Goal: Task Accomplishment & Management: Use online tool/utility

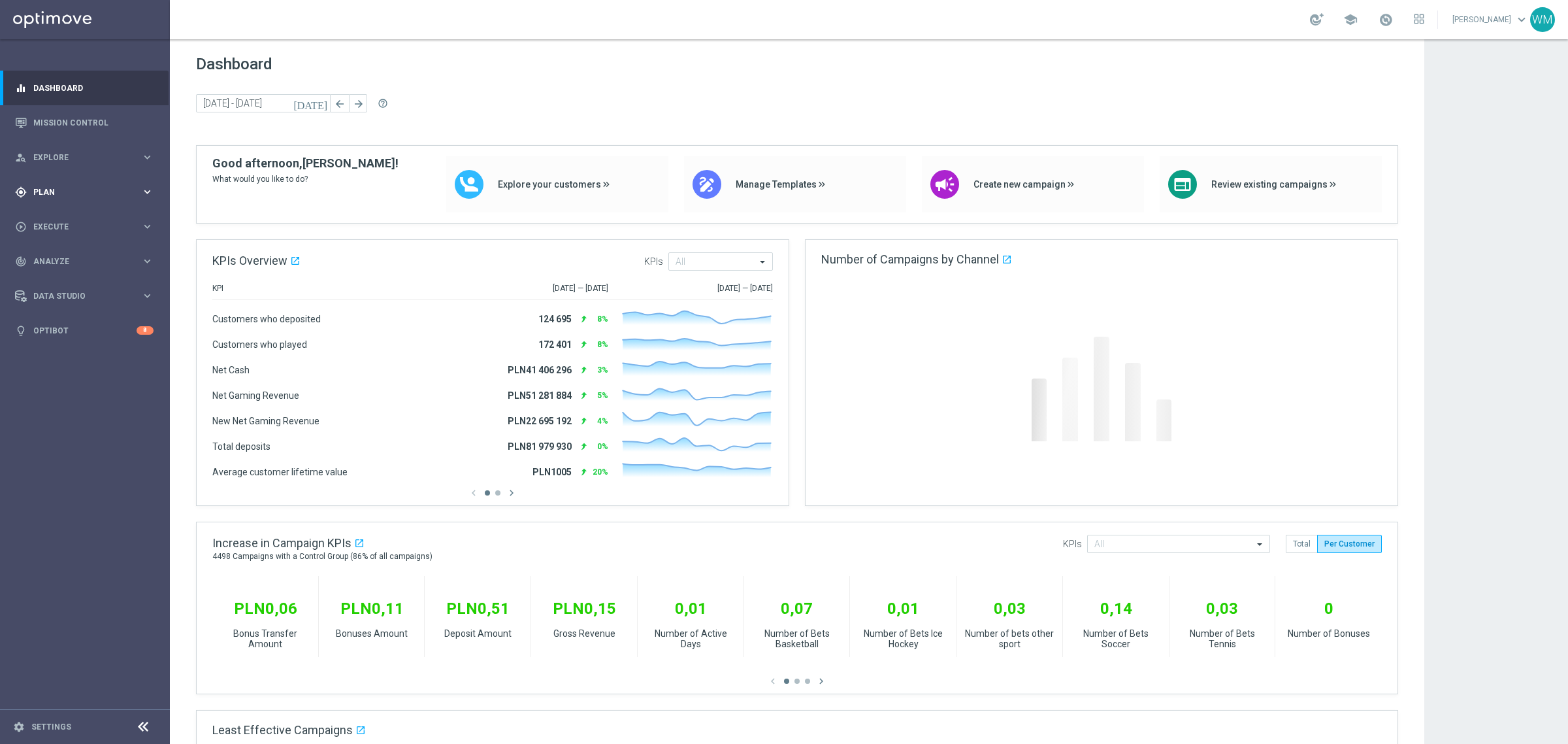
click at [83, 188] on span "Plan" at bounding box center [87, 191] width 107 height 8
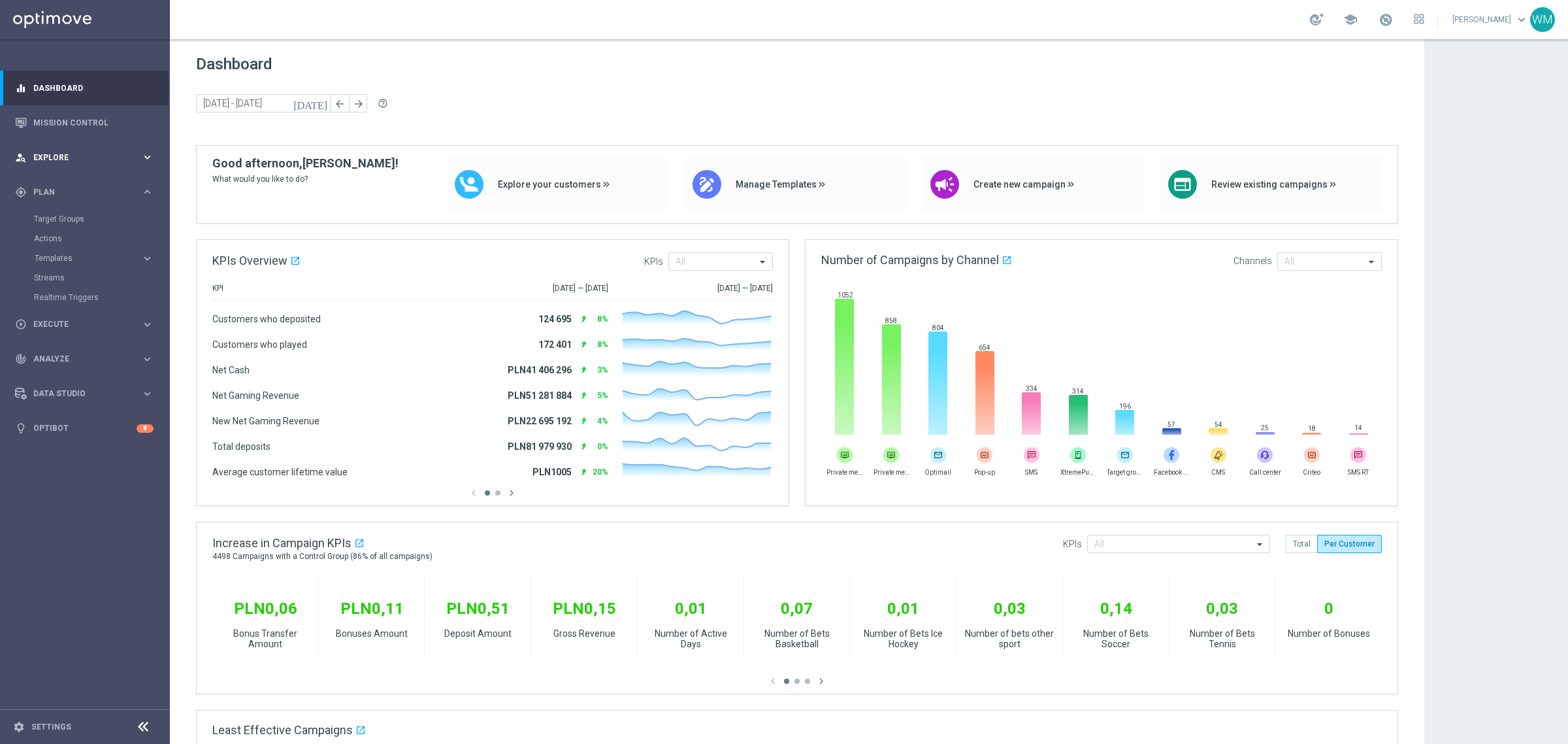
click at [55, 159] on span "Explore" at bounding box center [87, 157] width 107 height 8
click at [60, 182] on link "Customer Explorer" at bounding box center [85, 184] width 102 height 10
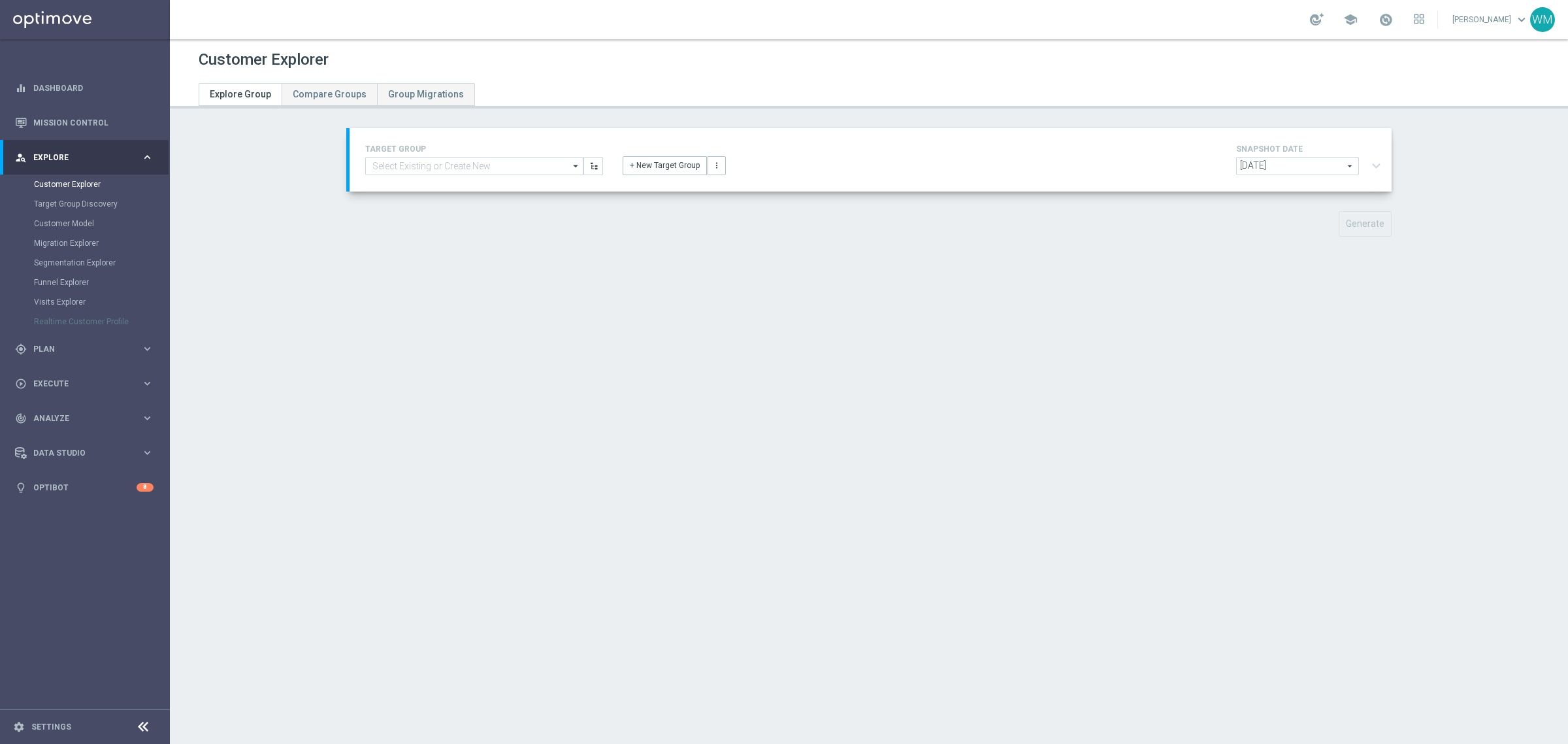
click at [491, 179] on div "TARGET GROUP arrow_drop_down Show Selected 0 of 6934 - Campaign 1" at bounding box center [870, 159] width 1042 height 63
click at [499, 170] on input at bounding box center [474, 165] width 218 height 18
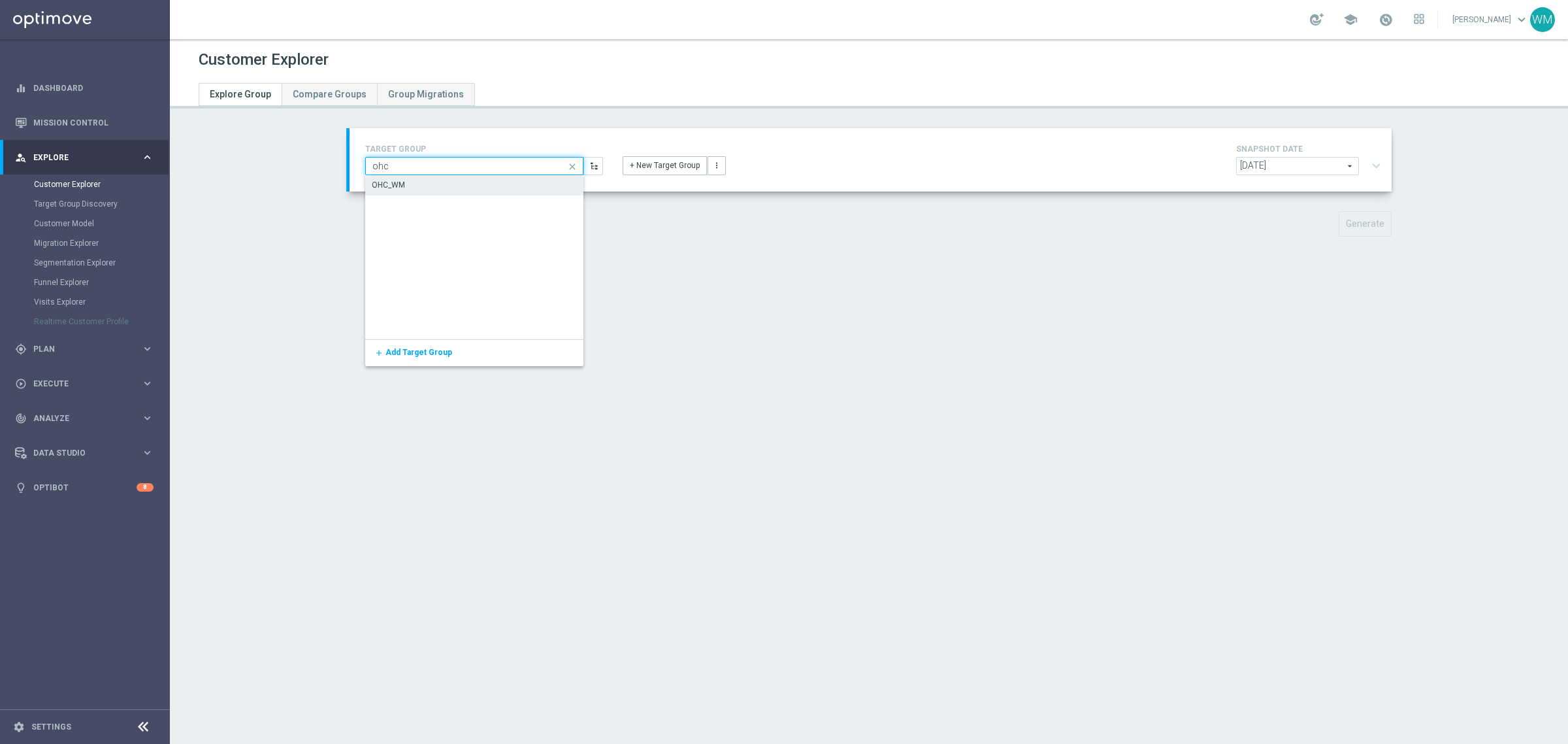
type input "ohc"
click at [475, 181] on div "OHC_WM" at bounding box center [474, 184] width 218 height 18
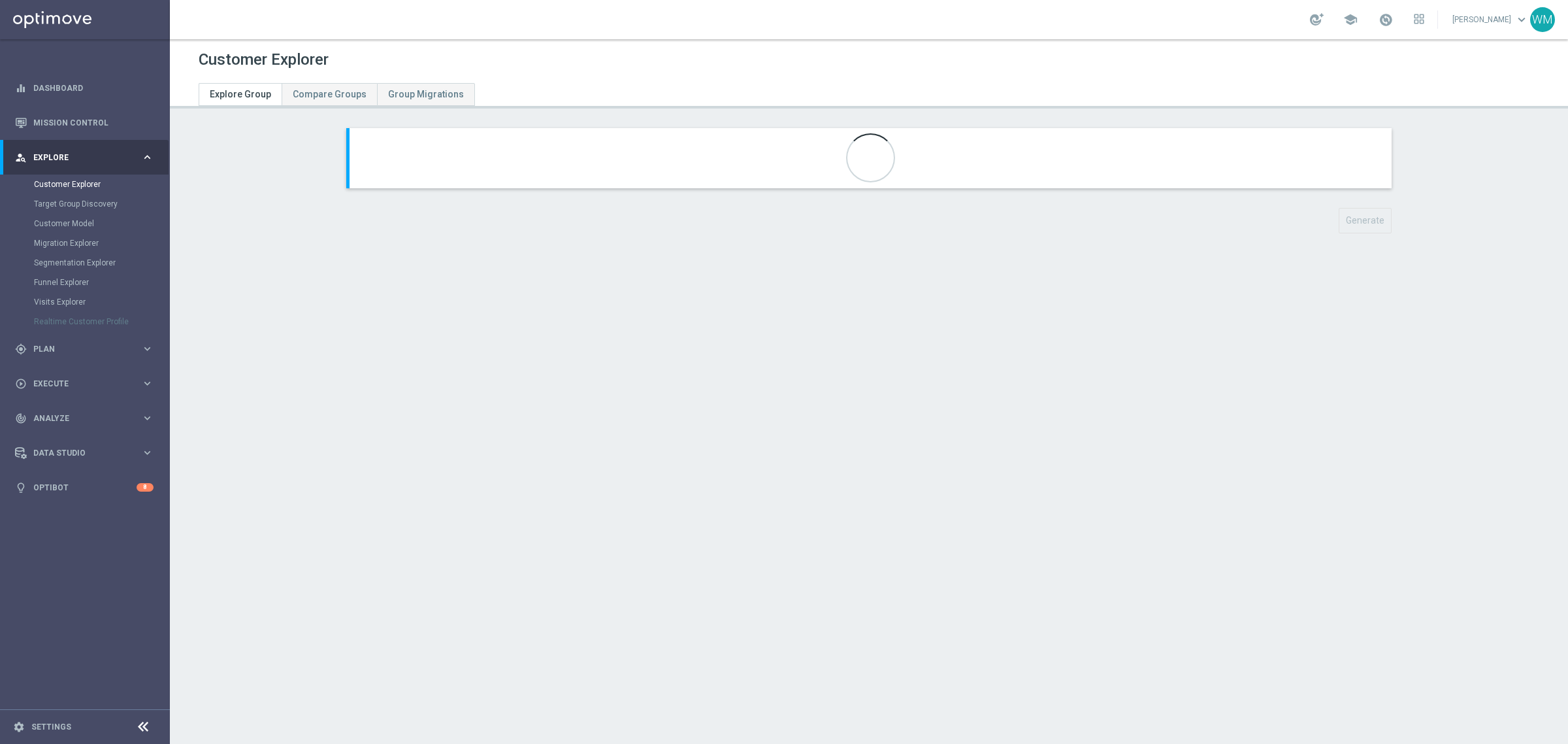
click at [1059, 550] on div "Customer Explorer Explore Group Compare Groups Group Migrations Generate" at bounding box center [868, 391] width 1397 height 704
click at [1369, 166] on button "expand_more" at bounding box center [1376, 165] width 19 height 25
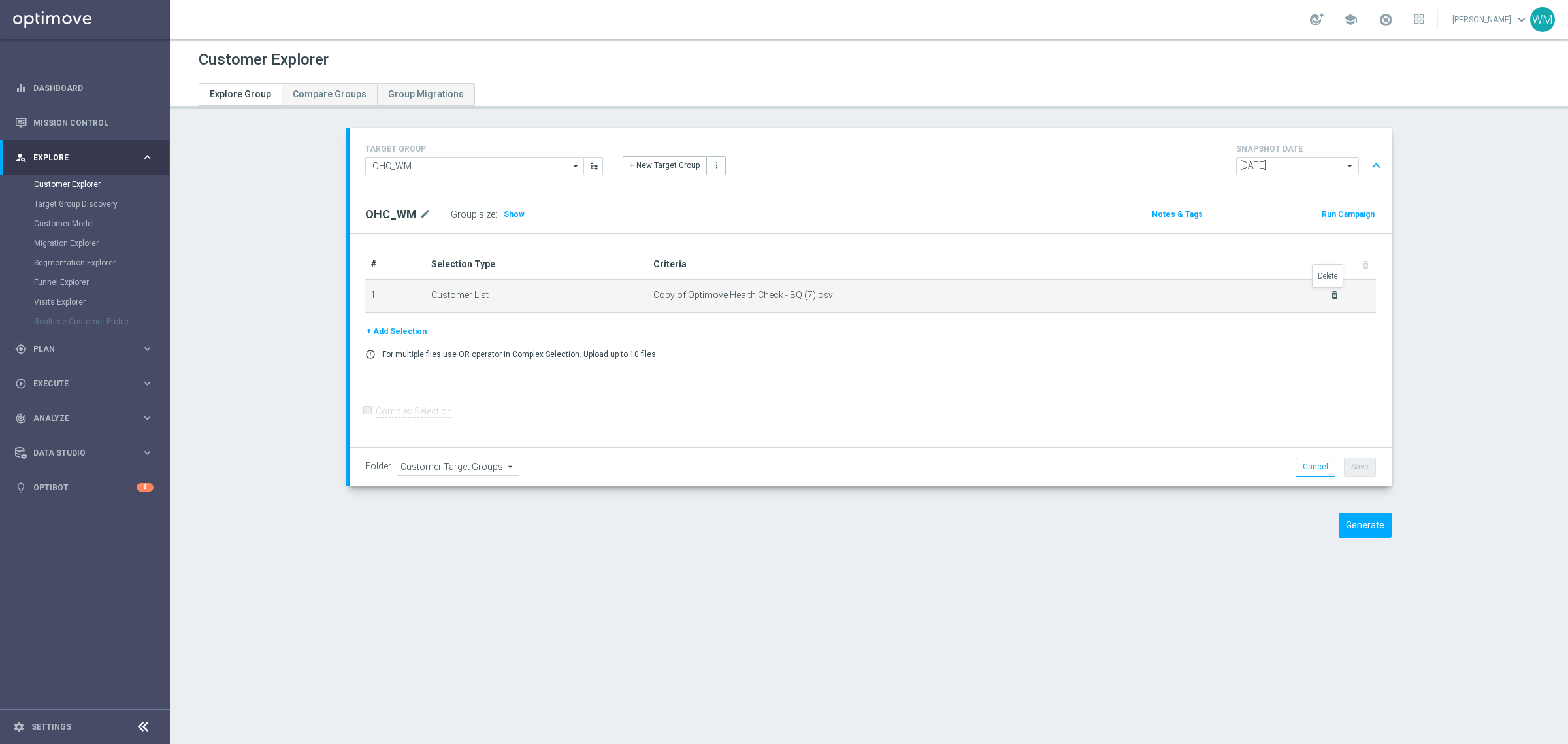
click at [1330, 293] on icon "delete_forever" at bounding box center [1334, 294] width 10 height 10
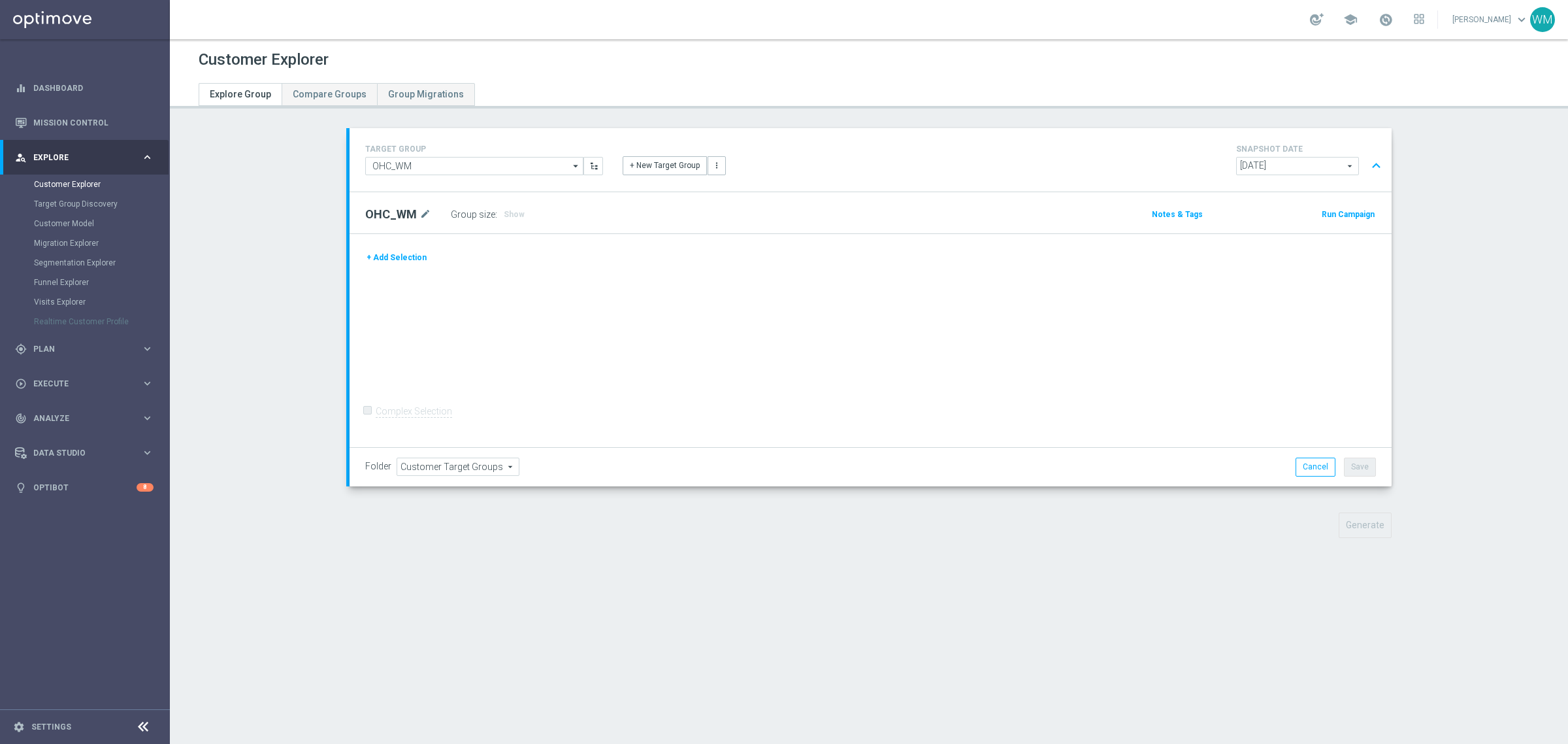
click at [403, 254] on button "+ Add Selection" at bounding box center [397, 257] width 62 height 15
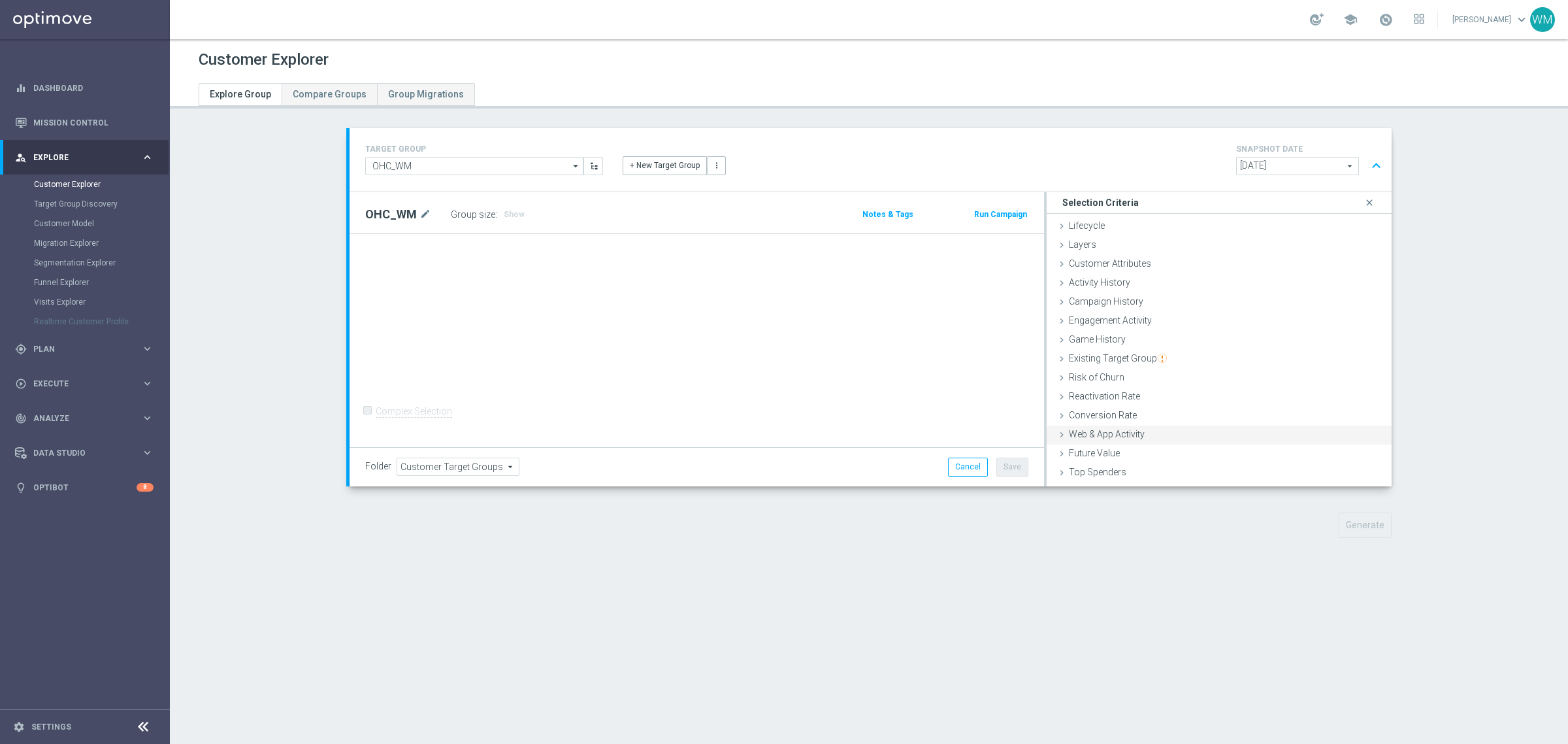
scroll to position [54, 0]
click at [1144, 471] on div "Customer List done" at bounding box center [1219, 476] width 345 height 20
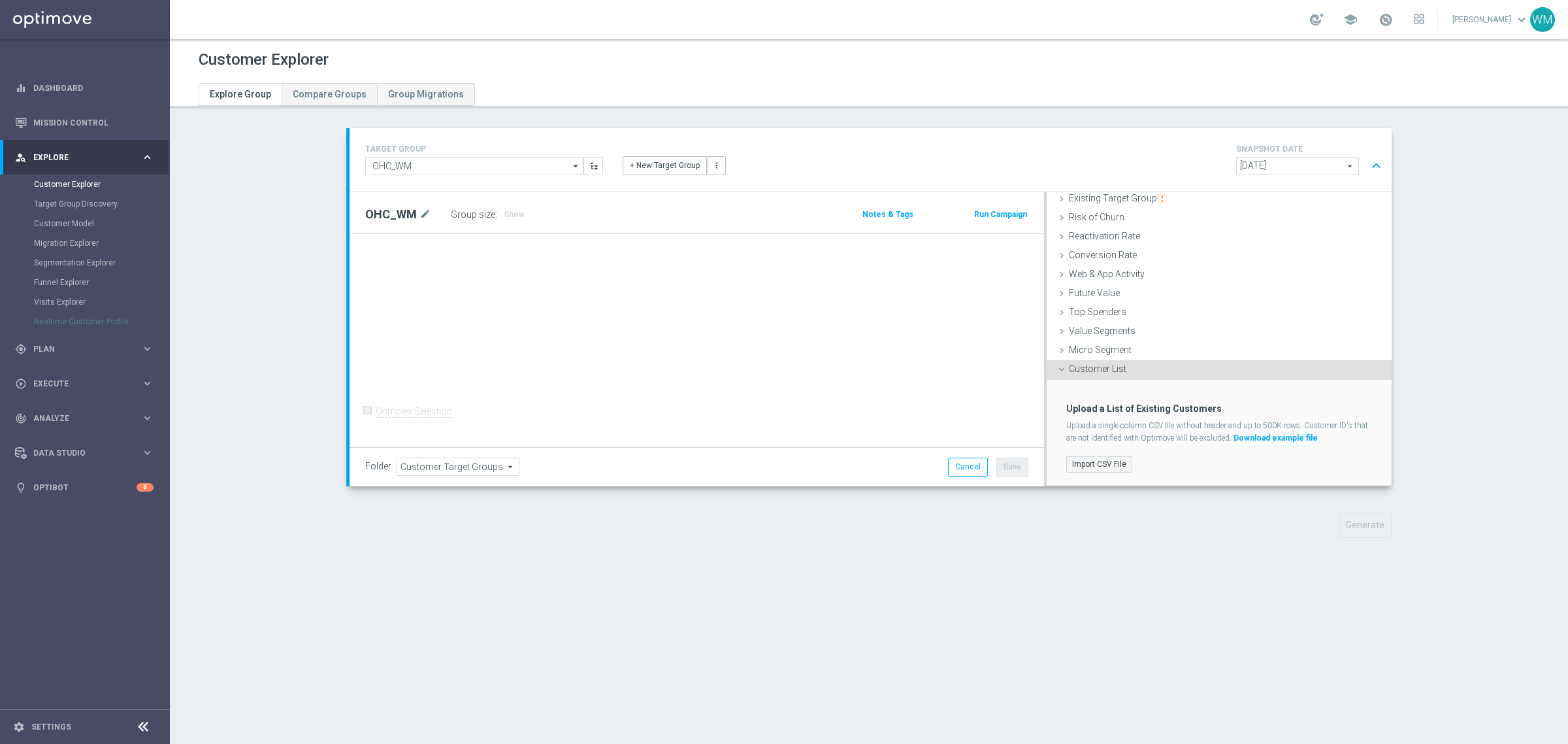
click at [1105, 462] on label "Import CSV File" at bounding box center [1099, 464] width 66 height 16
click at [0, 0] on input "Import CSV File" at bounding box center [0, 0] width 0 height 0
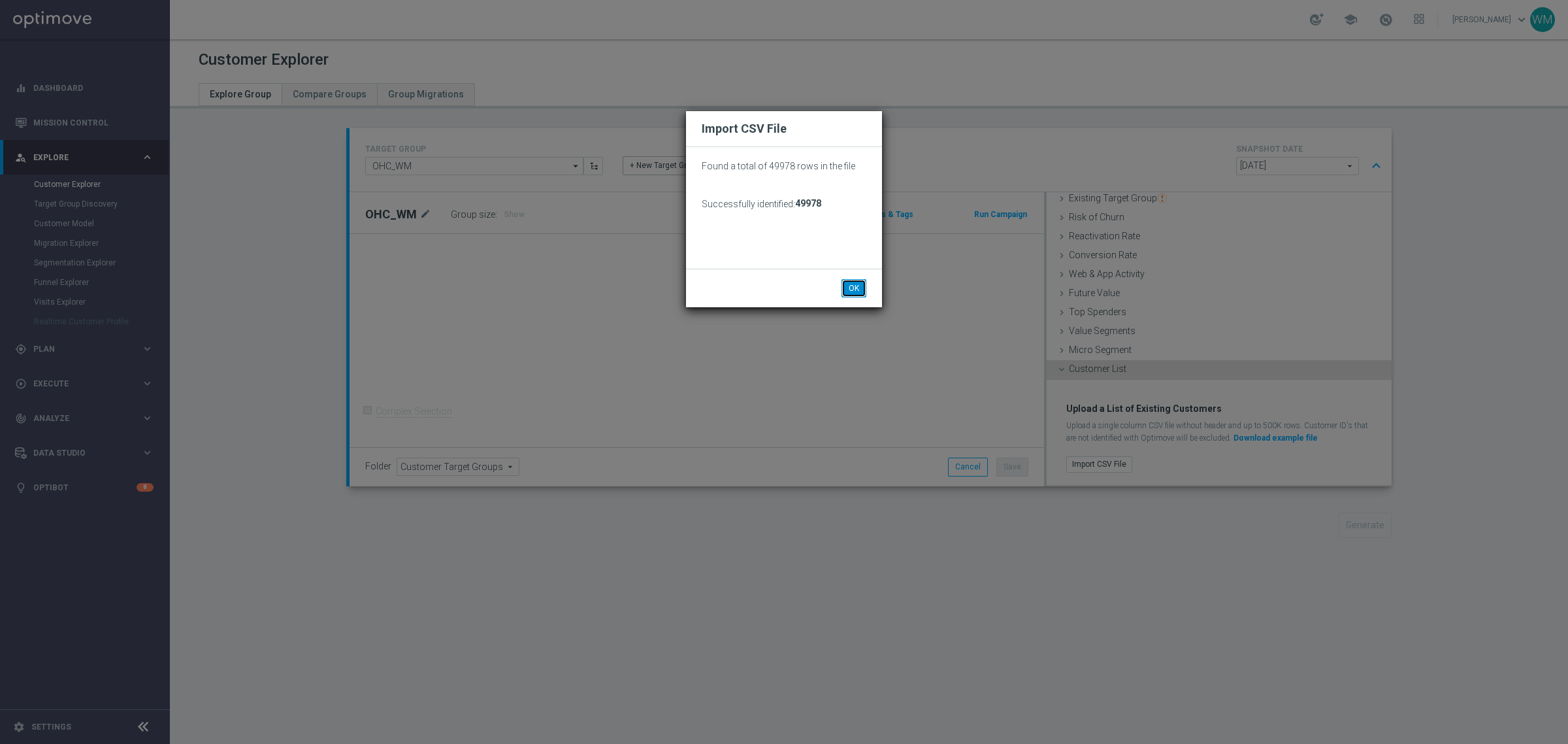
click at [862, 291] on button "OK" at bounding box center [854, 288] width 25 height 18
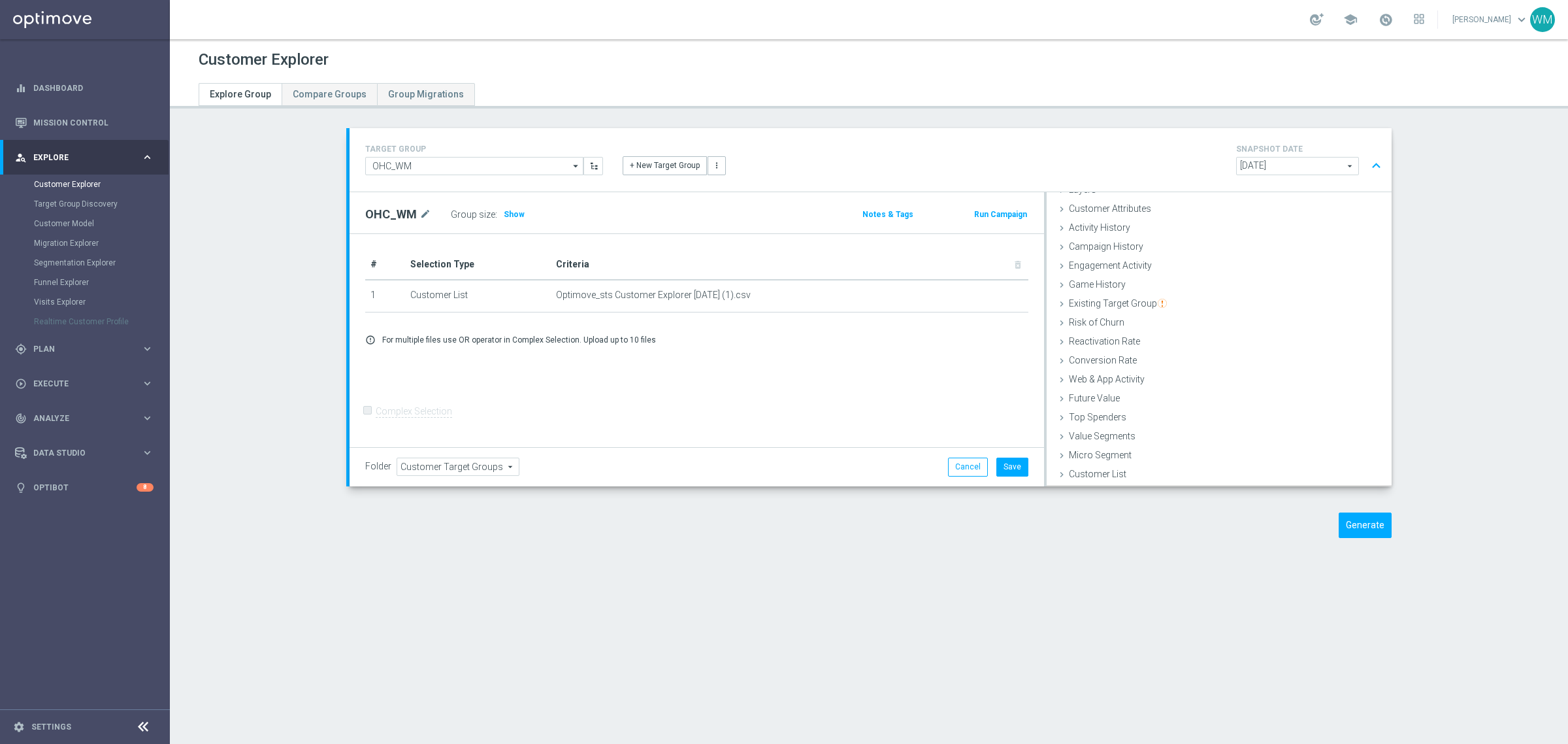
scroll to position [54, 0]
click at [1003, 294] on icon "delete_forever" at bounding box center [1007, 294] width 10 height 10
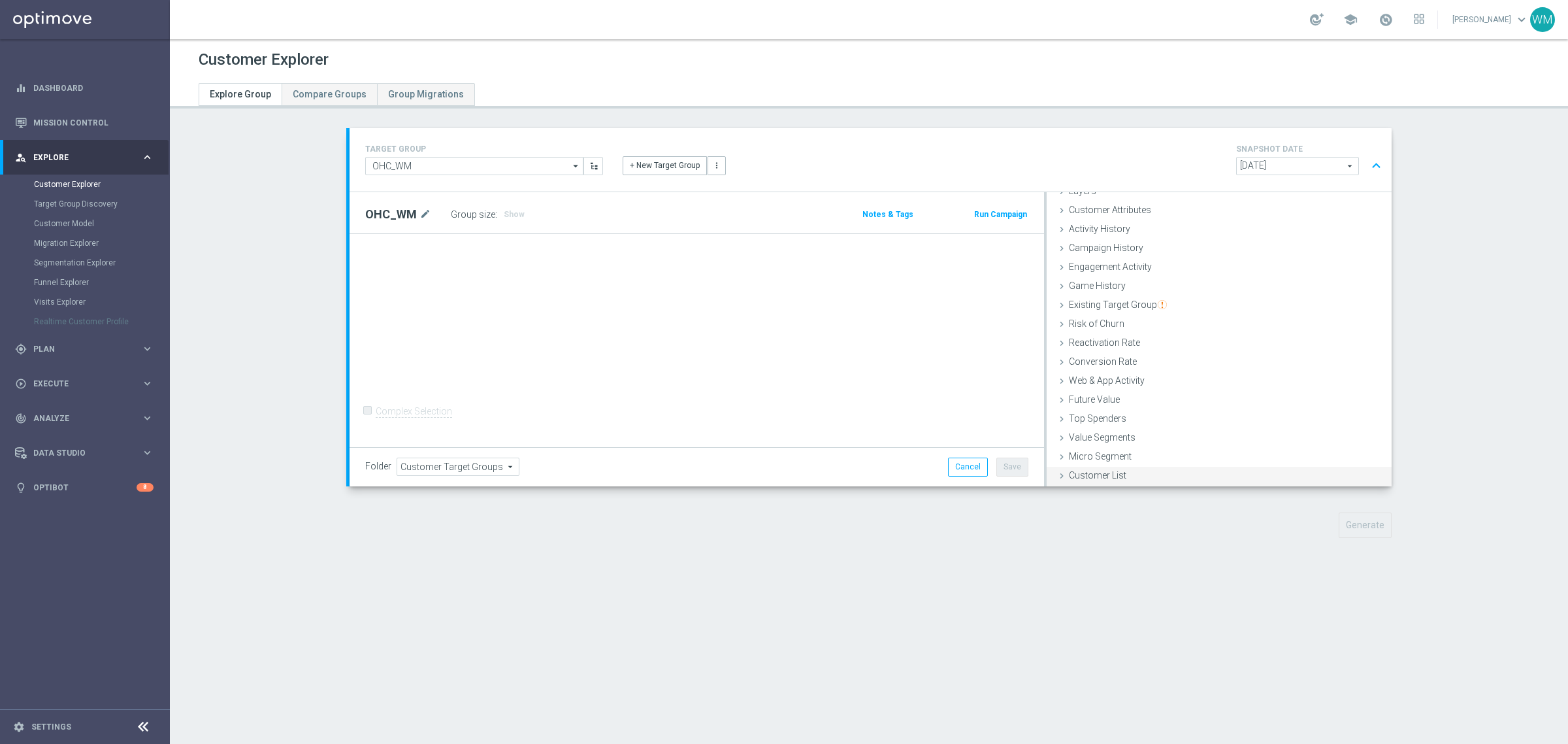
click at [1127, 470] on div "Customer List done selection saved" at bounding box center [1219, 476] width 345 height 20
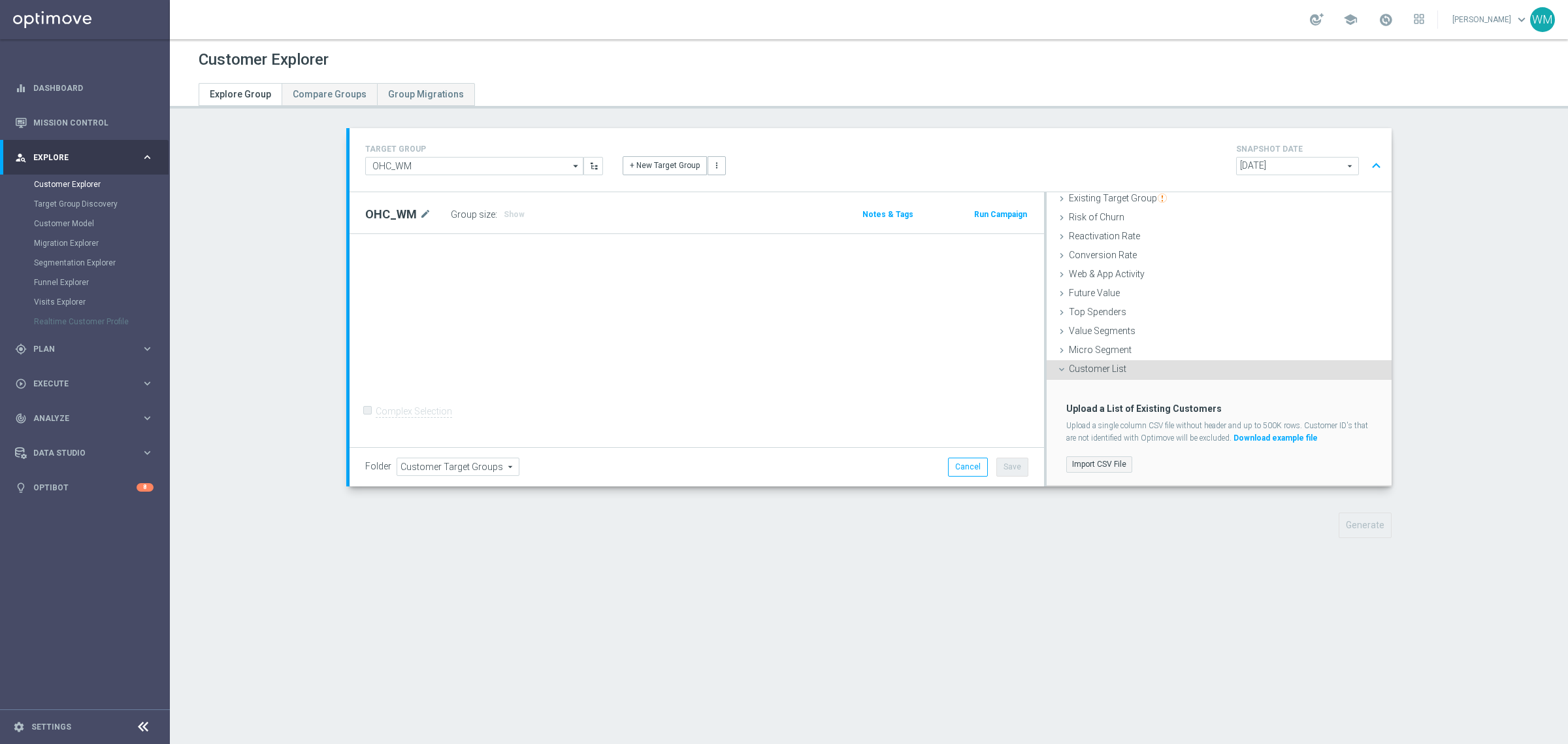
click at [1120, 469] on label "Import CSV File" at bounding box center [1099, 464] width 66 height 16
click at [0, 0] on input "Import CSV File" at bounding box center [0, 0] width 0 height 0
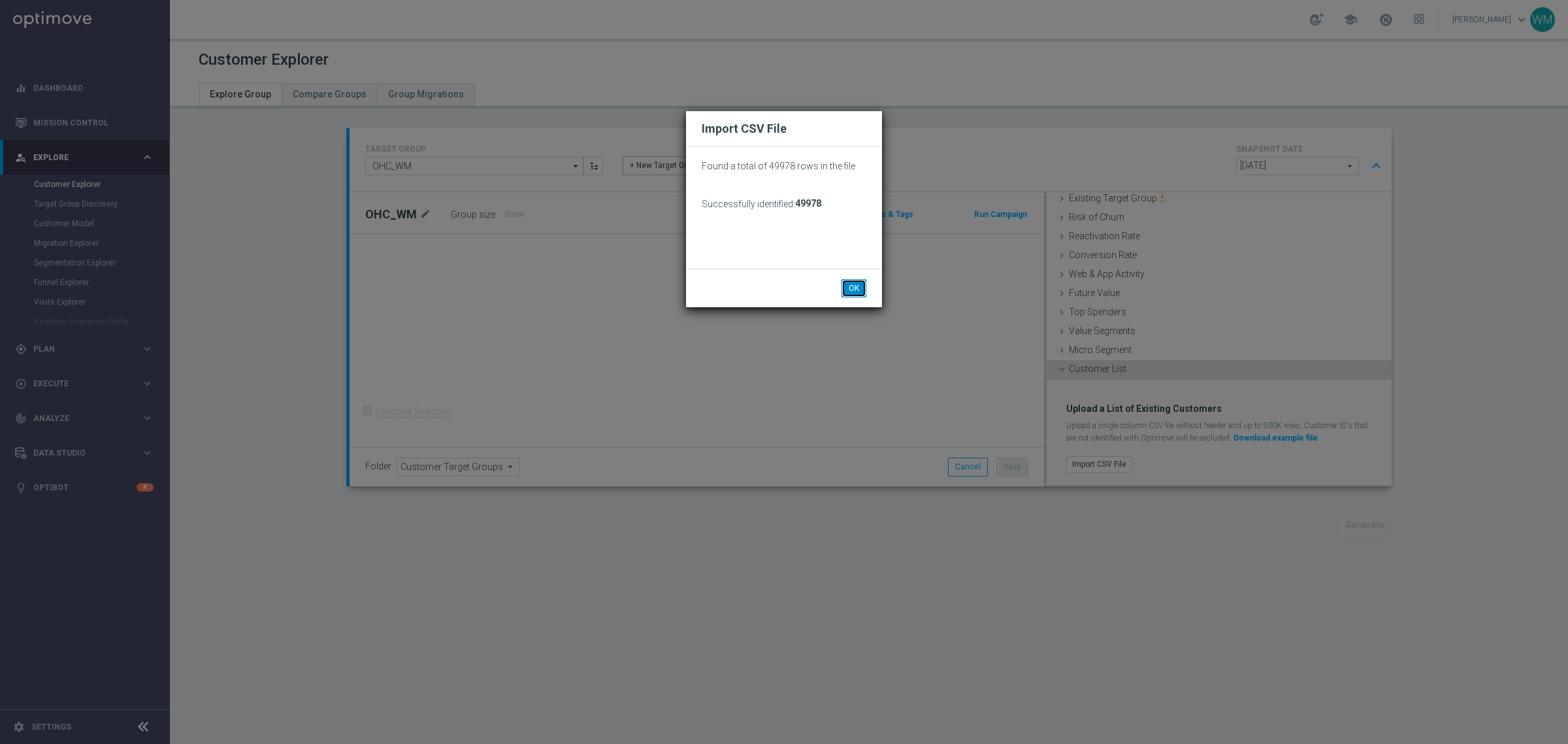
click at [859, 283] on button "OK" at bounding box center [854, 288] width 25 height 18
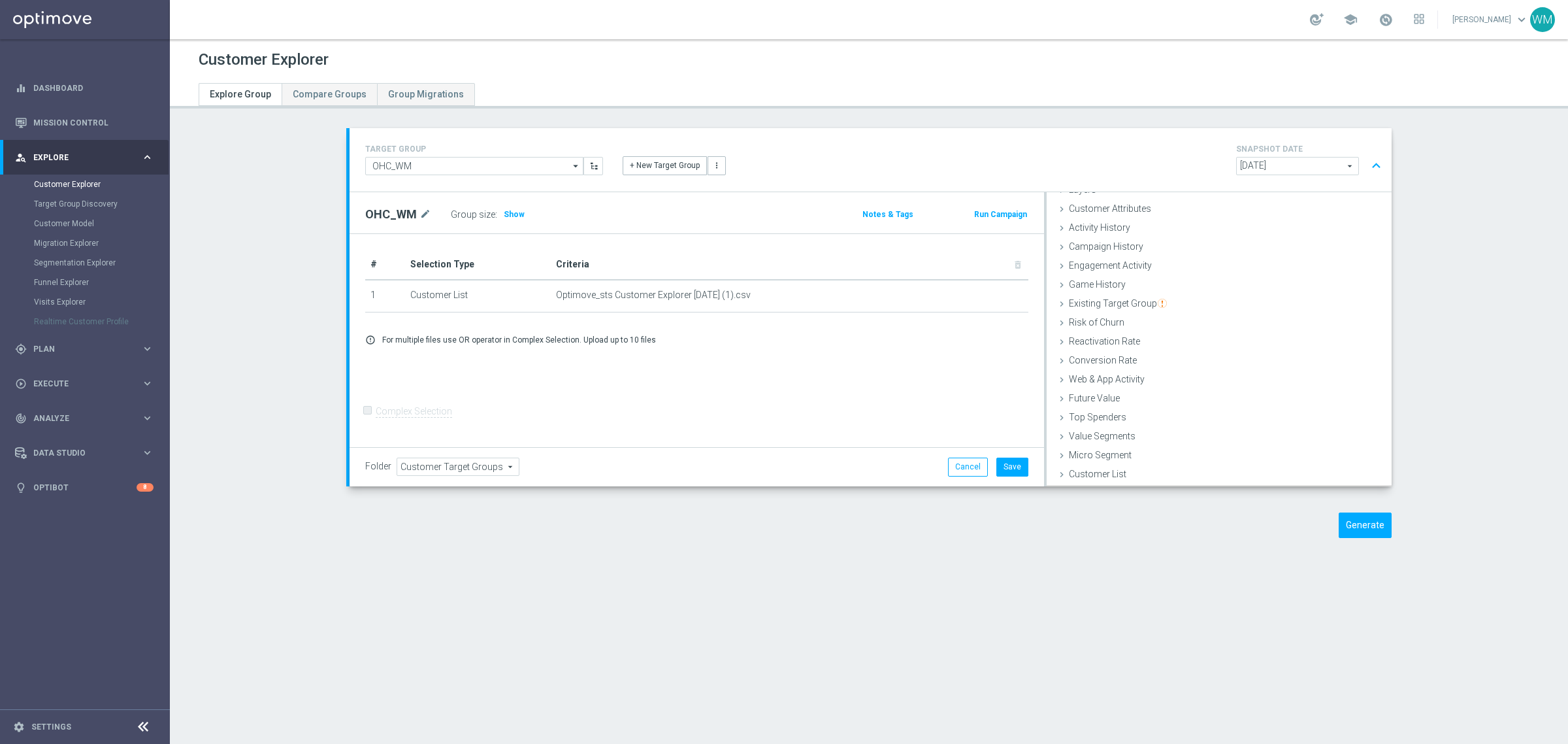
scroll to position [54, 0]
click at [1015, 464] on button "Save" at bounding box center [1011, 466] width 32 height 18
click at [1369, 530] on button "Generate" at bounding box center [1365, 524] width 53 height 25
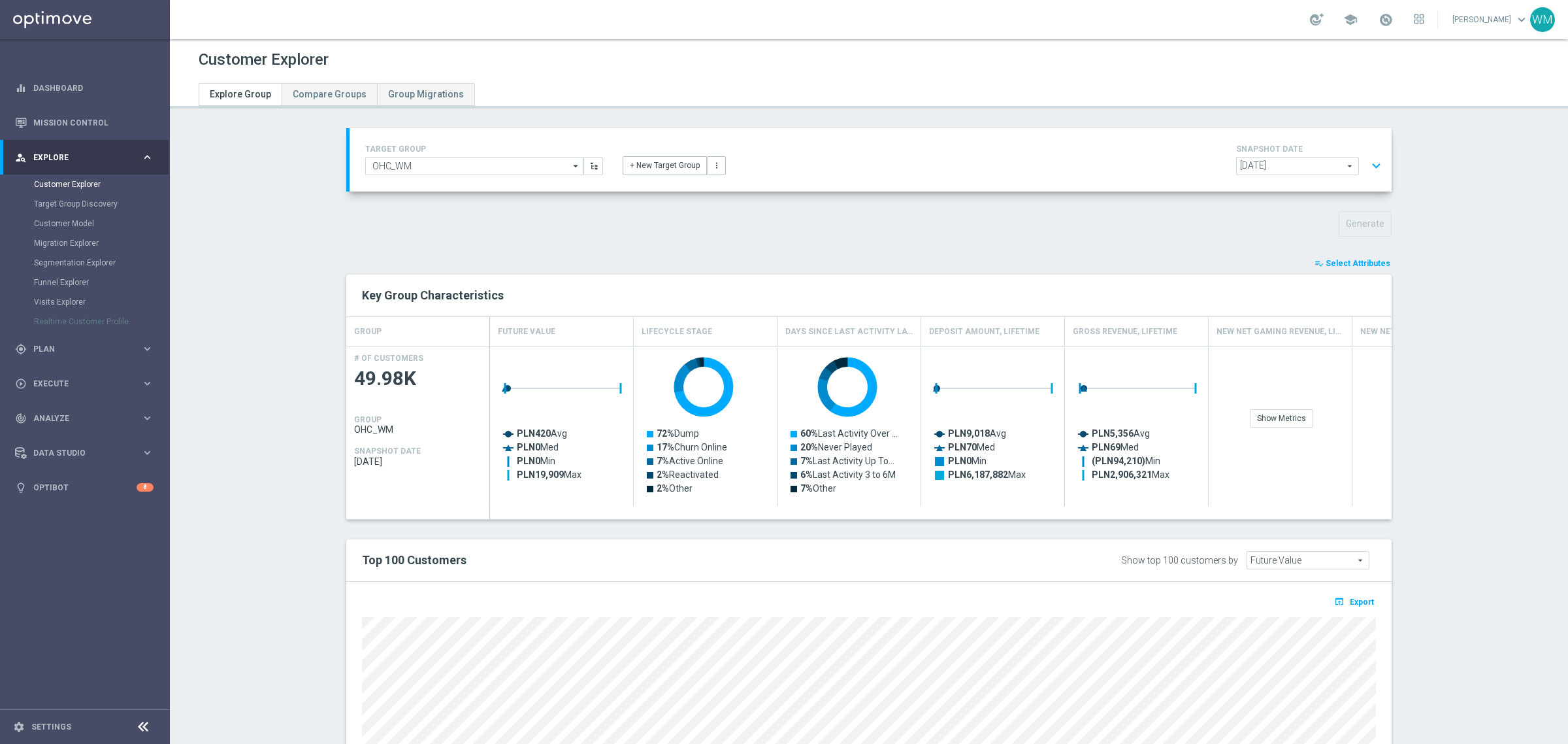
scroll to position [53, 0]
click at [1375, 167] on button "expand_more" at bounding box center [1376, 165] width 19 height 25
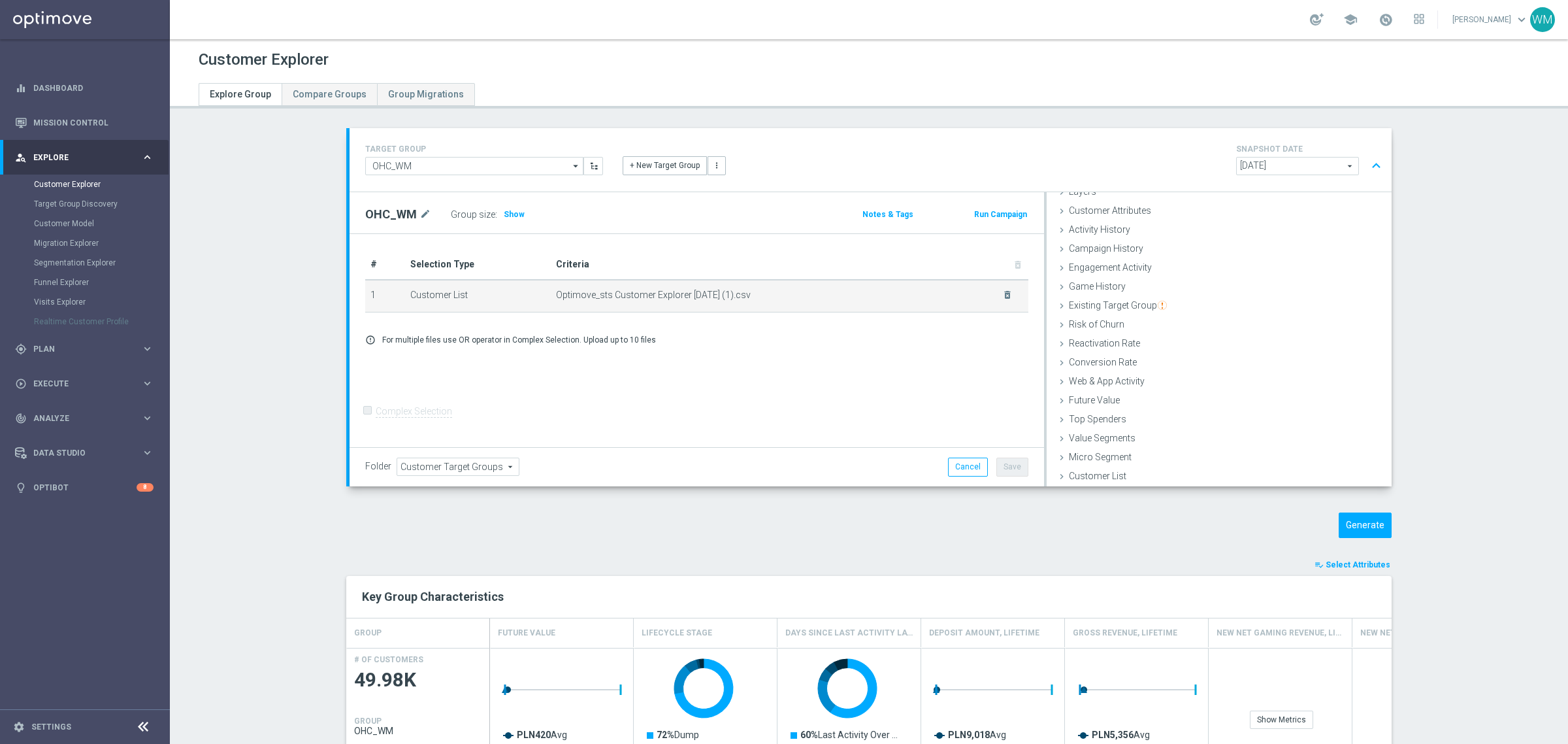
click at [993, 293] on div "delete_forever" at bounding box center [998, 294] width 27 height 11
click at [1002, 292] on icon "delete_forever" at bounding box center [1007, 294] width 10 height 10
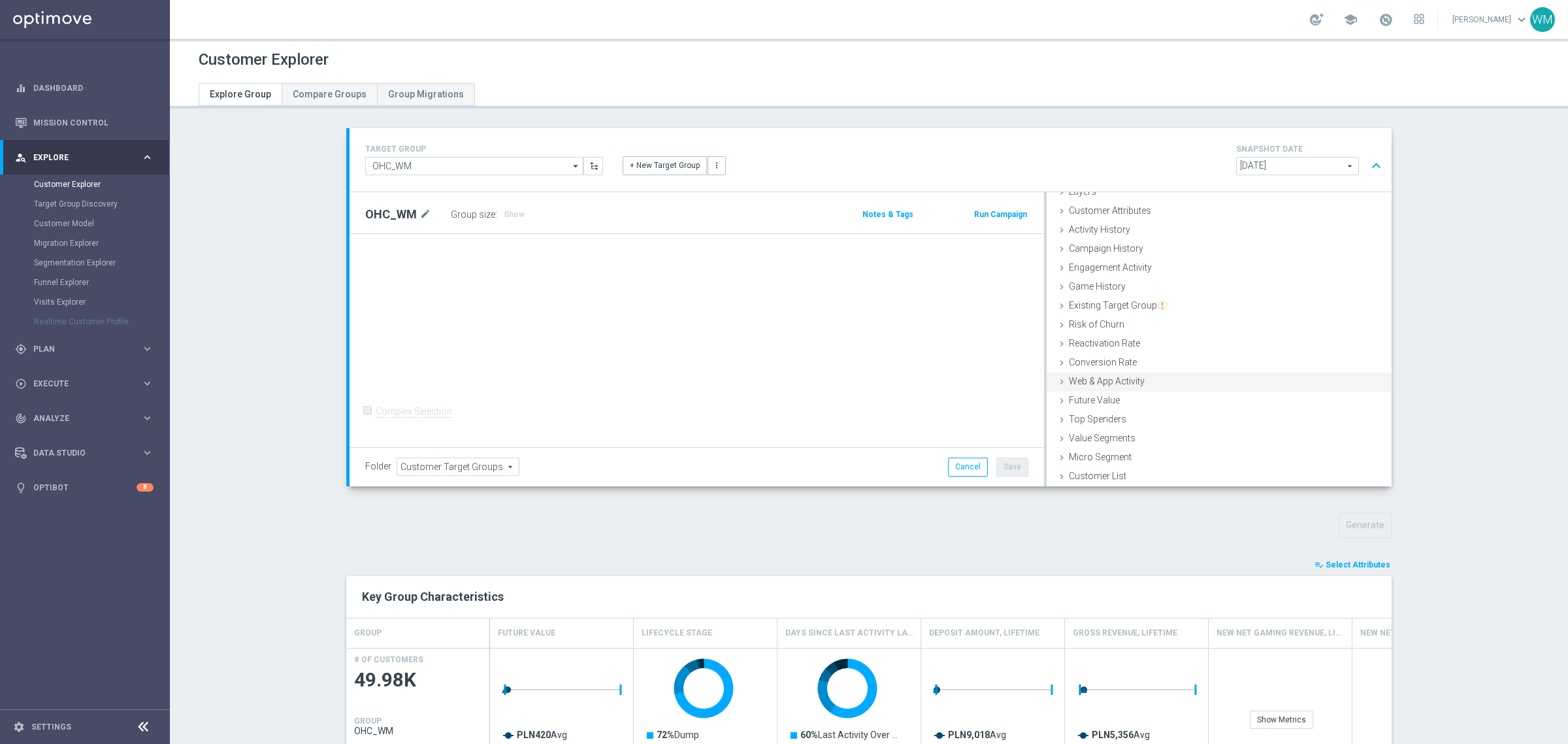
scroll to position [54, 0]
click at [1120, 471] on div "Customer List done selection saved" at bounding box center [1219, 476] width 345 height 20
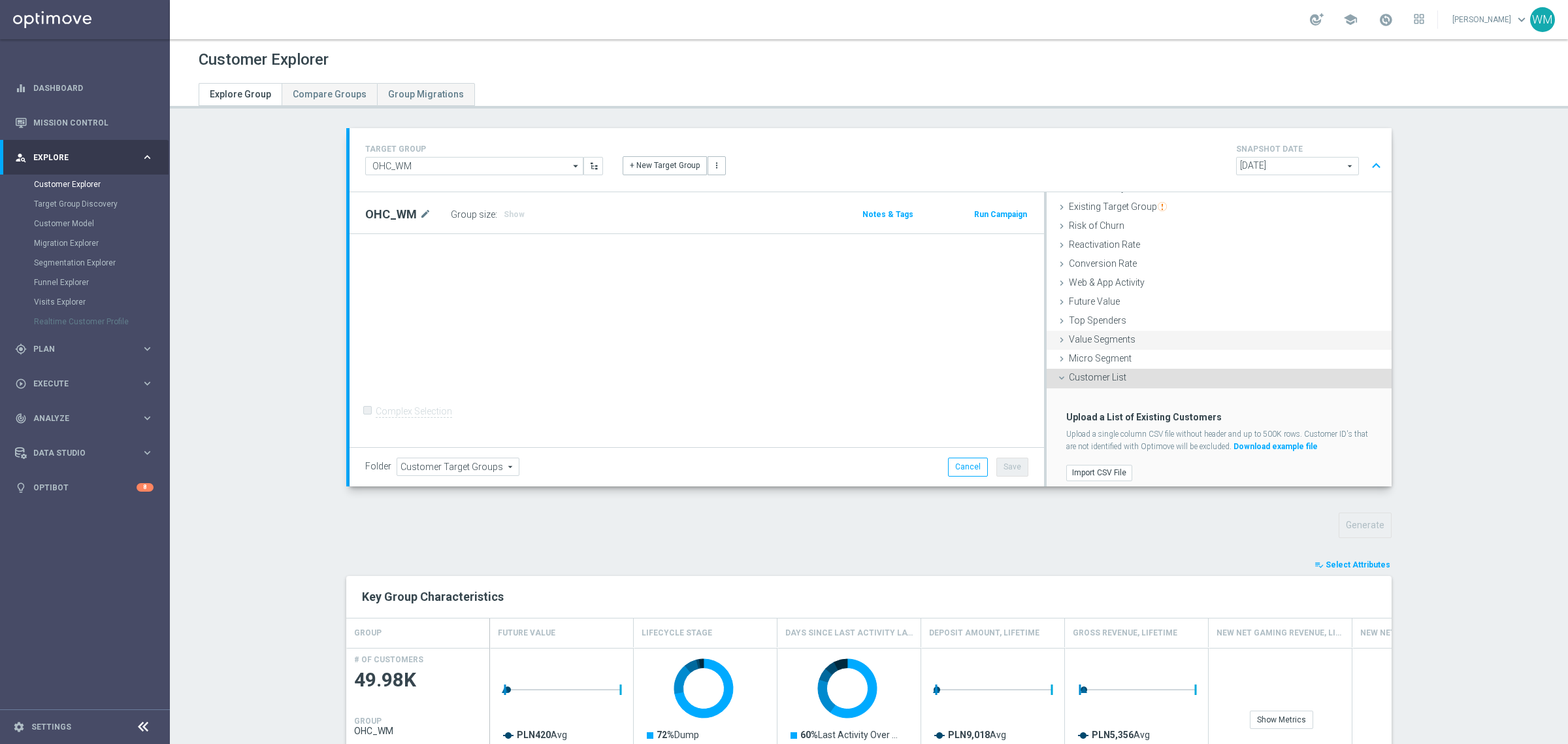
scroll to position [160, 0]
click at [1106, 464] on label "Import CSV File" at bounding box center [1099, 464] width 66 height 16
click at [0, 0] on input "Import CSV File" at bounding box center [0, 0] width 0 height 0
click at [1086, 456] on div "Import CSV File" at bounding box center [1219, 464] width 326 height 22
click at [1086, 463] on label "Import CSV File" at bounding box center [1099, 464] width 66 height 16
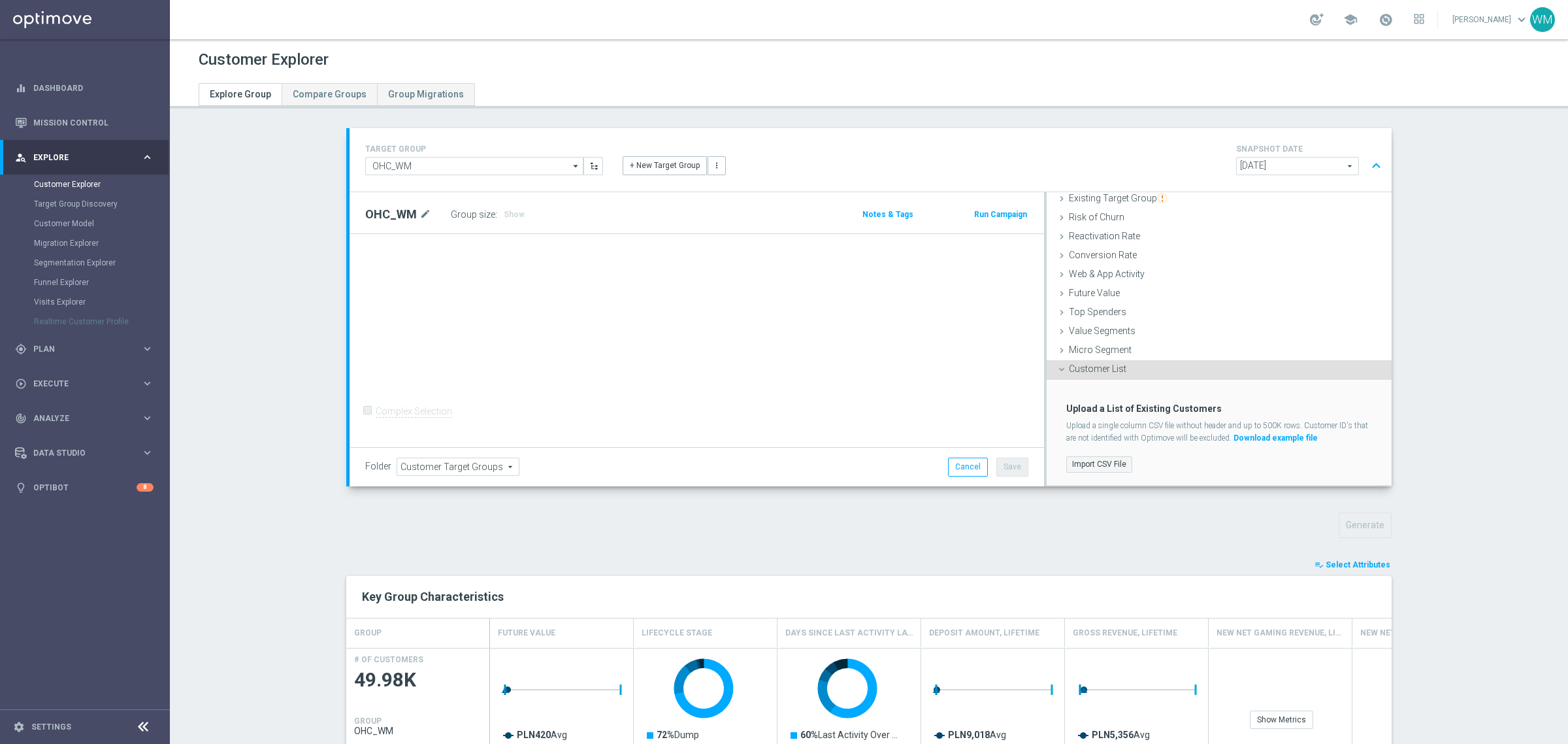
click at [0, 0] on input "Import CSV File" at bounding box center [0, 0] width 0 height 0
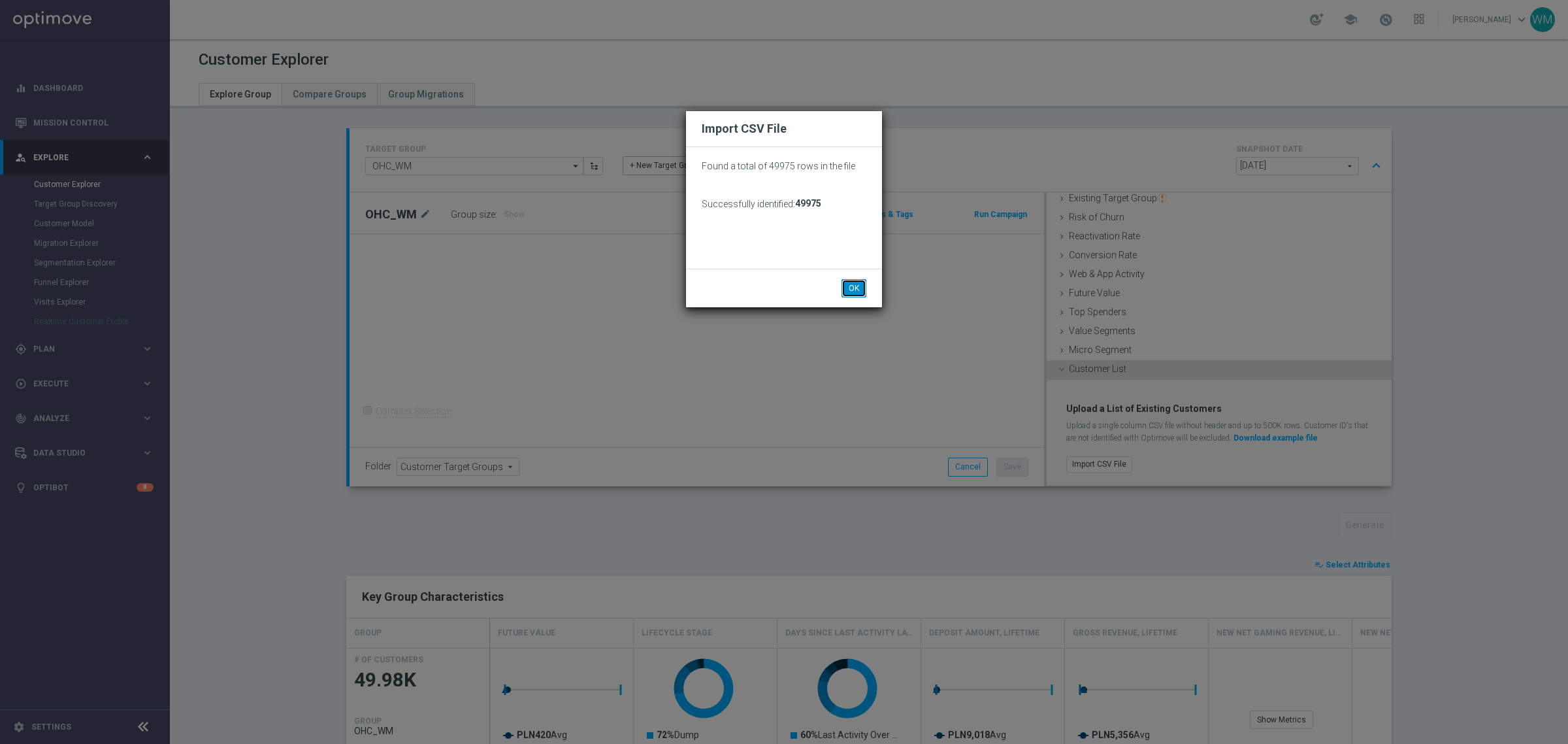
click at [862, 282] on button "OK" at bounding box center [854, 288] width 25 height 18
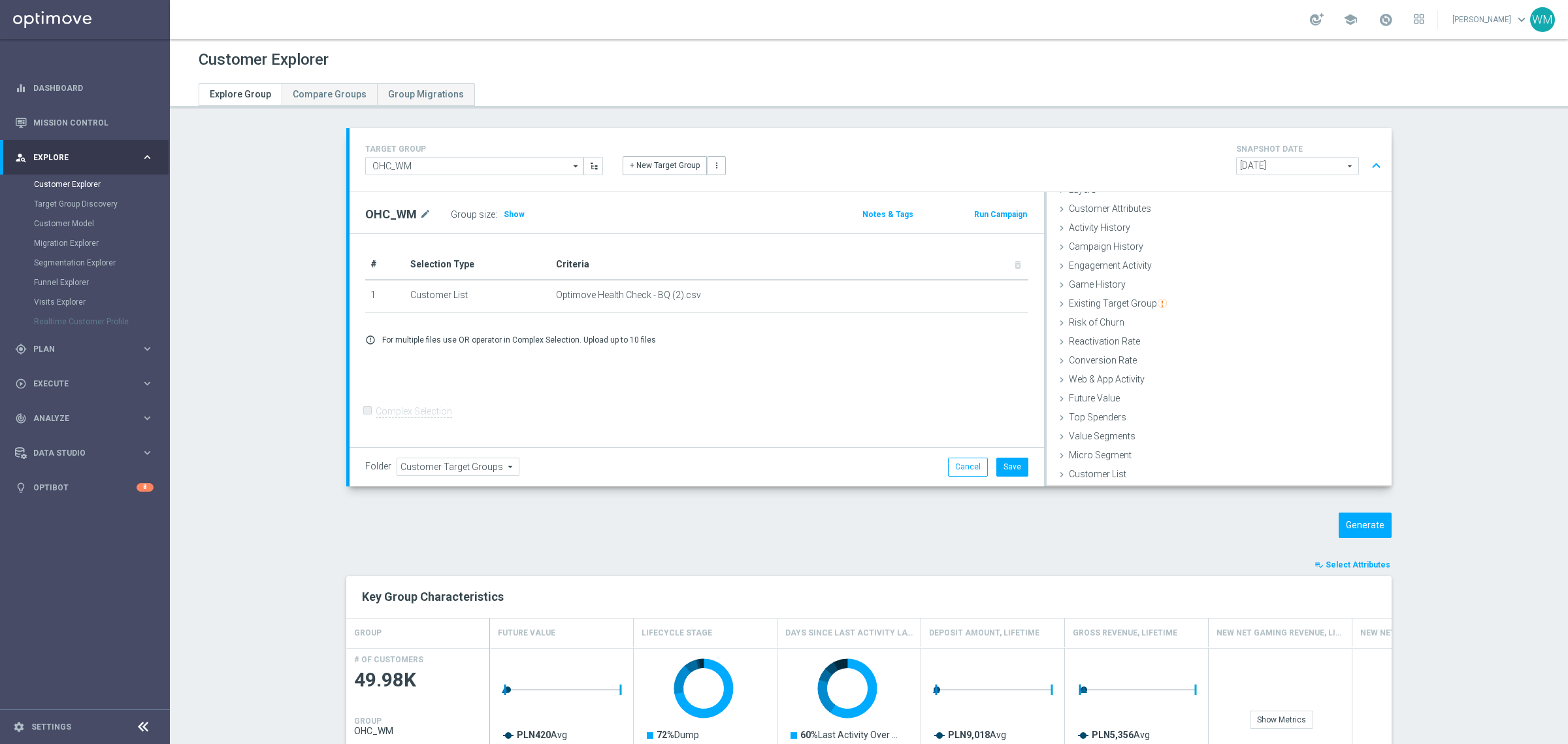
scroll to position [54, 0]
click at [1007, 466] on button "Save" at bounding box center [1011, 466] width 32 height 18
click at [1352, 528] on button "Generate" at bounding box center [1365, 524] width 53 height 25
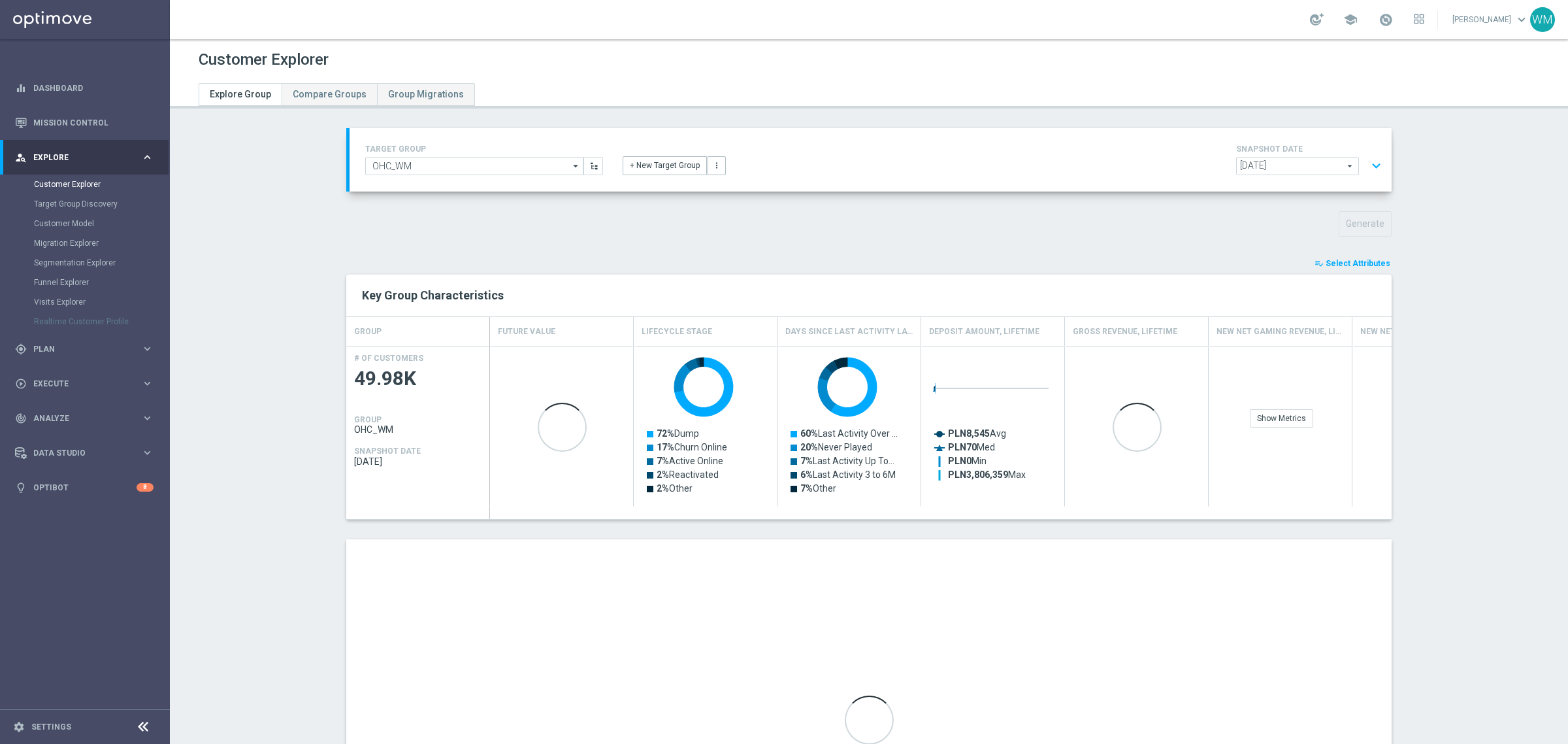
click at [1345, 262] on span "Select Attributes" at bounding box center [1358, 263] width 65 height 10
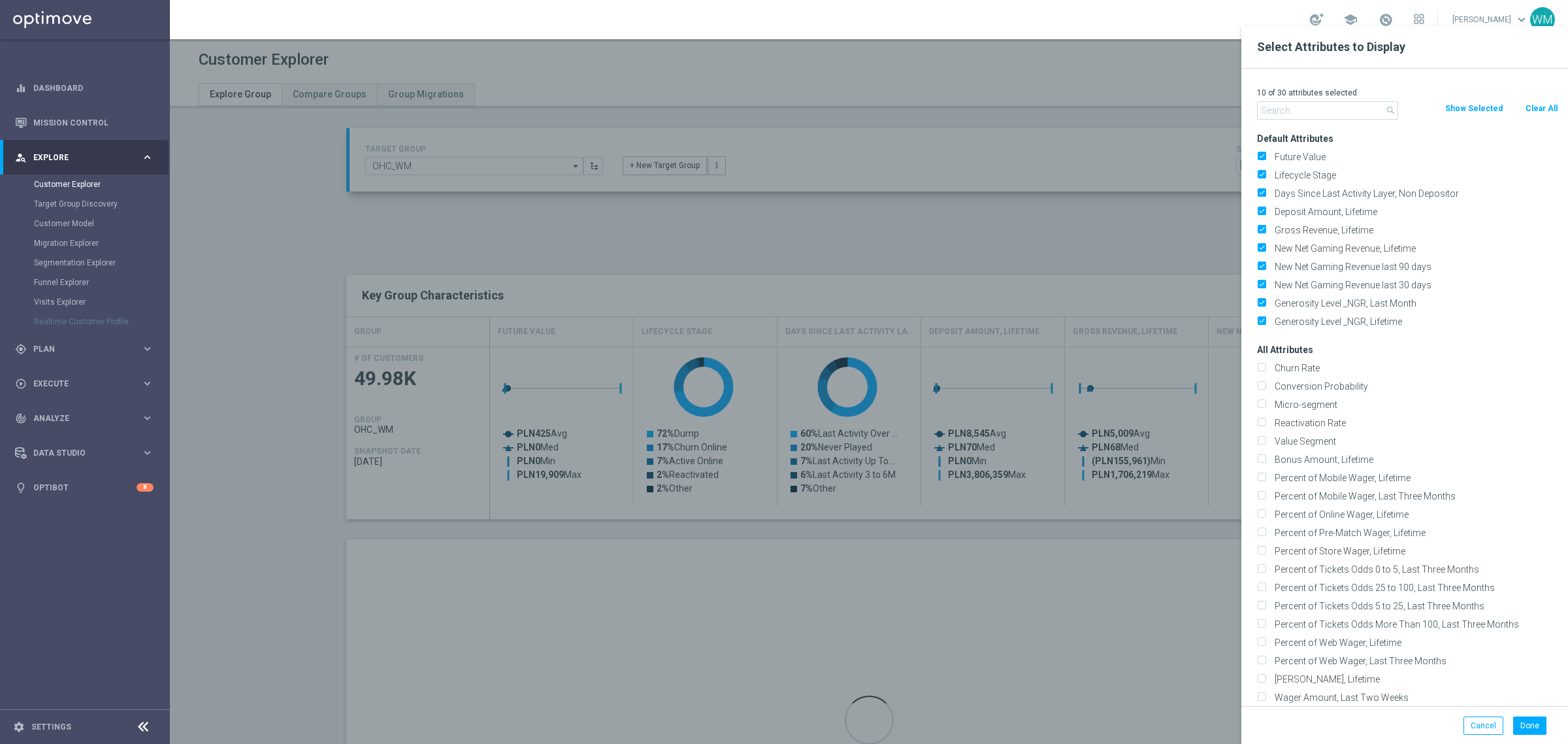
click at [1532, 108] on button "Clear All" at bounding box center [1541, 108] width 35 height 15
checkbox input "false"
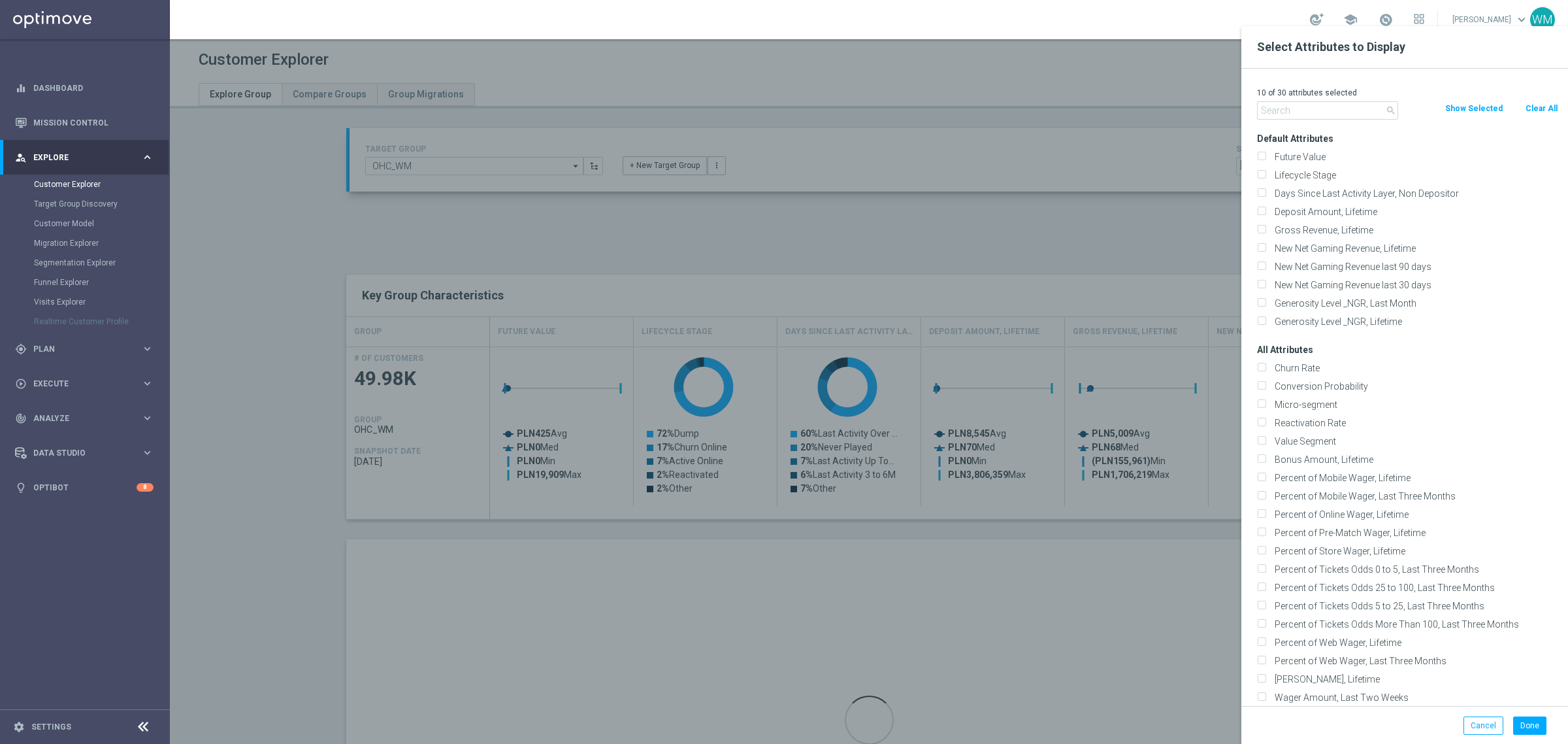
checkbox input "false"
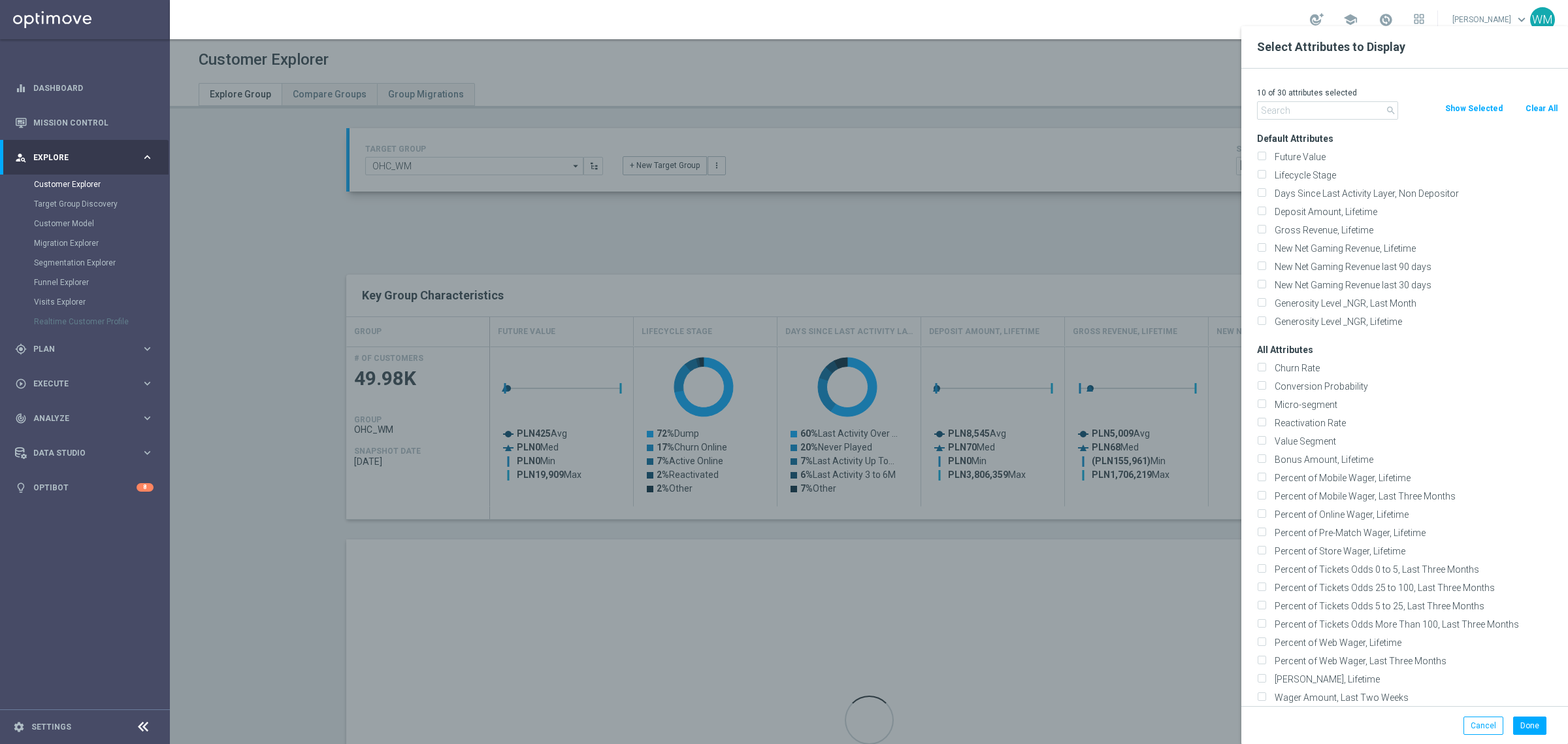
checkbox input "false"
click at [1315, 115] on input "text" at bounding box center [1327, 110] width 141 height 18
paste input "Liability Factor Live"
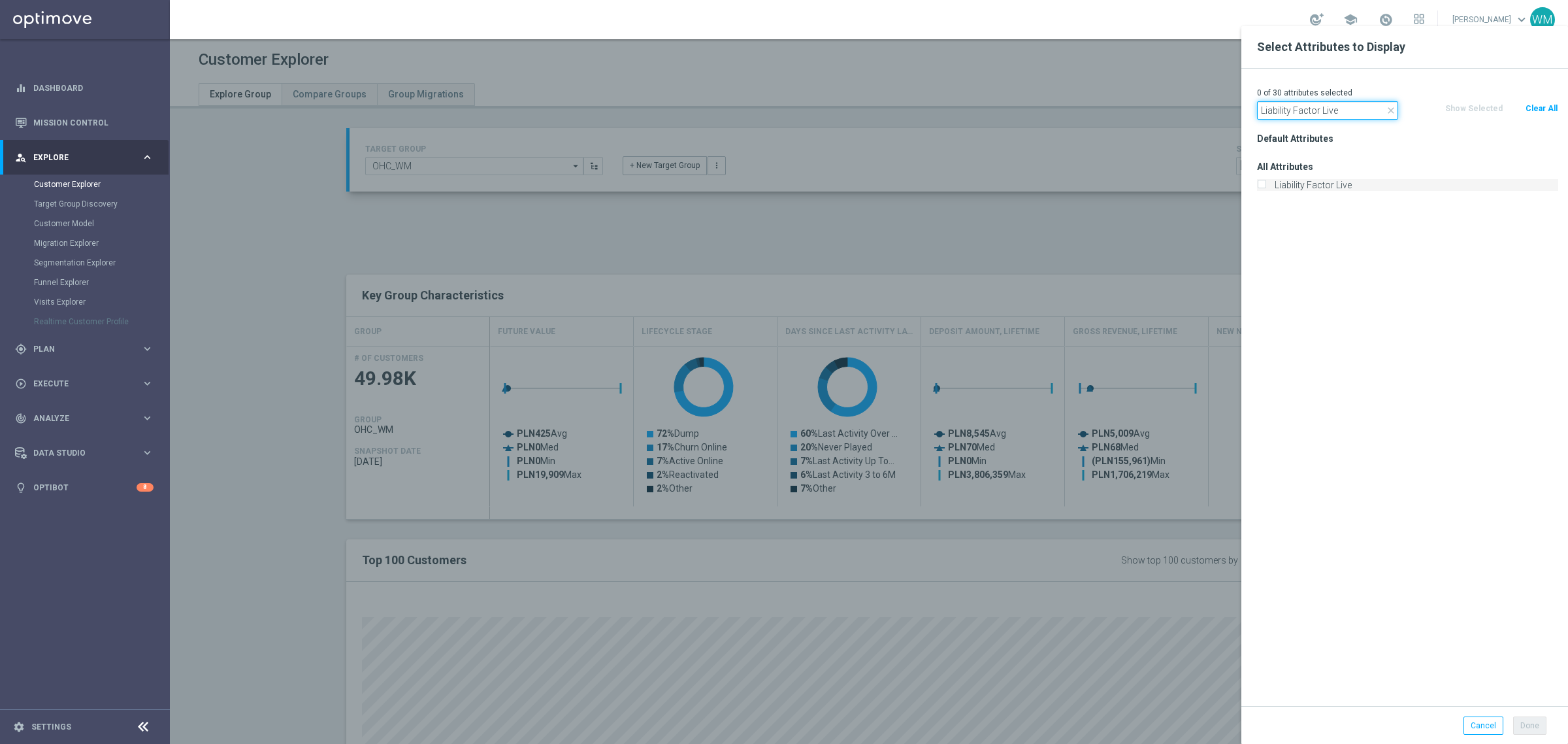
type input "Liability Factor Live"
click at [1300, 183] on label "Liability Factor Live" at bounding box center [1414, 185] width 288 height 12
click at [1265, 183] on input "Liability Factor Live" at bounding box center [1261, 186] width 9 height 9
checkbox input "true"
click at [1350, 110] on input "Liability Factor Live" at bounding box center [1327, 110] width 141 height 18
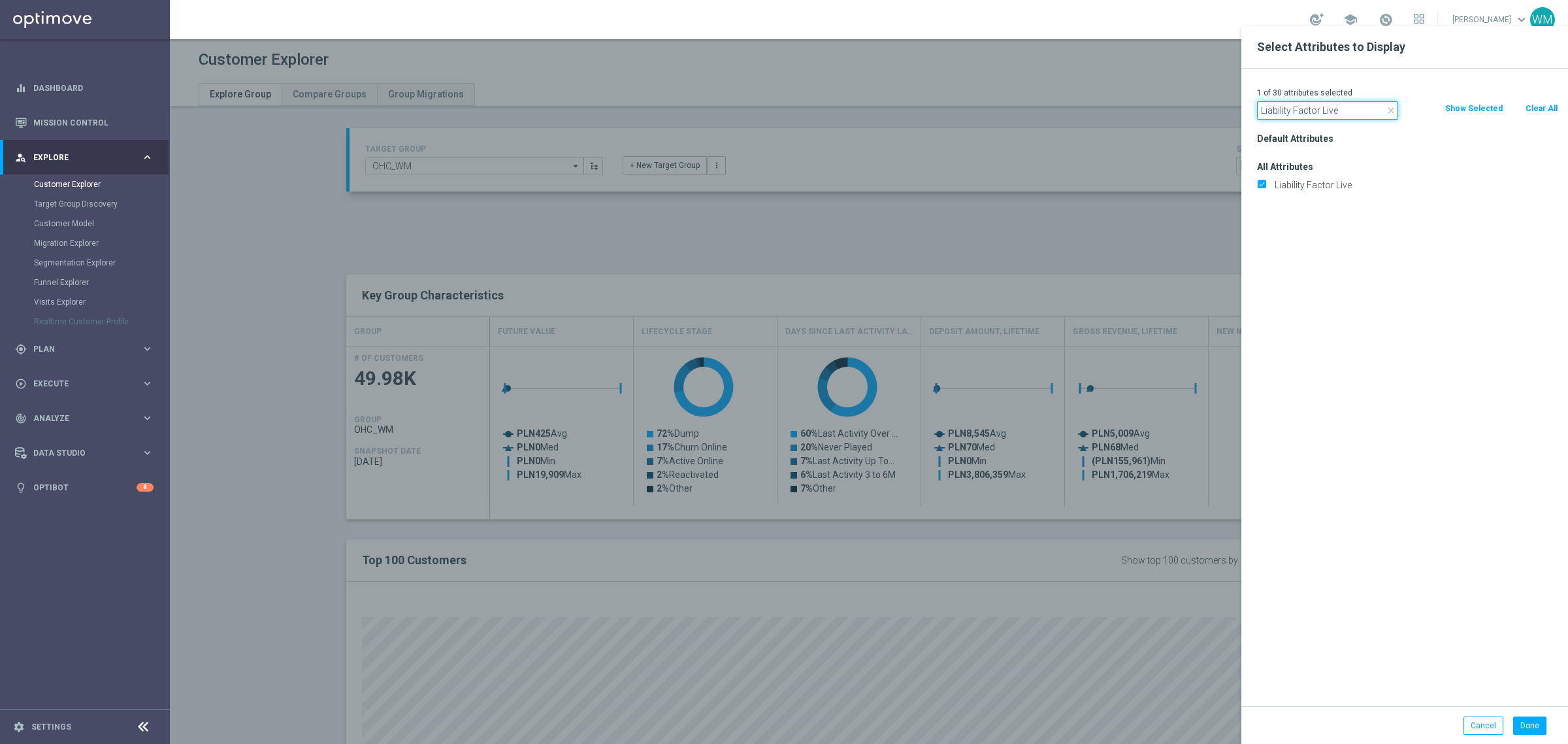
click at [1350, 110] on input "Liability Factor Live" at bounding box center [1327, 110] width 141 height 18
paste input "Prematch"
type input "Liability Factor Prematch"
click at [1320, 188] on label "Liability Factor Prematch" at bounding box center [1414, 185] width 288 height 12
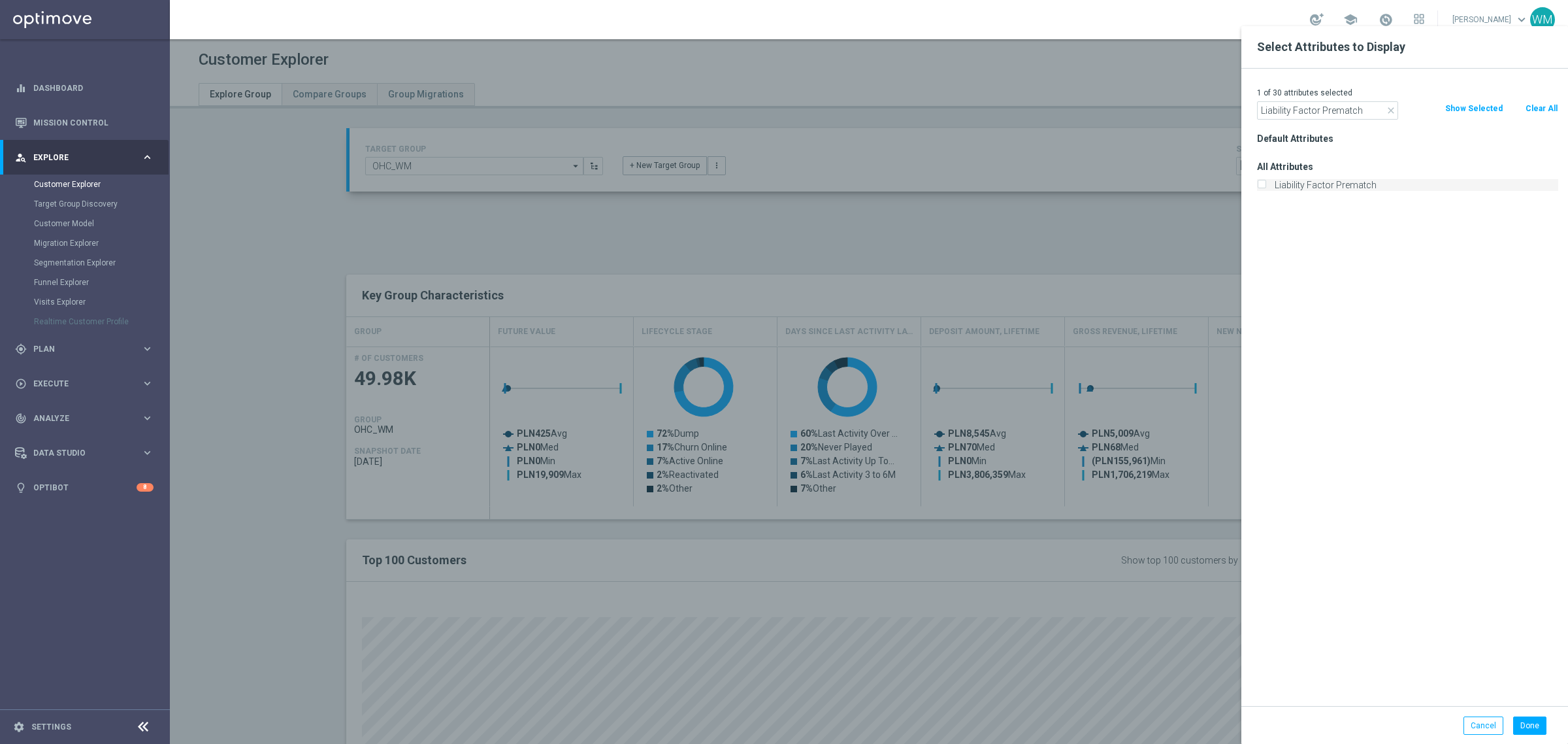
click at [1265, 188] on input "Liability Factor Prematch" at bounding box center [1261, 186] width 9 height 9
checkbox input "true"
click at [1302, 120] on div "2 of 30 attributes selected close Liability Factor Prematch Clear All Show Sele…" at bounding box center [1403, 387] width 326 height 637
click at [1300, 112] on input "Liability Factor Prematch" at bounding box center [1327, 110] width 141 height 18
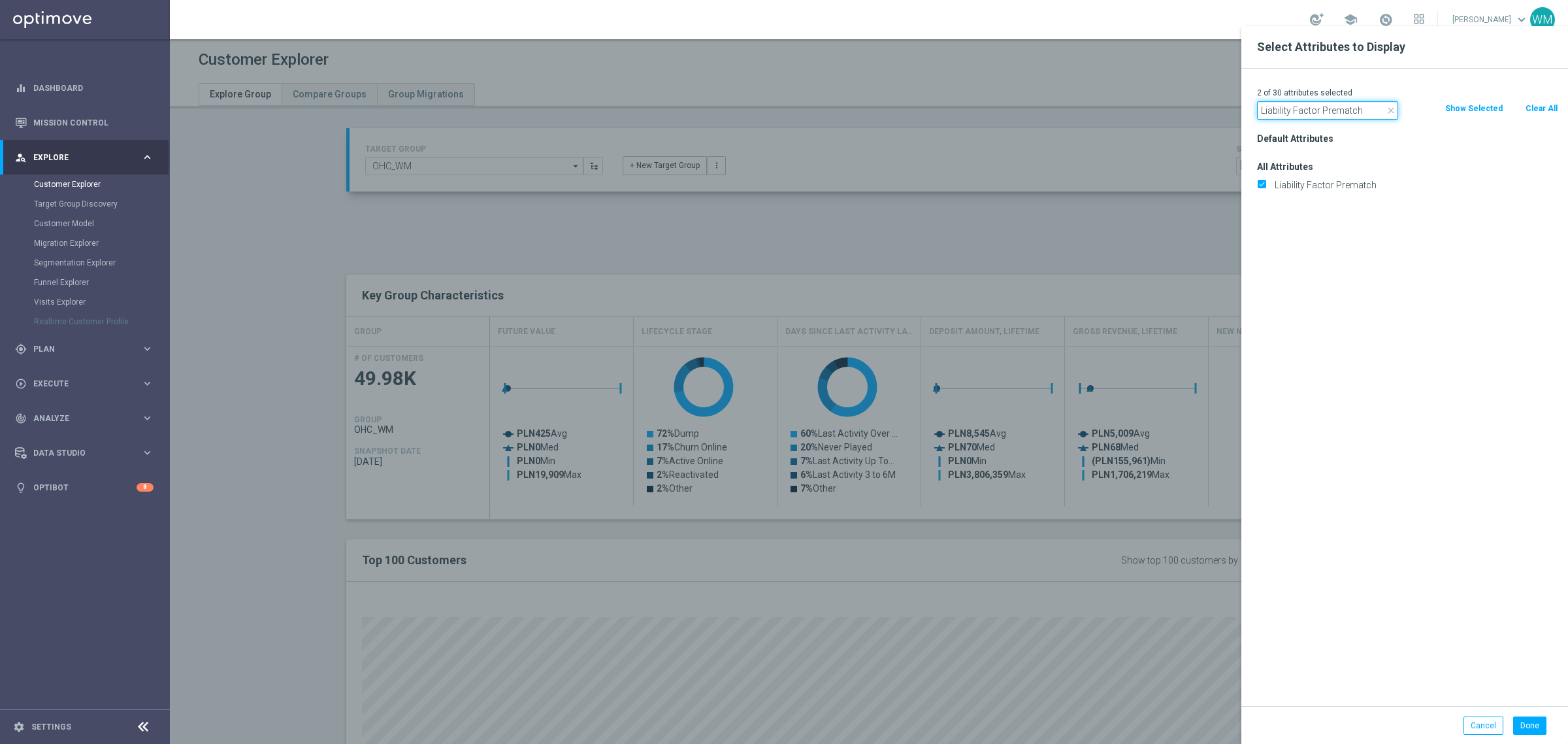
click at [1300, 112] on input "Liability Factor Prematch" at bounding box center [1327, 110] width 141 height 18
paste input "STS_ValueSegment"
type input "STS_ValueSegment"
click at [1283, 186] on label "STS_ValueSegment" at bounding box center [1414, 185] width 288 height 12
click at [1265, 186] on input "STS_ValueSegment" at bounding box center [1261, 186] width 9 height 9
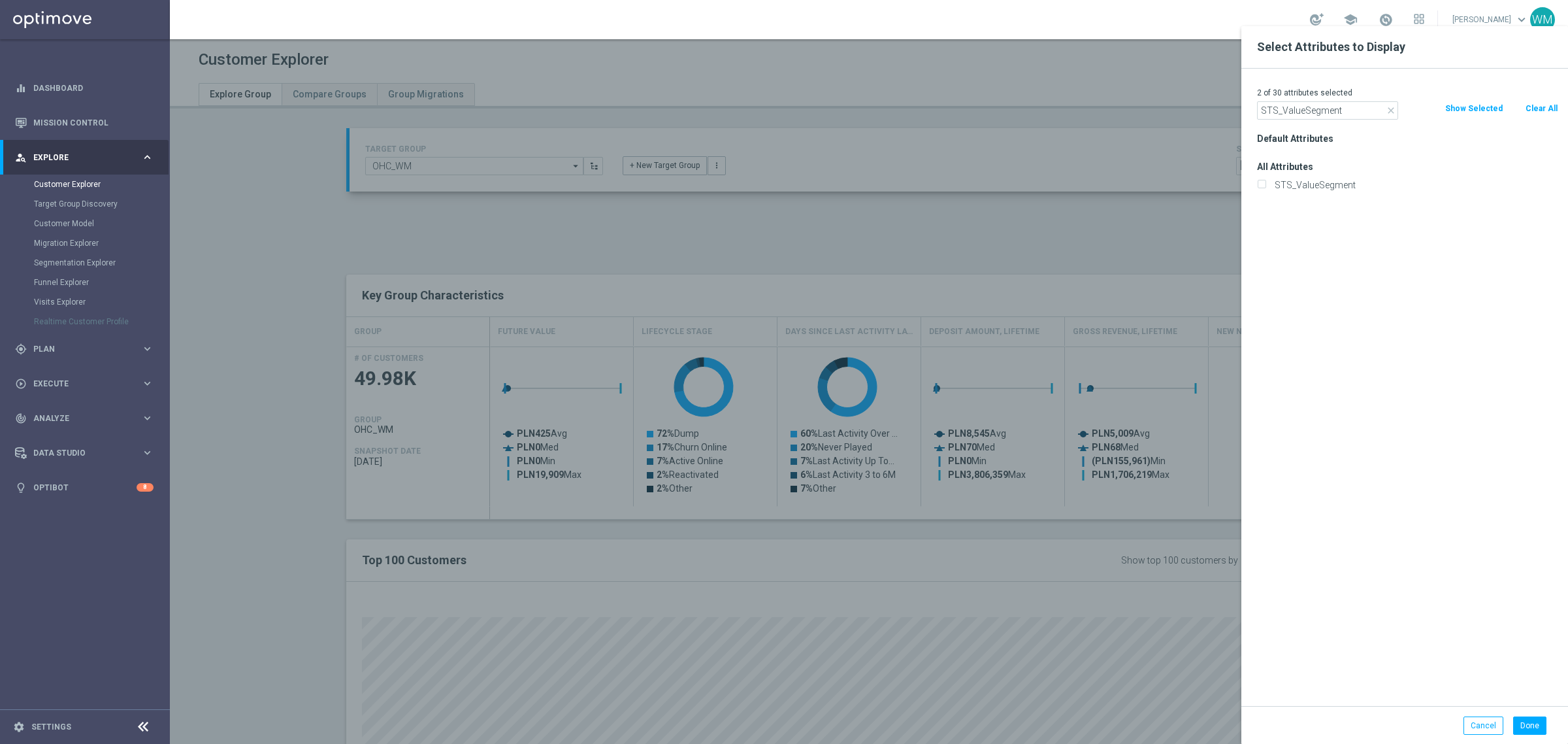
checkbox input "true"
click at [1305, 113] on input "STS_ValueSegment" at bounding box center [1327, 110] width 141 height 18
paste input "tage Deposi"
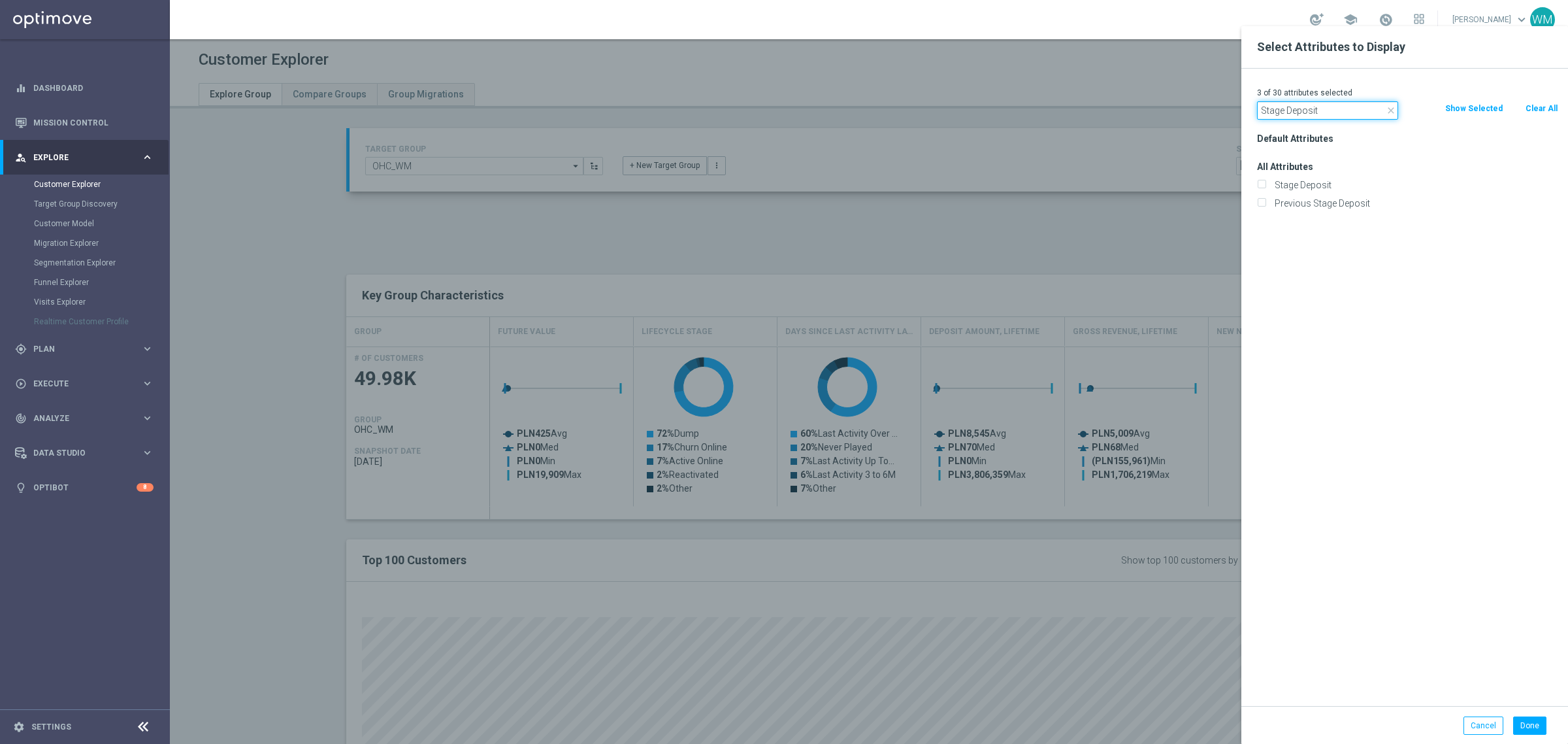
type input "Stage Deposit"
click at [1297, 183] on label "Stage Deposit" at bounding box center [1414, 185] width 288 height 12
click at [1265, 183] on input "Stage Deposit" at bounding box center [1261, 186] width 9 height 9
checkbox input "true"
click at [1385, 107] on icon "close" at bounding box center [1391, 110] width 10 height 10
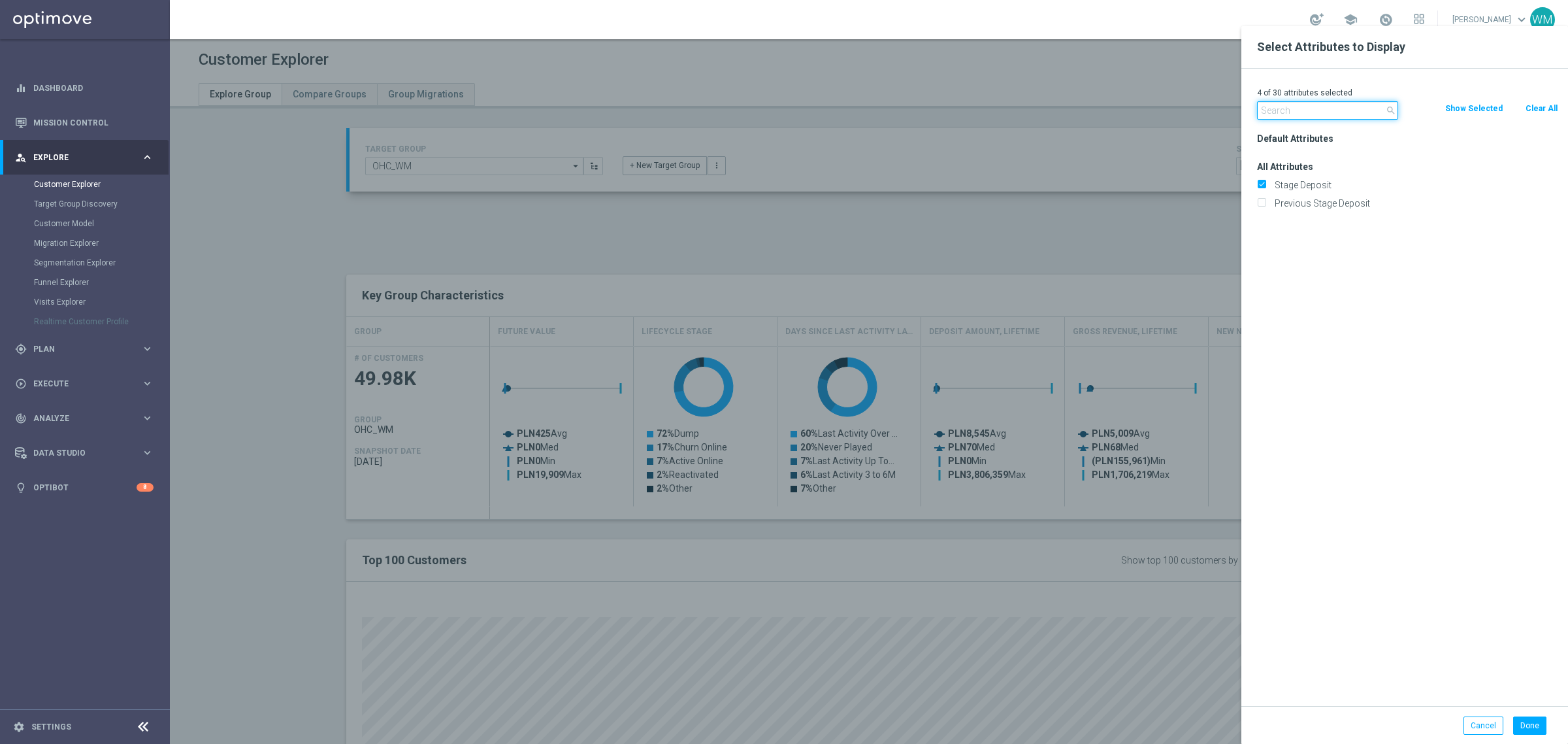
click at [1315, 108] on input "text" at bounding box center [1327, 110] width 141 height 18
type input "agree"
click at [1304, 187] on label "Push Agree" at bounding box center [1414, 185] width 288 height 12
click at [1265, 187] on input "Push Agree" at bounding box center [1261, 186] width 9 height 9
checkbox input "true"
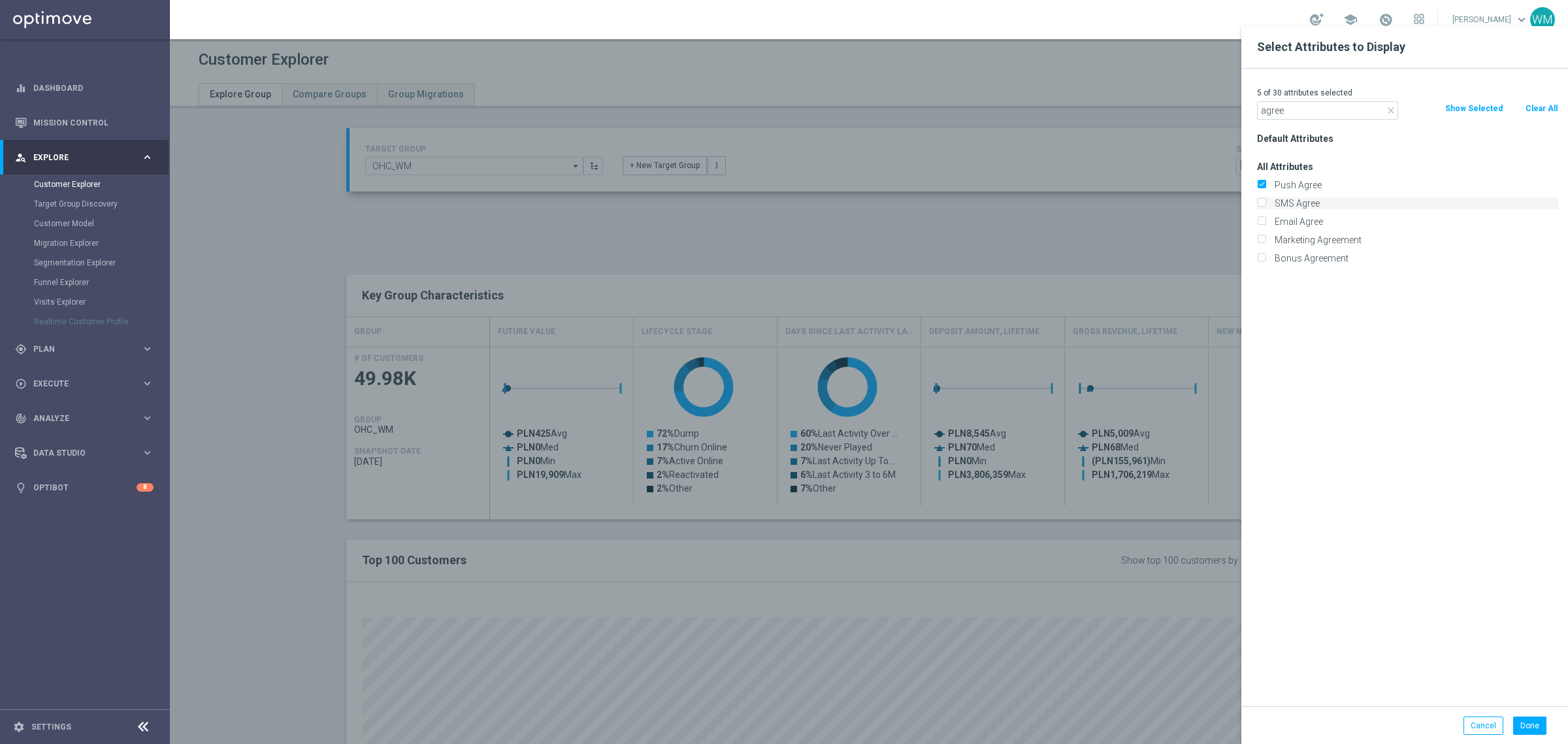
click at [1300, 203] on label "SMS Agree" at bounding box center [1414, 204] width 288 height 12
click at [1265, 203] on input "SMS Agree" at bounding box center [1261, 205] width 9 height 9
checkbox input "true"
click at [1300, 220] on label "Email Agree" at bounding box center [1414, 222] width 288 height 12
click at [1265, 220] on input "Email Agree" at bounding box center [1261, 223] width 9 height 9
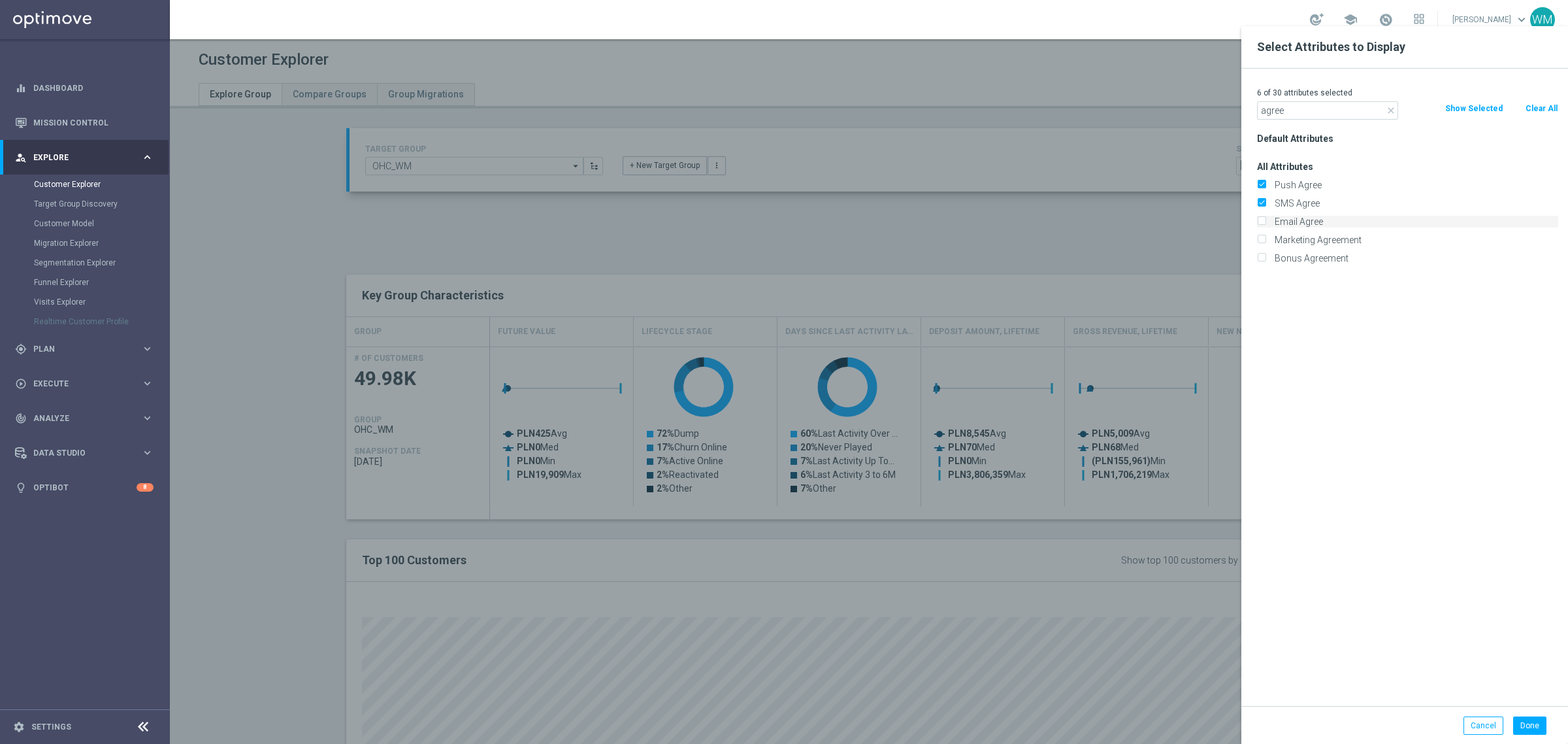
checkbox input "true"
click at [1304, 237] on label "Marketing Agreement" at bounding box center [1414, 240] width 288 height 12
click at [1265, 237] on input "Marketing Agreement" at bounding box center [1261, 242] width 9 height 9
checkbox input "true"
click at [1307, 260] on label "Bonus Agreement" at bounding box center [1414, 258] width 288 height 12
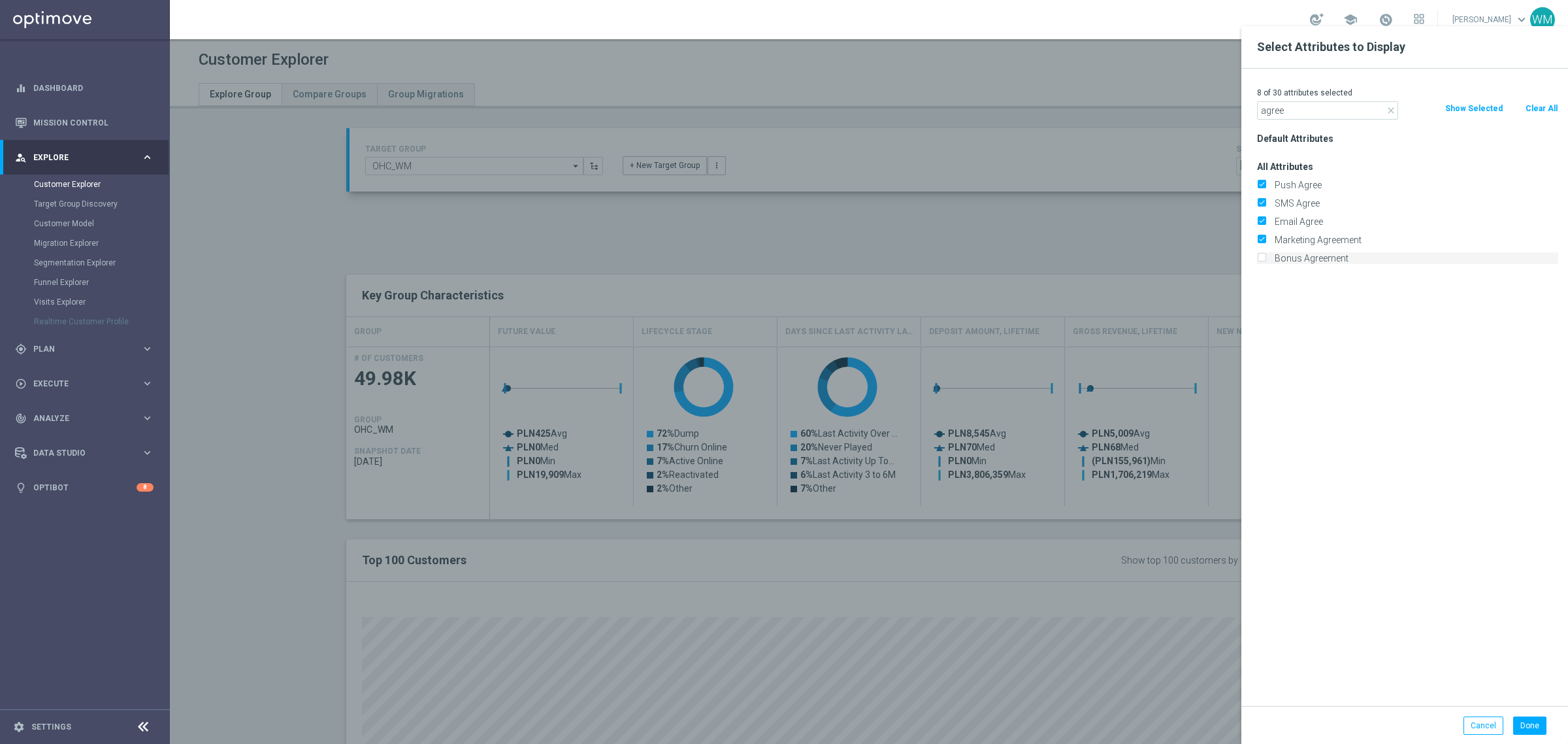
click at [1265, 260] on input "Bonus Agreement" at bounding box center [1261, 260] width 9 height 9
checkbox input "true"
click at [1301, 116] on input "agree" at bounding box center [1327, 110] width 141 height 18
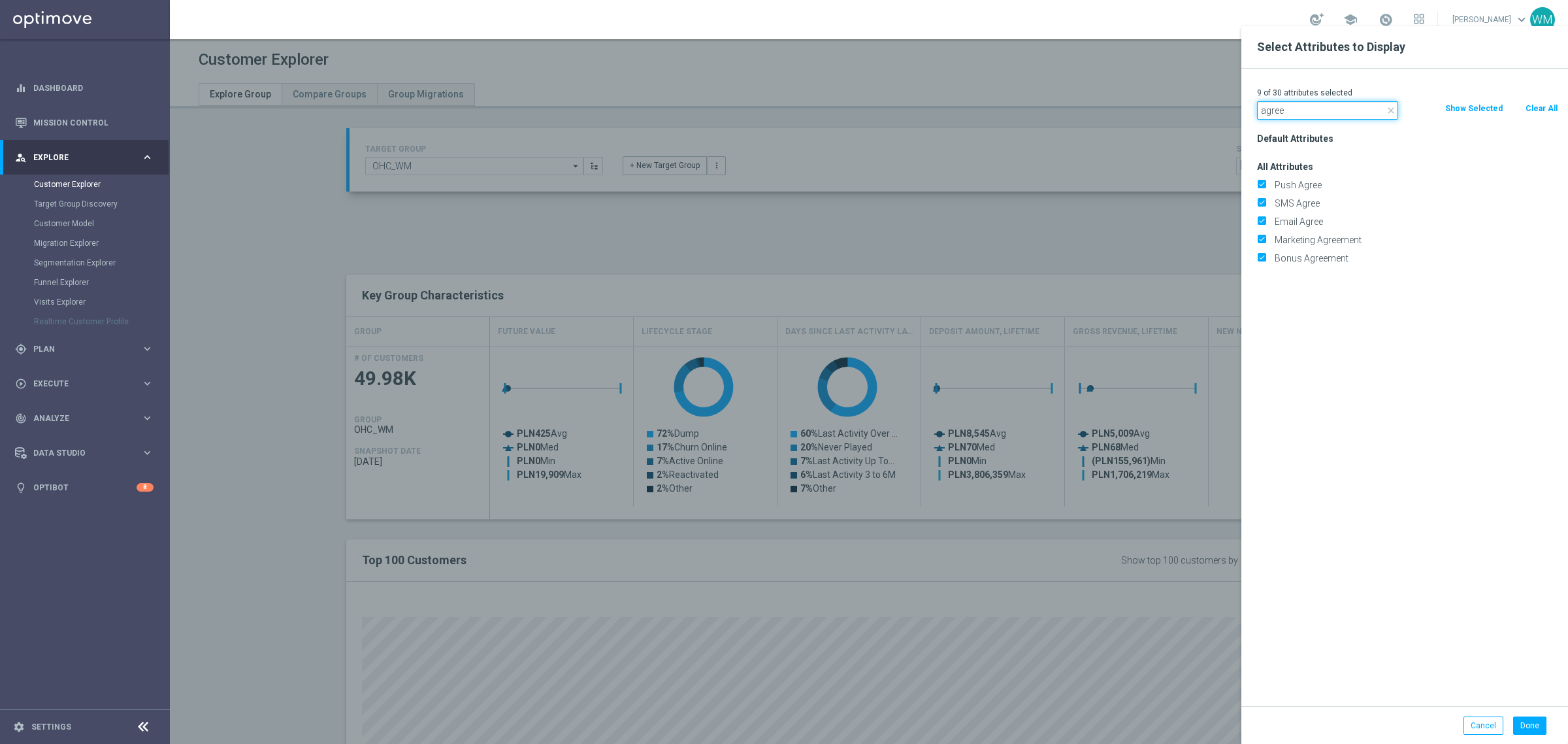
paste input "Onlin"
type input "Online"
click at [1291, 275] on label "Online" at bounding box center [1414, 276] width 288 height 12
click at [1265, 275] on input "Online" at bounding box center [1261, 278] width 9 height 9
checkbox input "true"
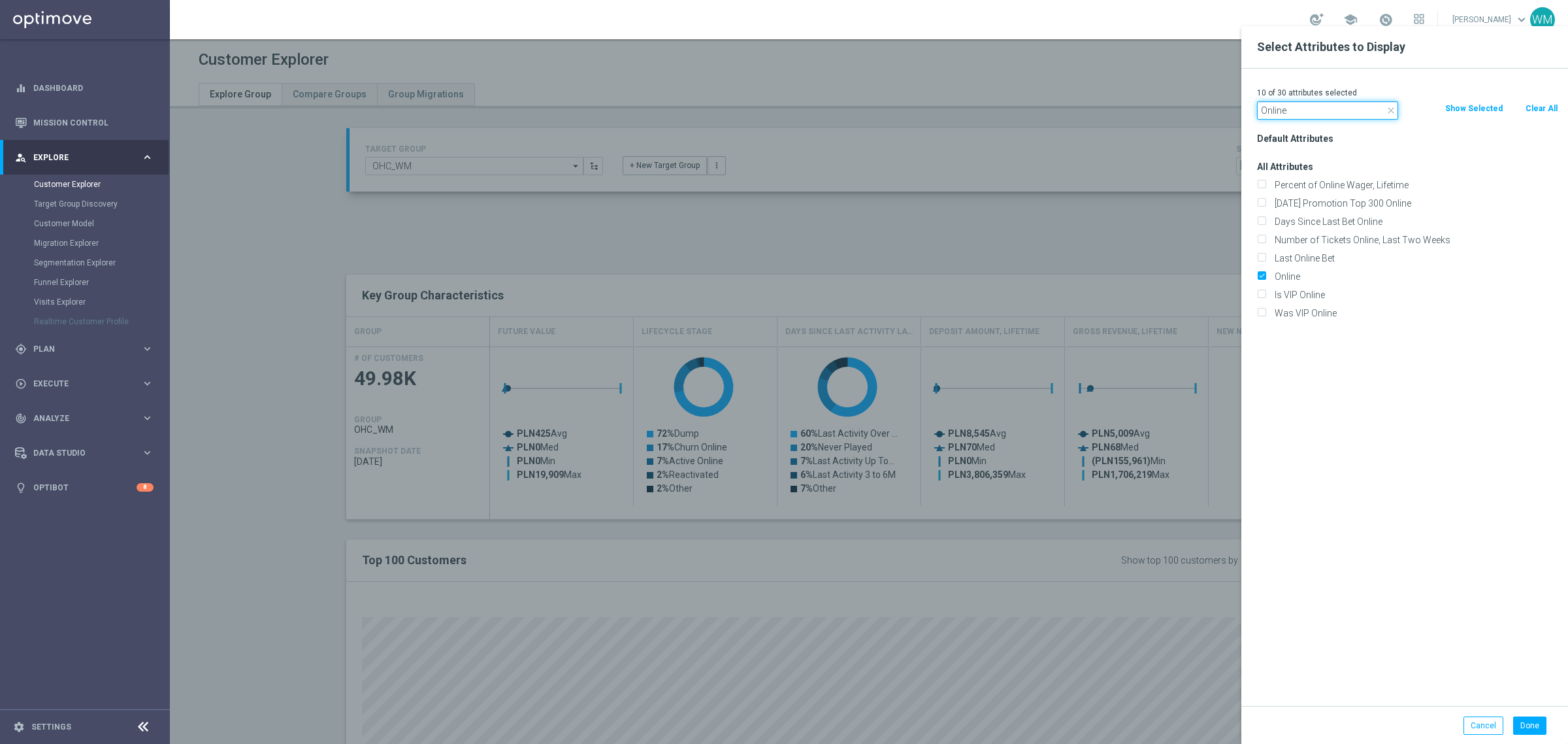
click at [1333, 113] on input "Online" at bounding box center [1327, 110] width 141 height 18
paste input "Canceled"
type input "Canceled"
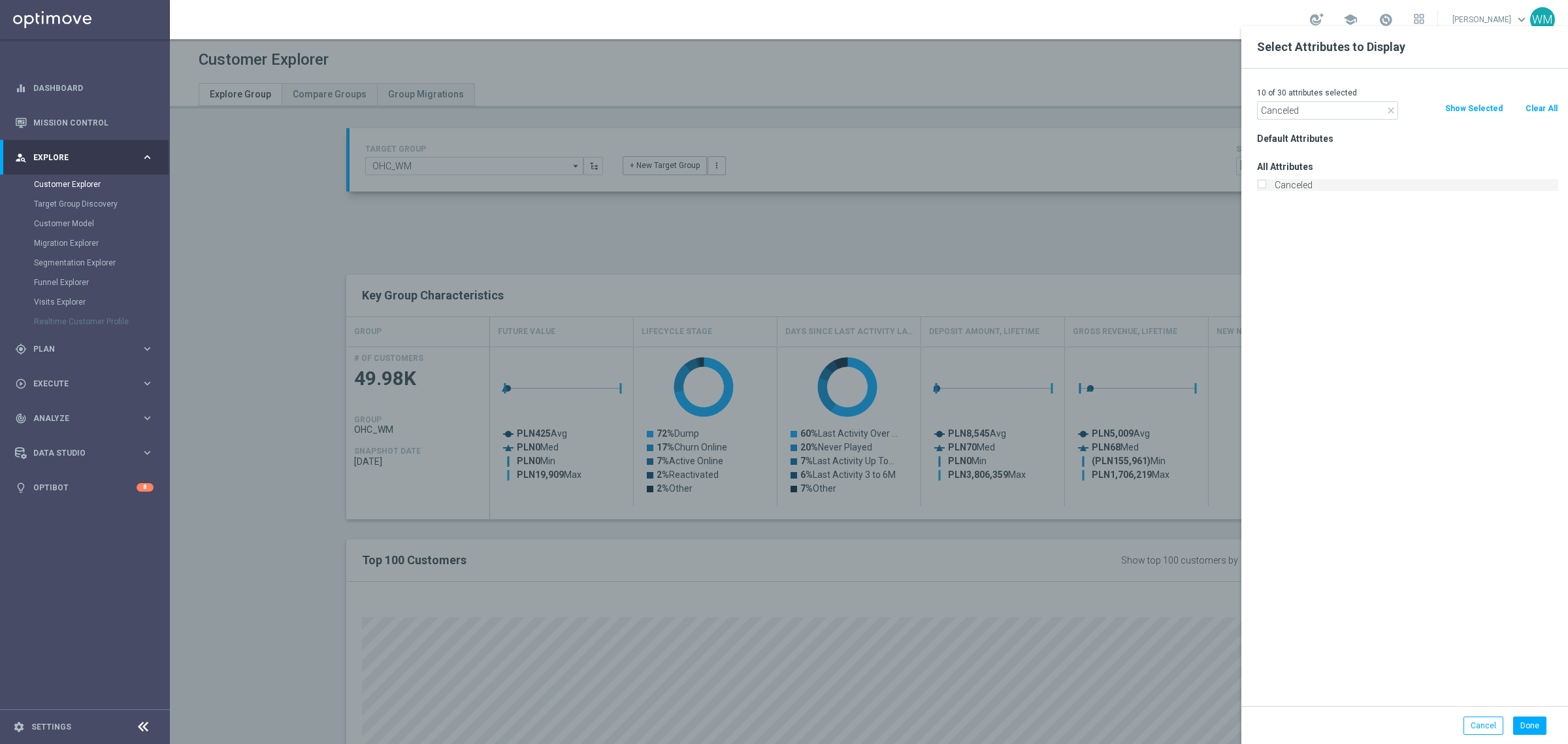
click at [1281, 188] on label "Canceled" at bounding box center [1414, 185] width 288 height 12
click at [1265, 188] on input "Canceled" at bounding box center [1261, 186] width 9 height 9
checkbox input "true"
click at [1301, 112] on input "Canceled" at bounding box center [1327, 110] width 141 height 18
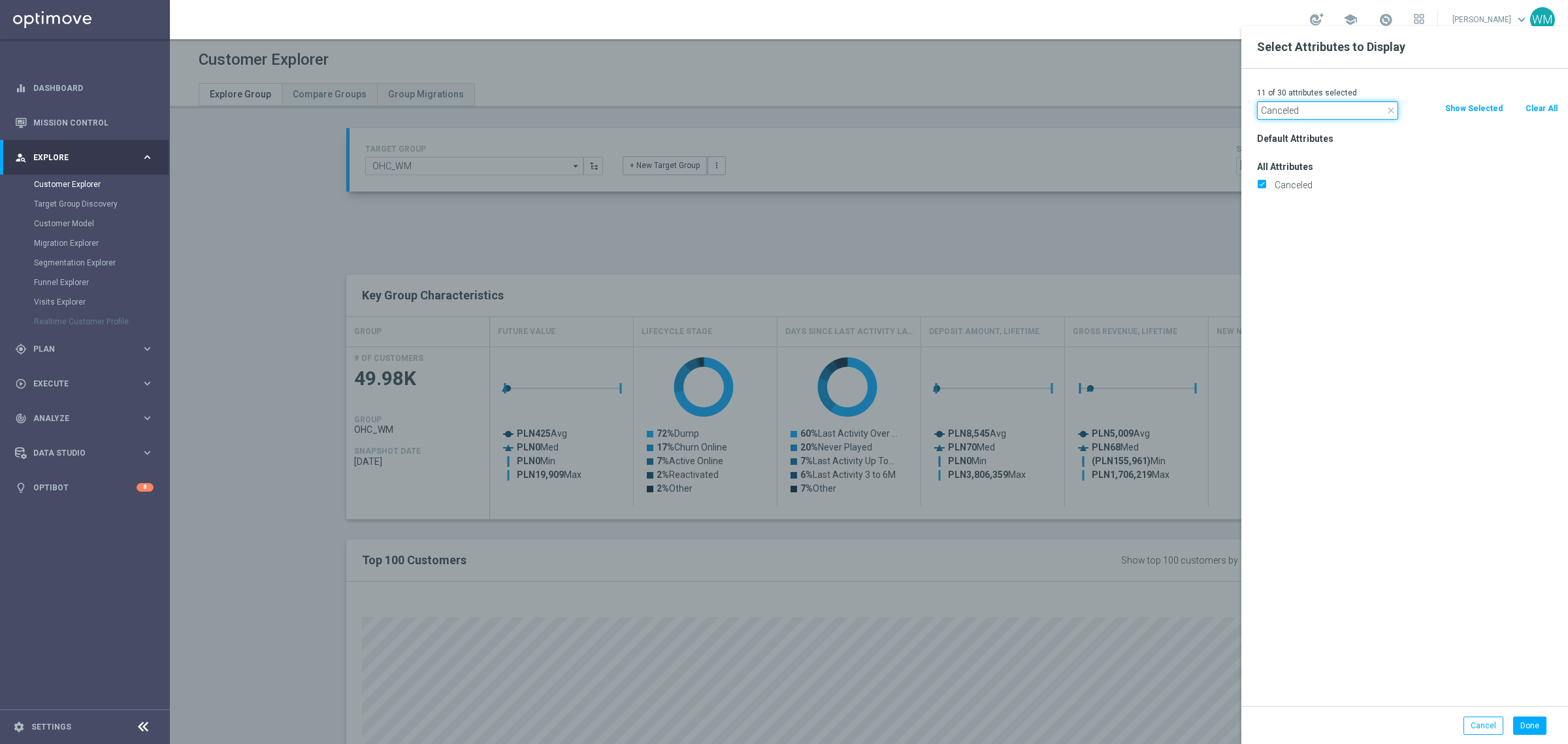
click at [1301, 112] on input "Canceled" at bounding box center [1327, 110] width 141 height 18
paste input "Incomplete"
type input "Incomplete"
click at [1300, 188] on label "Incomplete" at bounding box center [1414, 185] width 288 height 12
click at [1265, 188] on input "Incomplete" at bounding box center [1261, 186] width 9 height 9
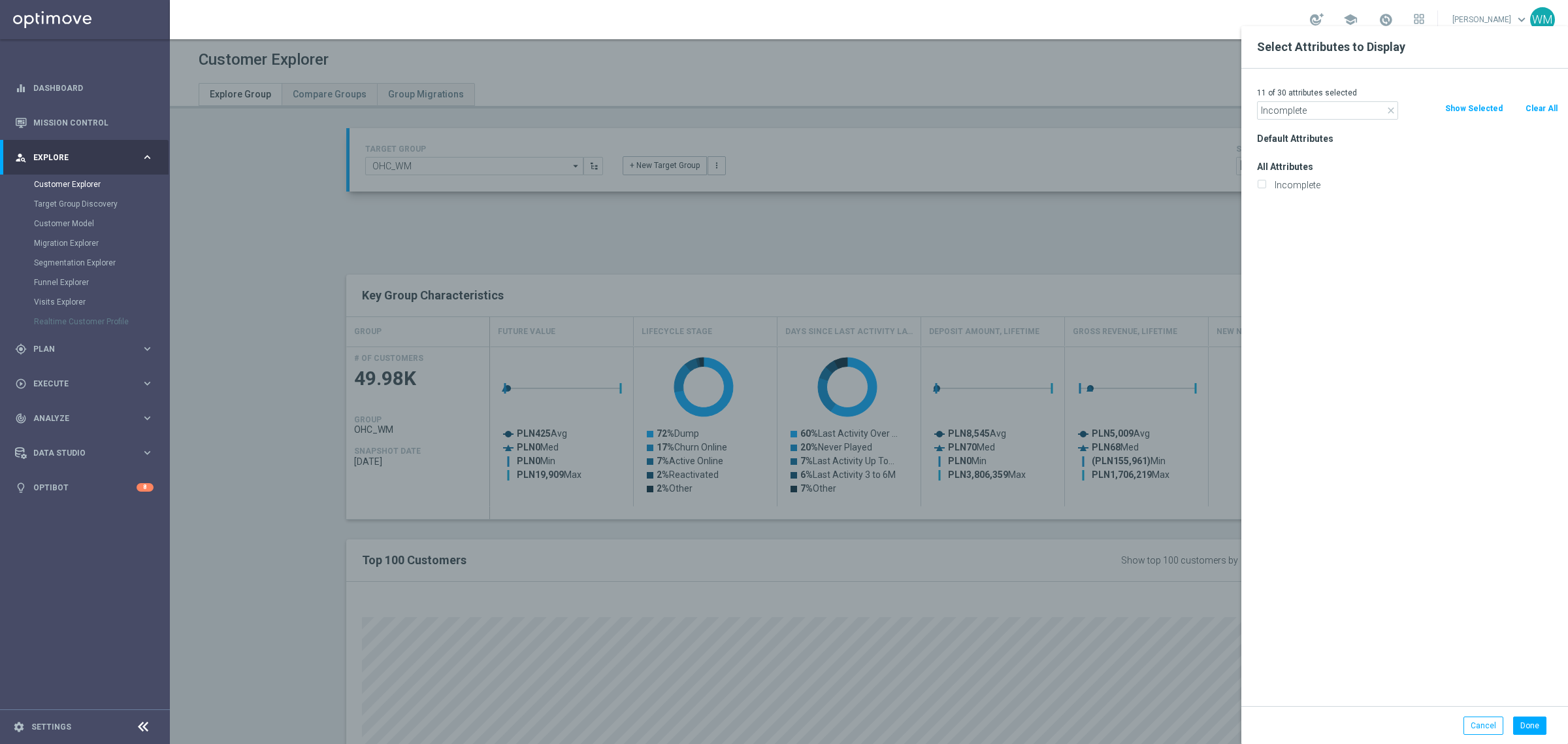
checkbox input "true"
click at [1354, 112] on input "Incomplete" at bounding box center [1327, 110] width 141 height 18
paste input "Selfexcluded Client"
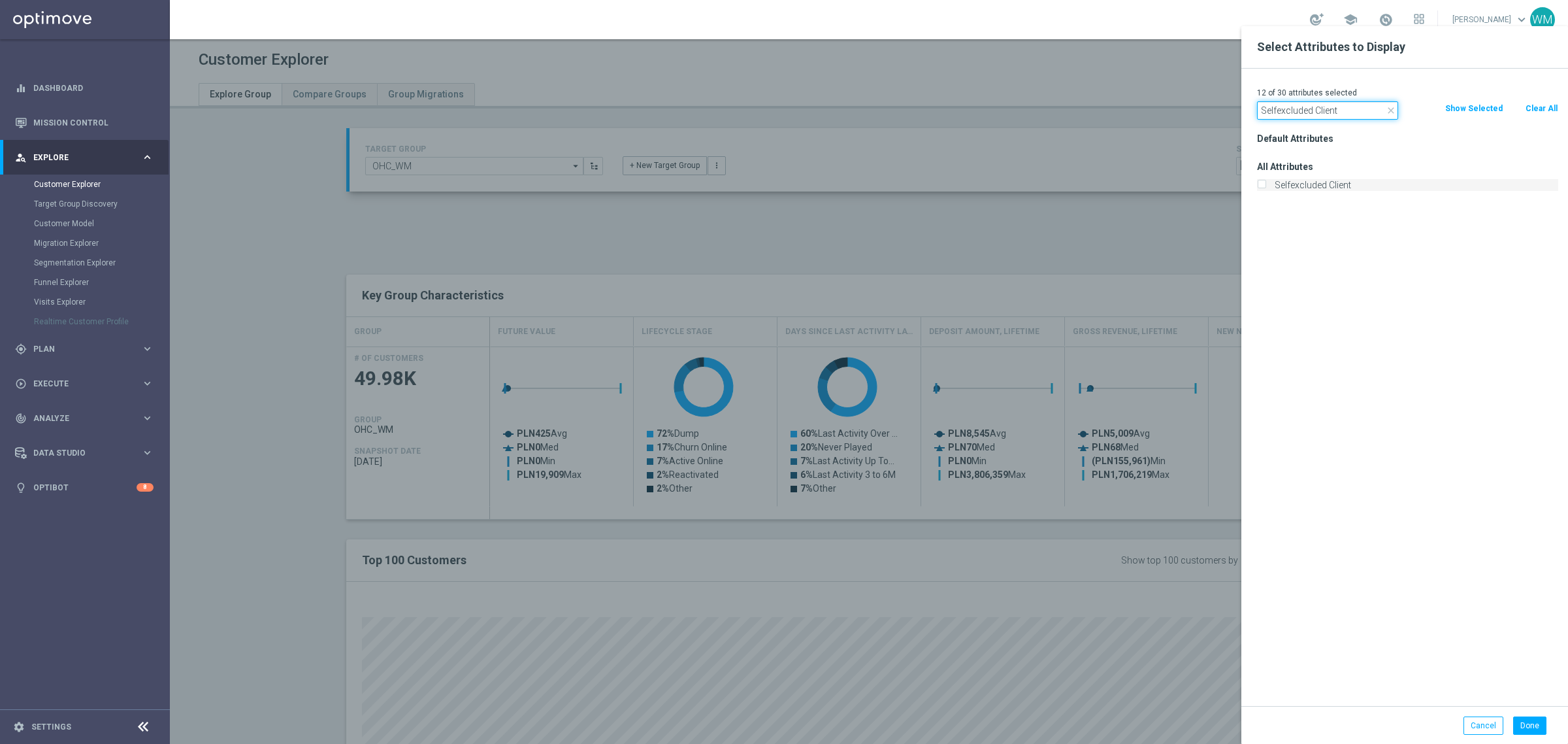
type input "Selfexcluded Client"
click at [1326, 185] on label "Selfexcluded Client" at bounding box center [1414, 185] width 288 height 12
click at [1265, 185] on input "Selfexcluded Client" at bounding box center [1261, 186] width 9 height 9
checkbox input "true"
click at [1310, 120] on div "13 of 30 attributes selected close Selfexcluded Client Clear All Show Selected …" at bounding box center [1403, 387] width 326 height 637
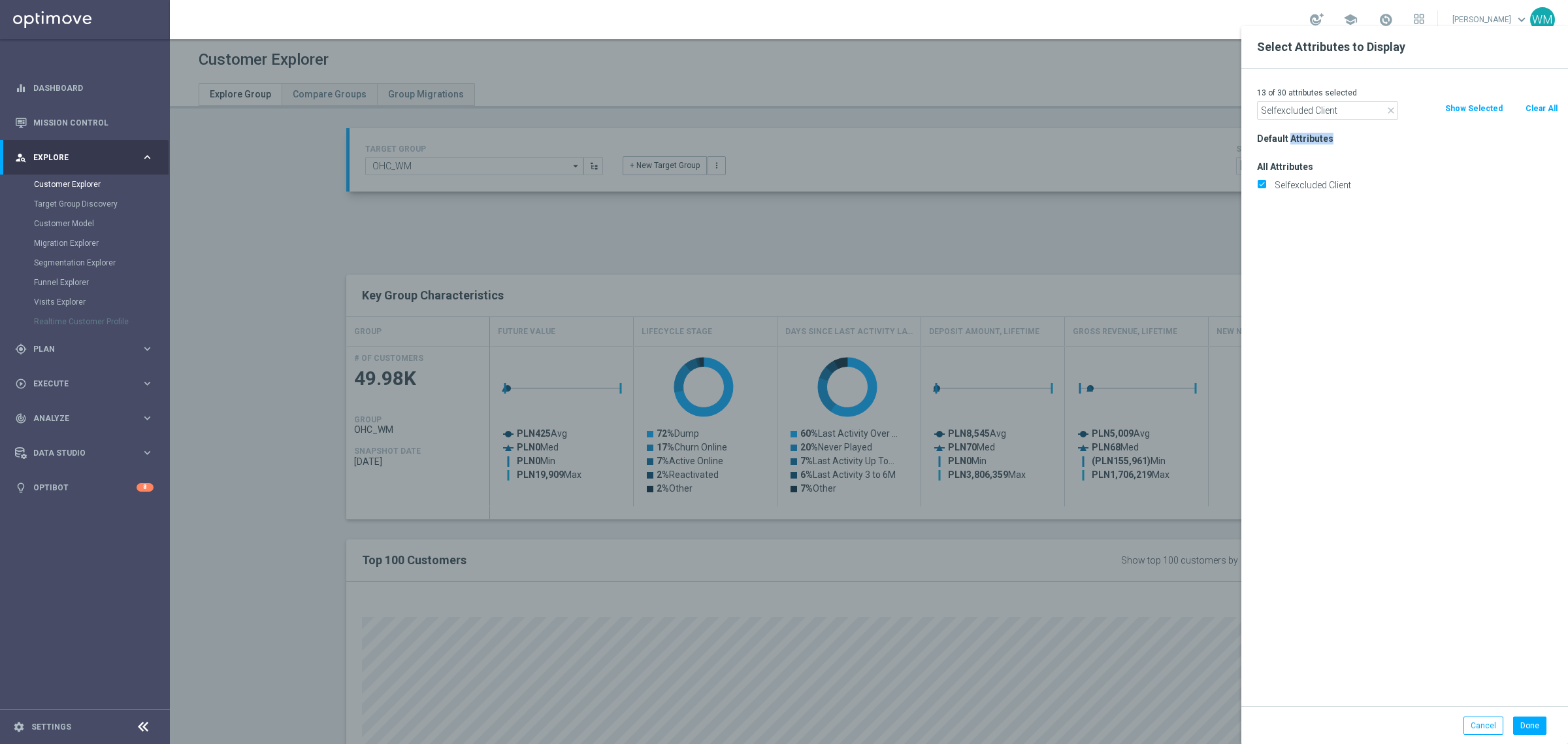
click at [1310, 120] on div "13 of 30 attributes selected close Selfexcluded Client Clear All Show Selected …" at bounding box center [1403, 387] width 326 height 637
click at [1300, 115] on input "Selfexcluded Client" at bounding box center [1327, 110] width 141 height 18
paste input "Is Test Accou"
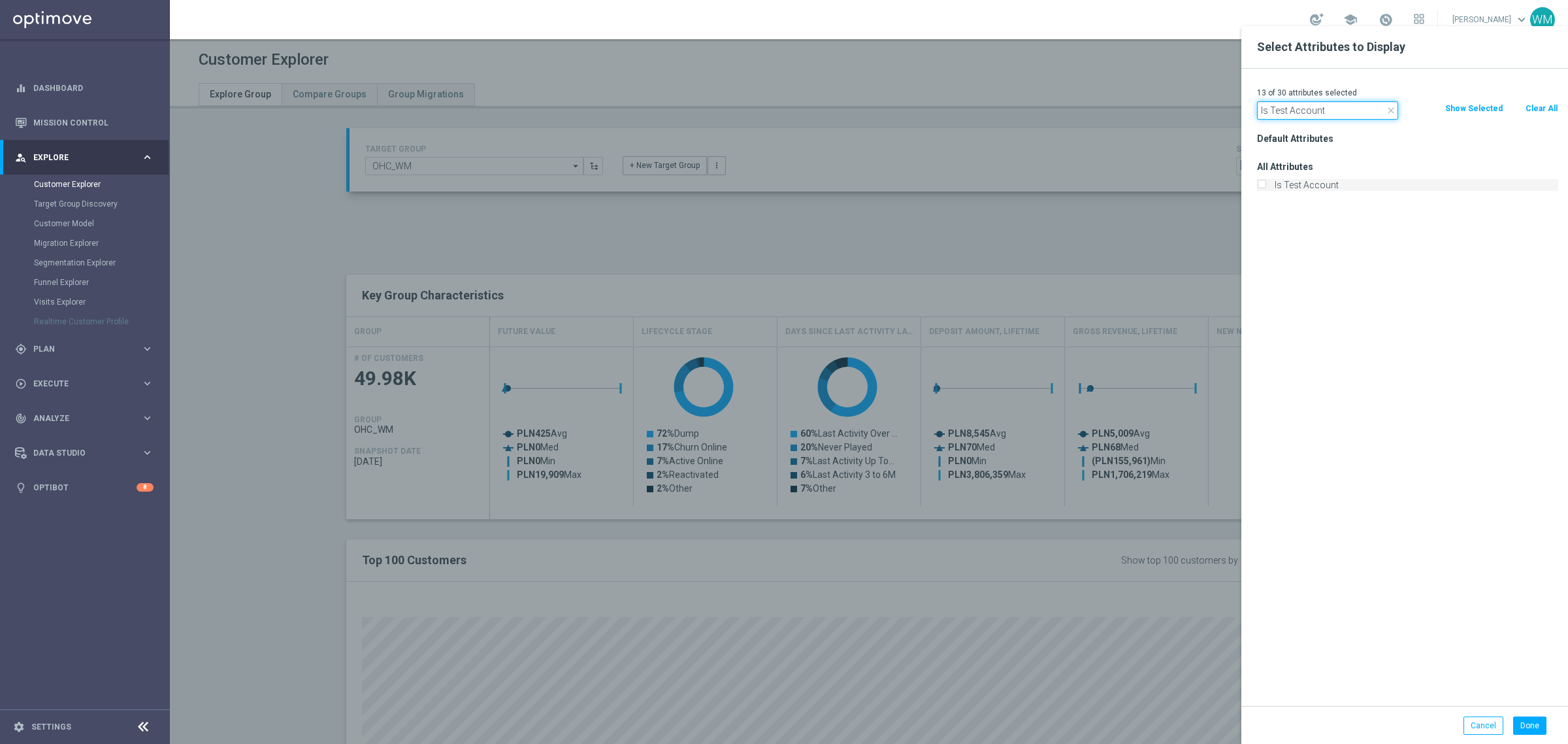
type input "Is Test Account"
click at [1297, 184] on label "Is Test Account" at bounding box center [1414, 185] width 288 height 12
click at [1265, 184] on input "Is Test Account" at bounding box center [1261, 186] width 9 height 9
checkbox input "true"
click at [1315, 105] on input "Is Test Account" at bounding box center [1327, 110] width 141 height 18
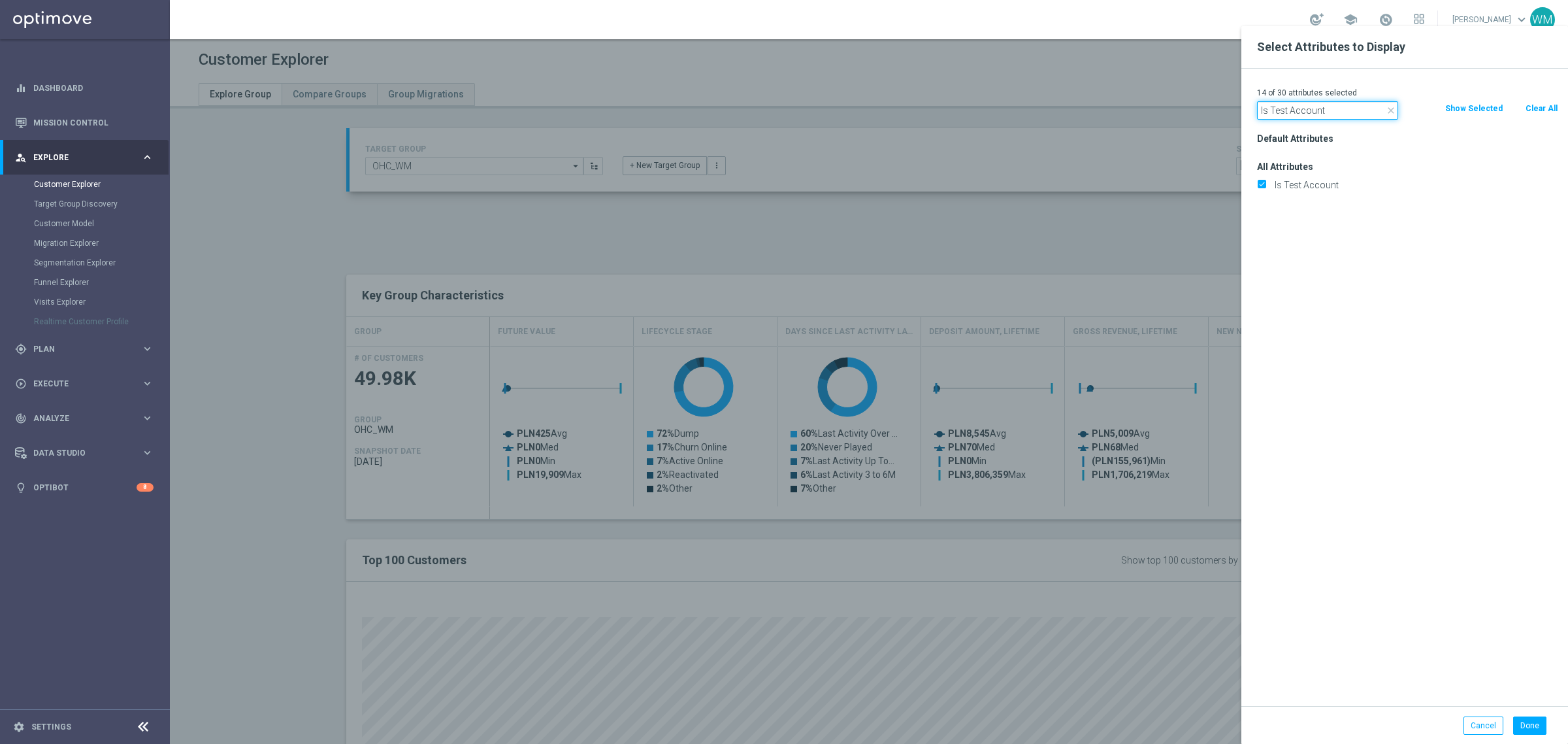
click at [1315, 105] on input "Is Test Account" at bounding box center [1327, 110] width 141 height 18
paste input "Black Listed"
type input "Is Black Listed"
click at [1313, 184] on label "Is Black Listed" at bounding box center [1414, 185] width 288 height 12
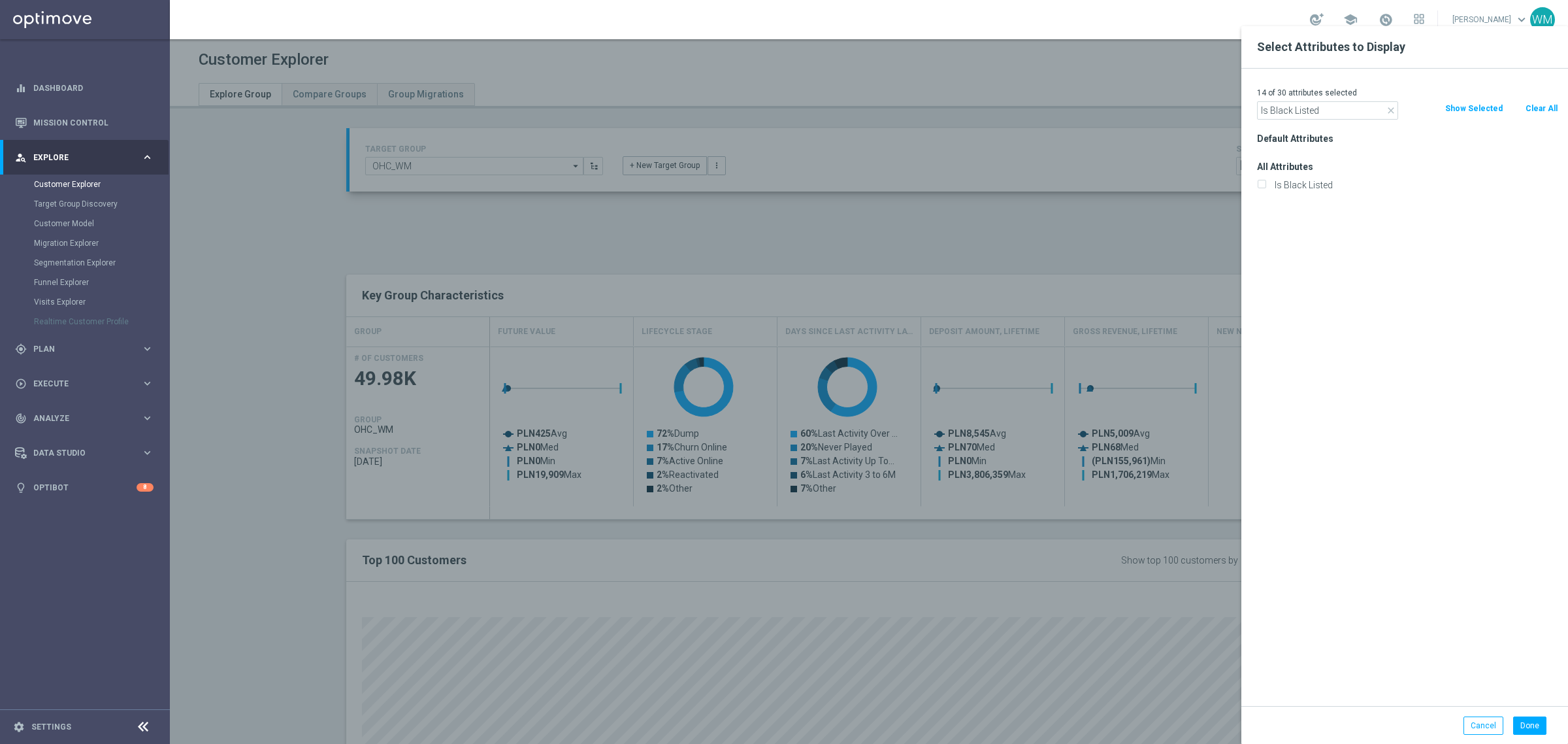
click at [1265, 184] on input "Is Black Listed" at bounding box center [1261, 186] width 9 height 9
checkbox input "true"
click at [1320, 119] on input "Is Black Listed" at bounding box center [1327, 110] width 141 height 18
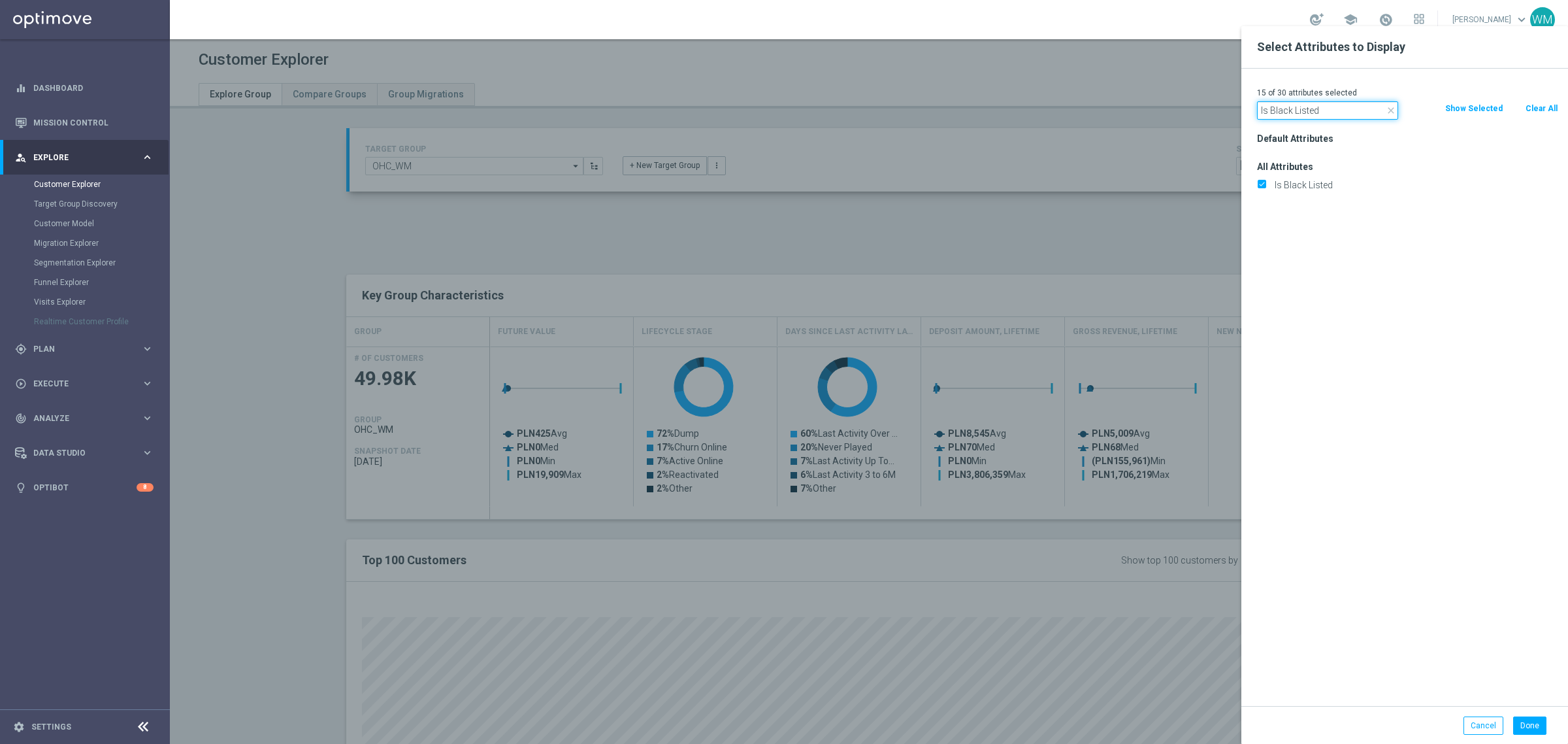
paste input "ock"
type input "Is Blocked"
click at [1310, 179] on label "Is Blocked" at bounding box center [1414, 185] width 288 height 12
click at [1265, 182] on input "Is Blocked" at bounding box center [1261, 186] width 9 height 9
checkbox input "true"
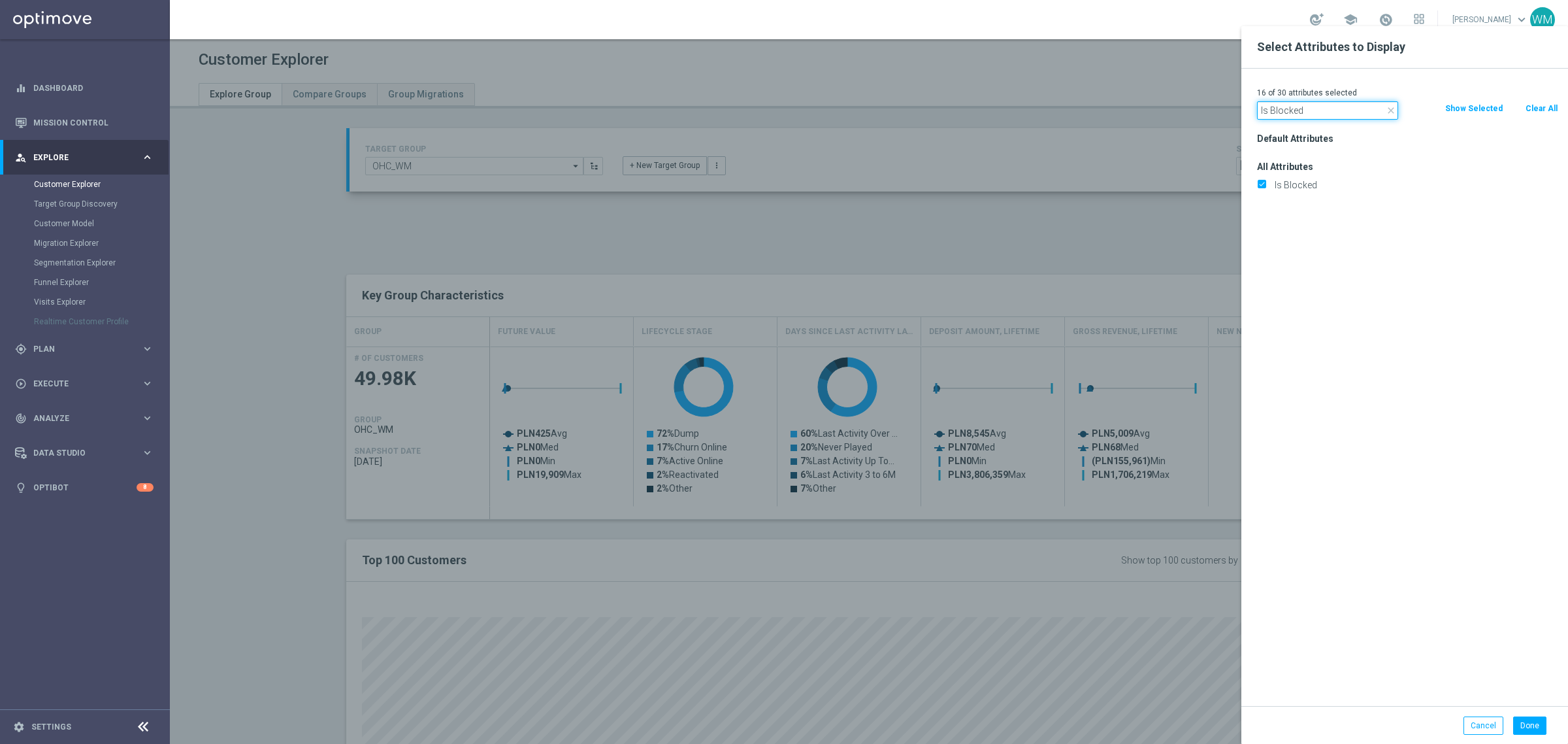
click at [1317, 105] on input "Is Blocked" at bounding box center [1327, 110] width 141 height 18
paste input "Email Verifi"
type input "Is Email Verified"
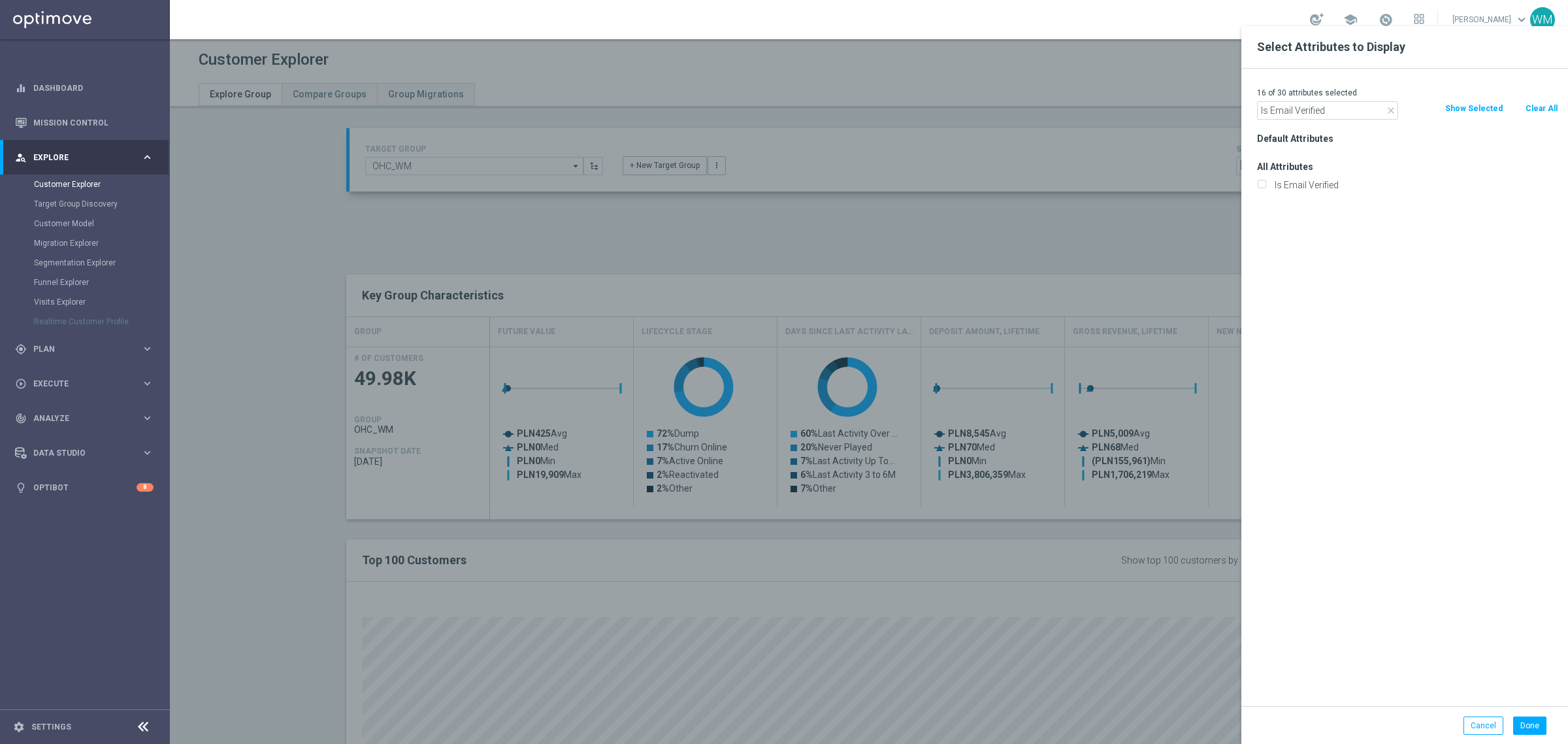
click at [1320, 185] on label "Is Email Verified" at bounding box center [1414, 185] width 288 height 12
click at [1265, 185] on input "Is Email Verified" at bounding box center [1261, 186] width 9 height 9
checkbox input "true"
click at [1281, 116] on input "Is Email Verified" at bounding box center [1327, 110] width 141 height 18
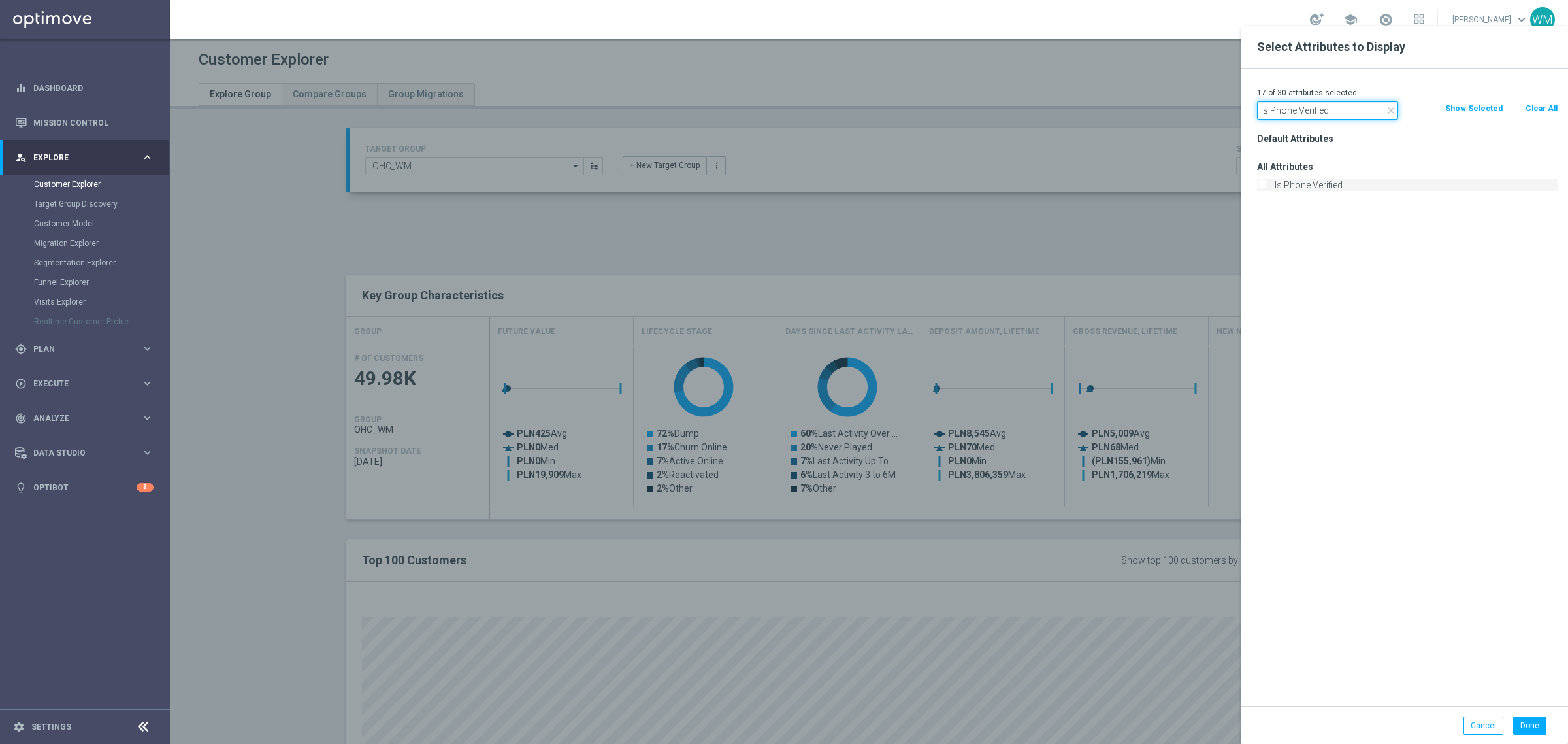
type input "Is Phone Verified"
click at [1304, 188] on label "Is Phone Verified" at bounding box center [1414, 185] width 288 height 12
click at [1265, 188] on input "Is Phone Verified" at bounding box center [1261, 186] width 9 height 9
checkbox input "true"
click at [1354, 116] on input "Is Phone Verified" at bounding box center [1327, 110] width 141 height 18
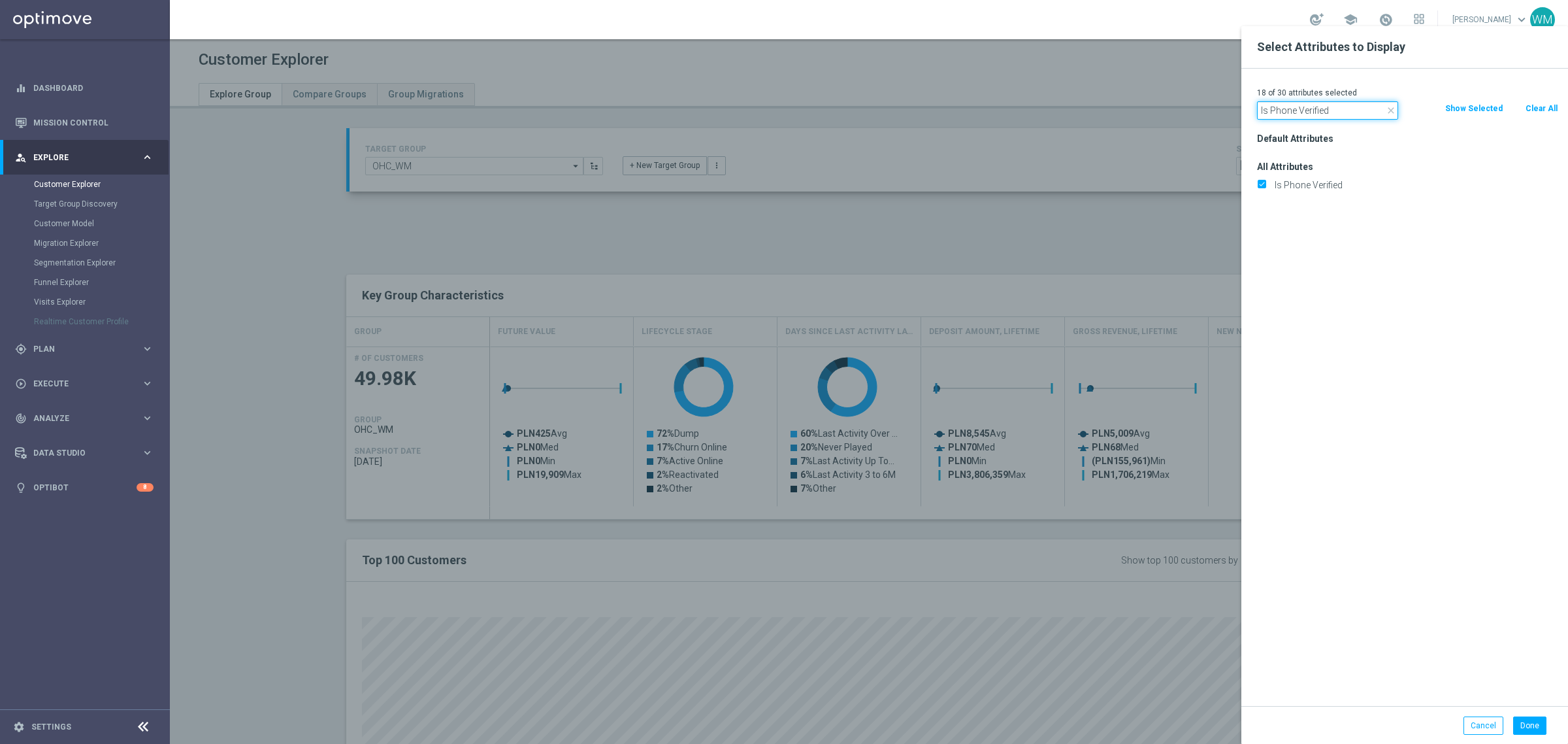
click at [1354, 116] on input "Is Phone Verified" at bounding box center [1327, 110] width 141 height 18
paste input "Temporary"
type input "Is Temporary"
click at [1318, 180] on label "Is Temporary" at bounding box center [1414, 185] width 288 height 12
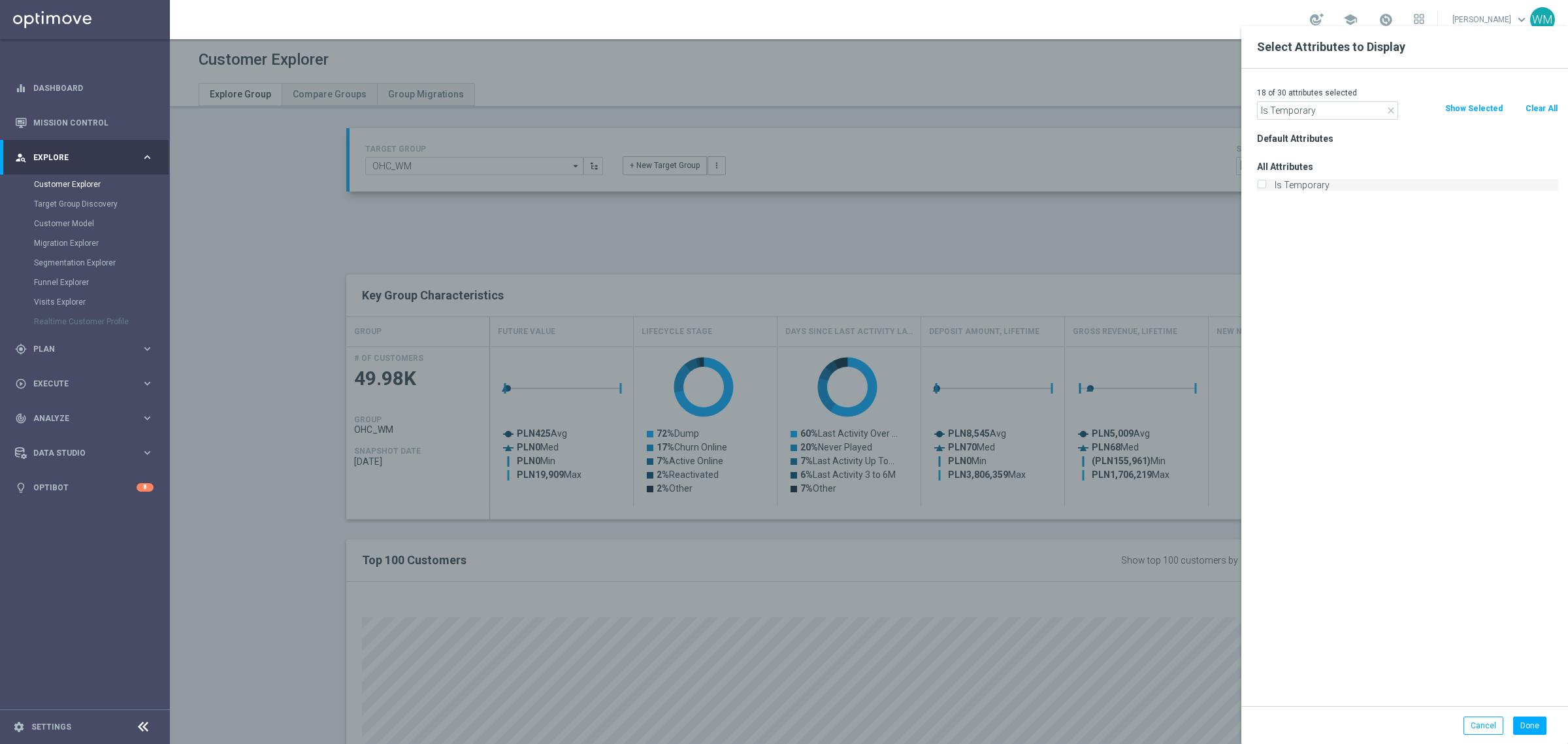
click at [1265, 182] on input "Is Temporary" at bounding box center [1261, 186] width 9 height 9
checkbox input "true"
click at [1278, 110] on input "Is Temporary" at bounding box center [1327, 110] width 141 height 18
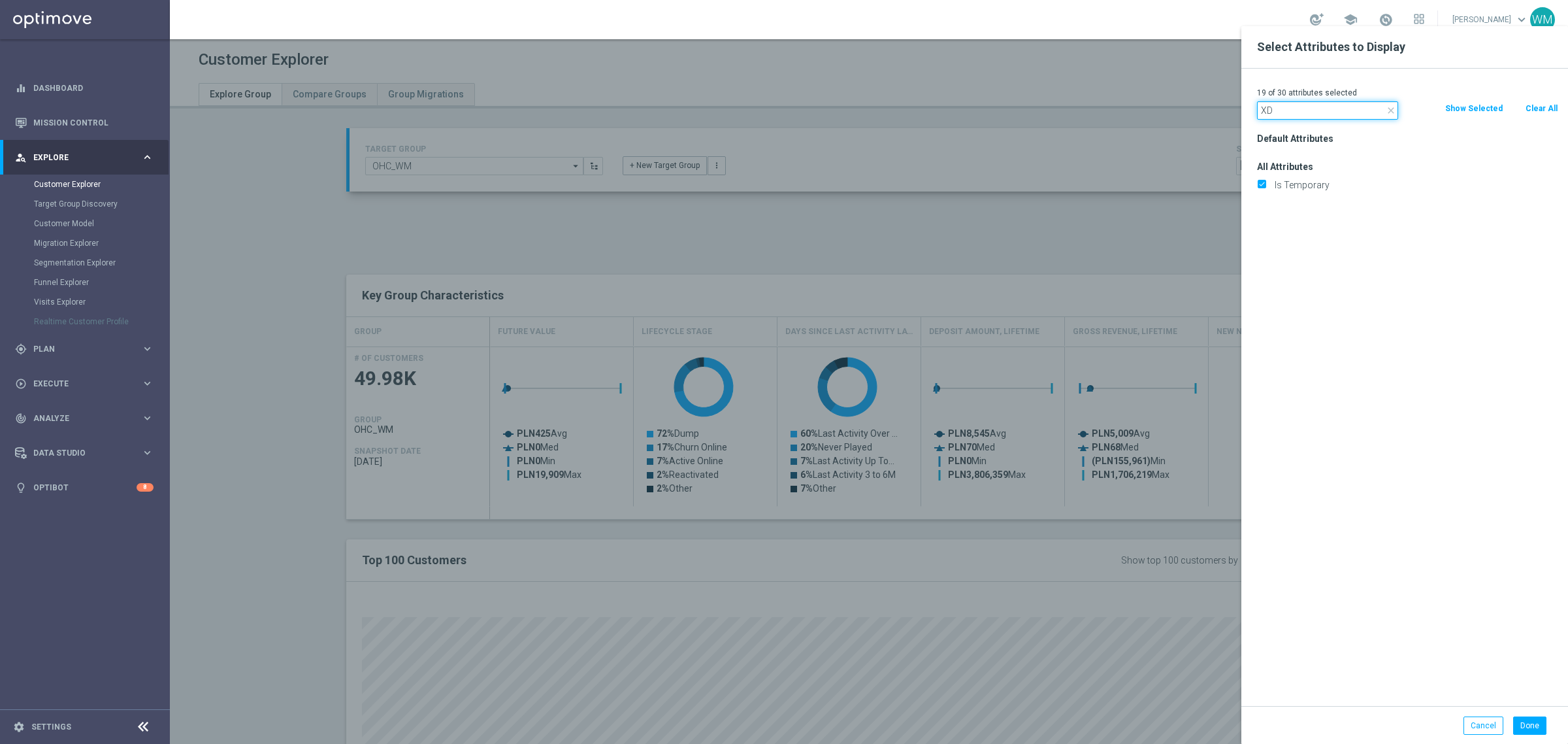
type input "XDD"
click at [1278, 110] on input "XDD" at bounding box center [1327, 110] width 141 height 18
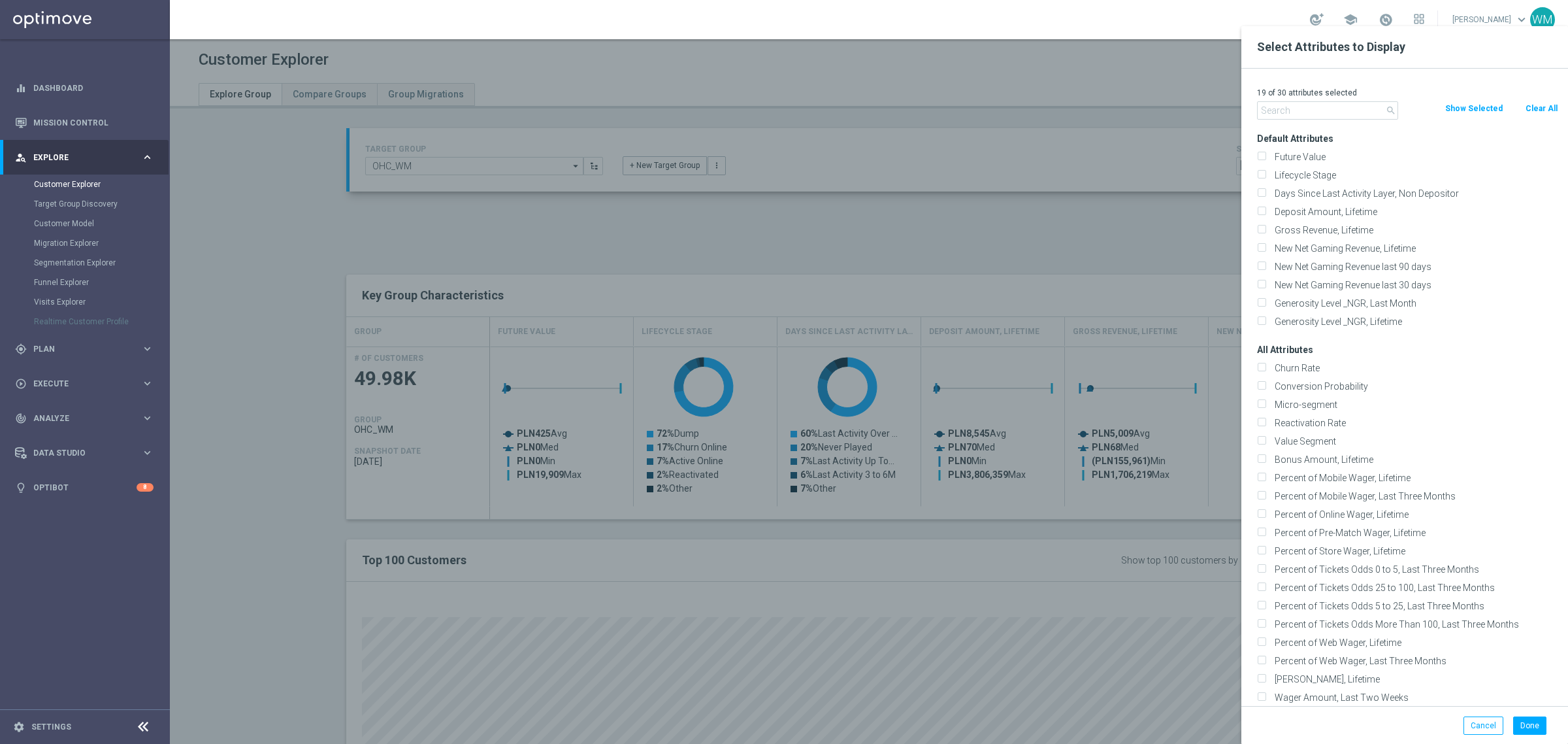
click at [1456, 113] on button "Show Selected" at bounding box center [1473, 108] width 60 height 15
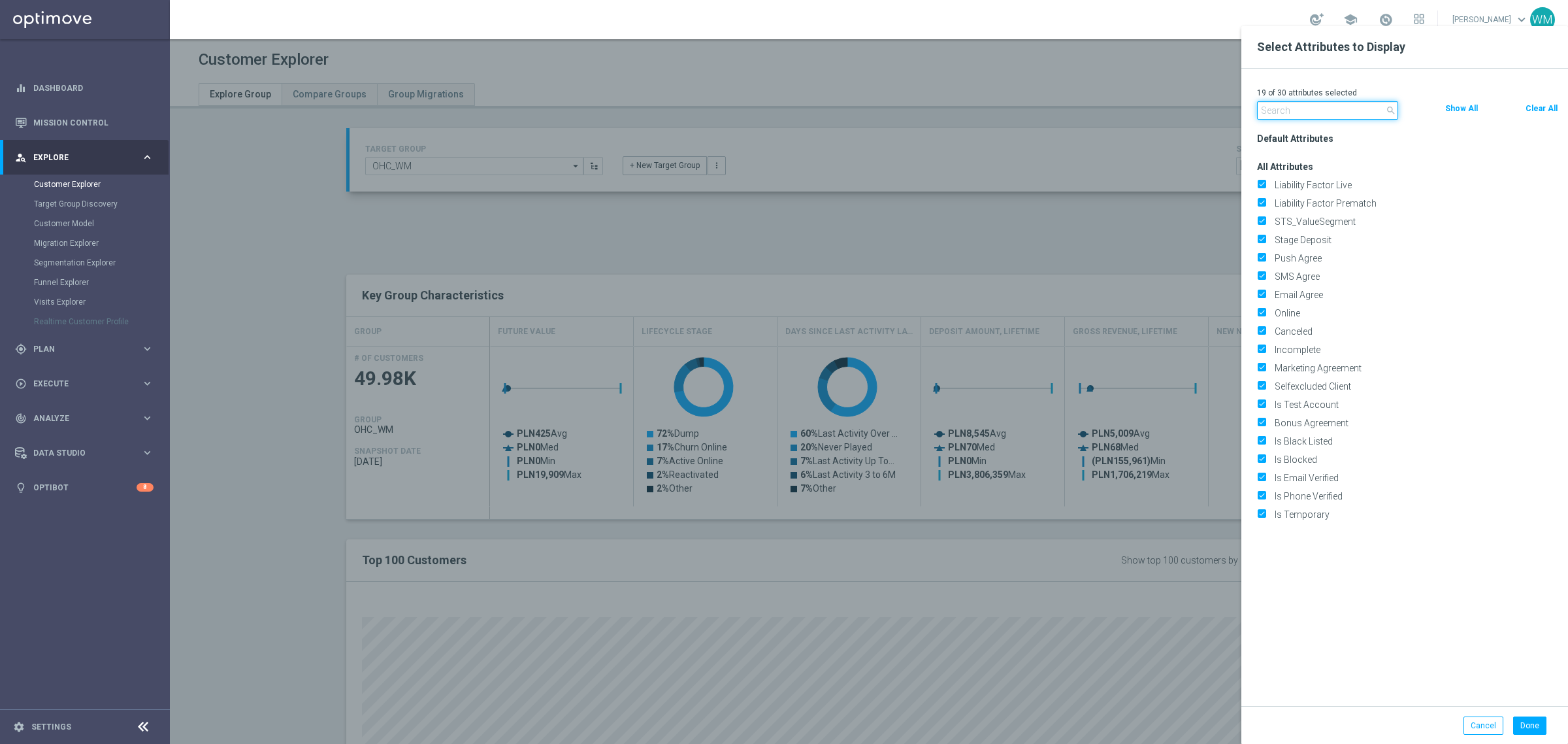
click at [1336, 116] on input "text" at bounding box center [1327, 110] width 141 height 18
paste input "Liability Factor Live"
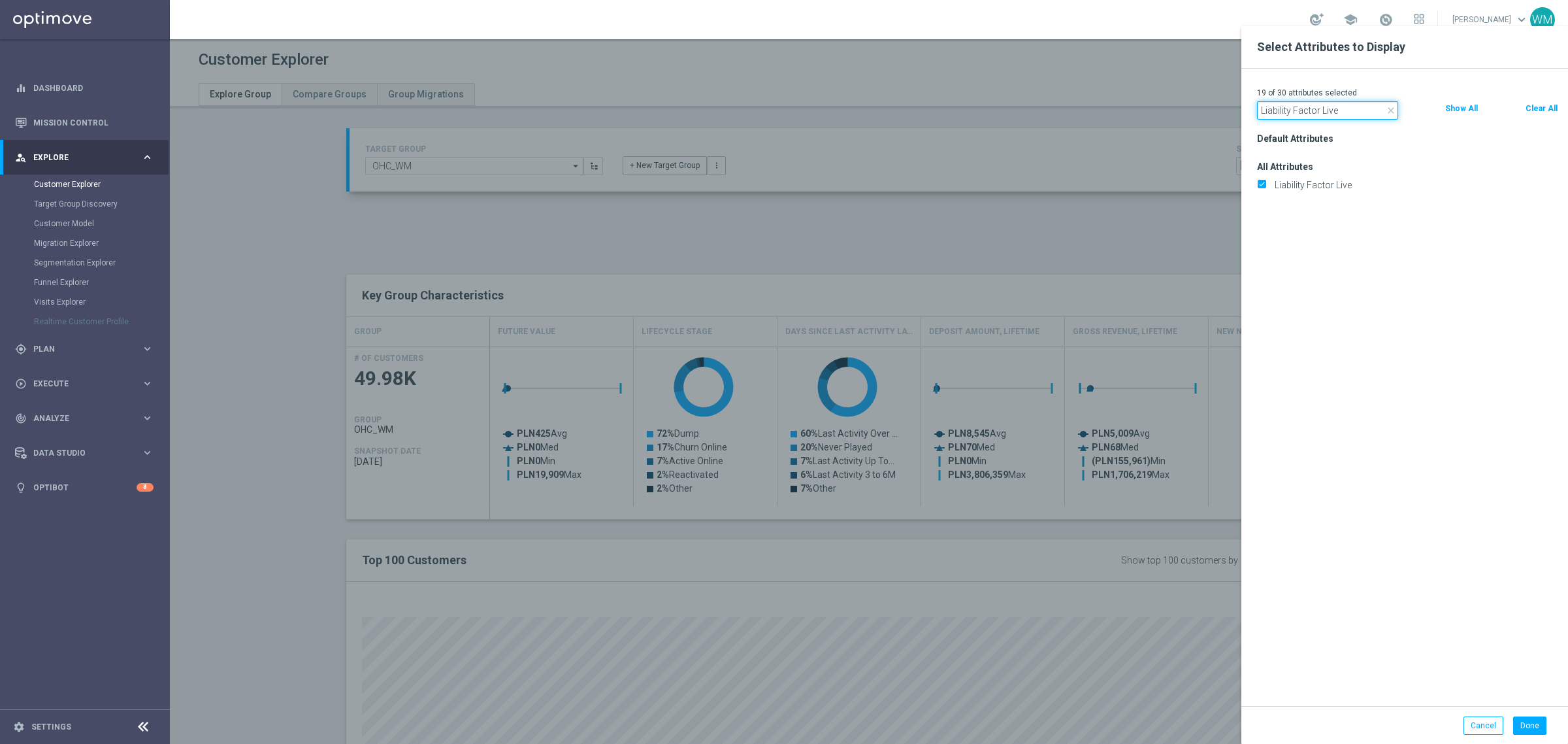
click at [1298, 114] on input "Liability Factor Live" at bounding box center [1327, 110] width 141 height 18
paste input "Prematch"
click at [1294, 106] on input "Liability Factor Prematch" at bounding box center [1327, 110] width 141 height 18
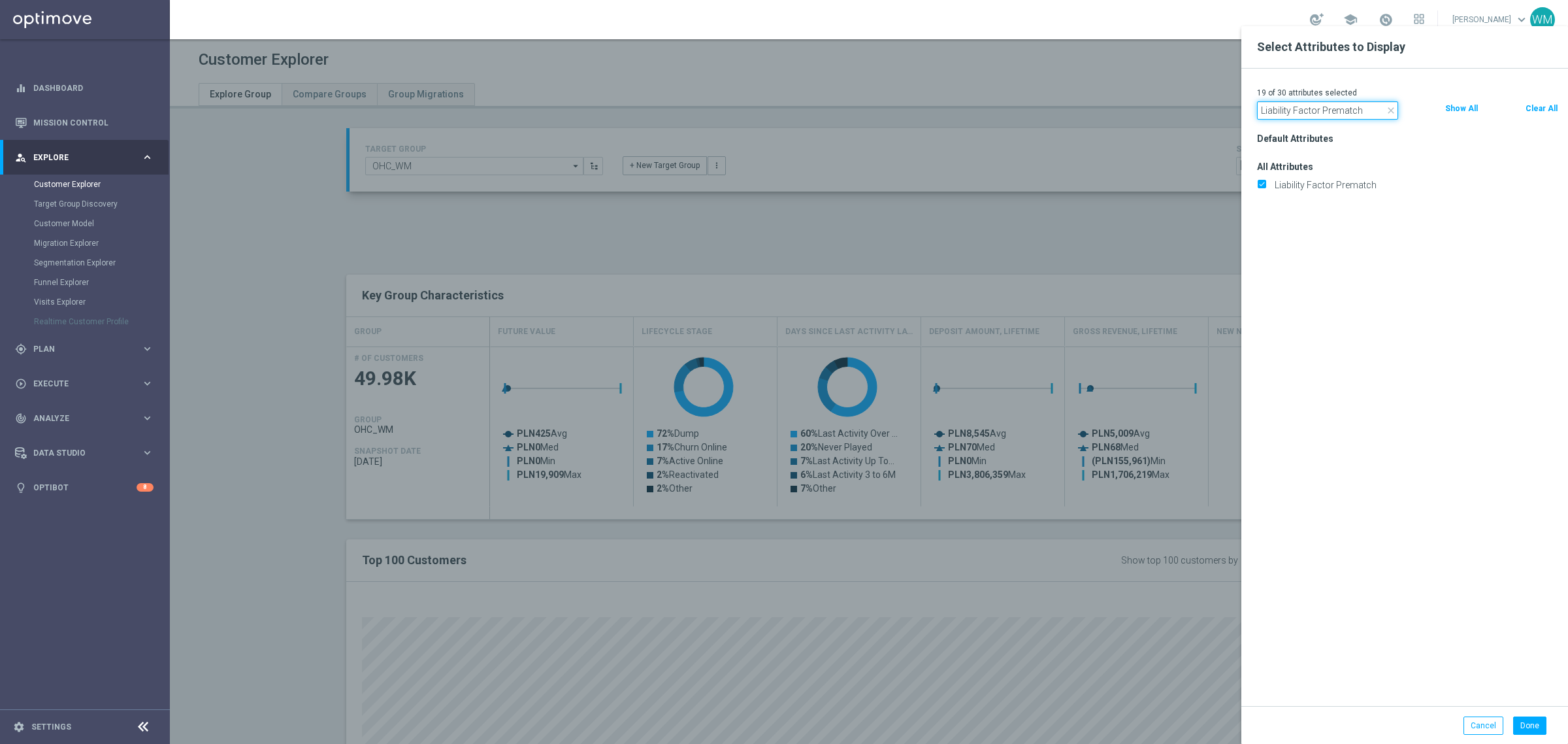
click at [1294, 106] on input "Liability Factor Prematch" at bounding box center [1327, 110] width 141 height 18
paste input "STS_ValueSegment"
click at [1287, 126] on div "19 of 30 attributes selected close STS_ValueSegment Clear All Show All Default …" at bounding box center [1403, 387] width 326 height 637
click at [1284, 112] on input "STS_ValueSegment" at bounding box center [1327, 110] width 141 height 18
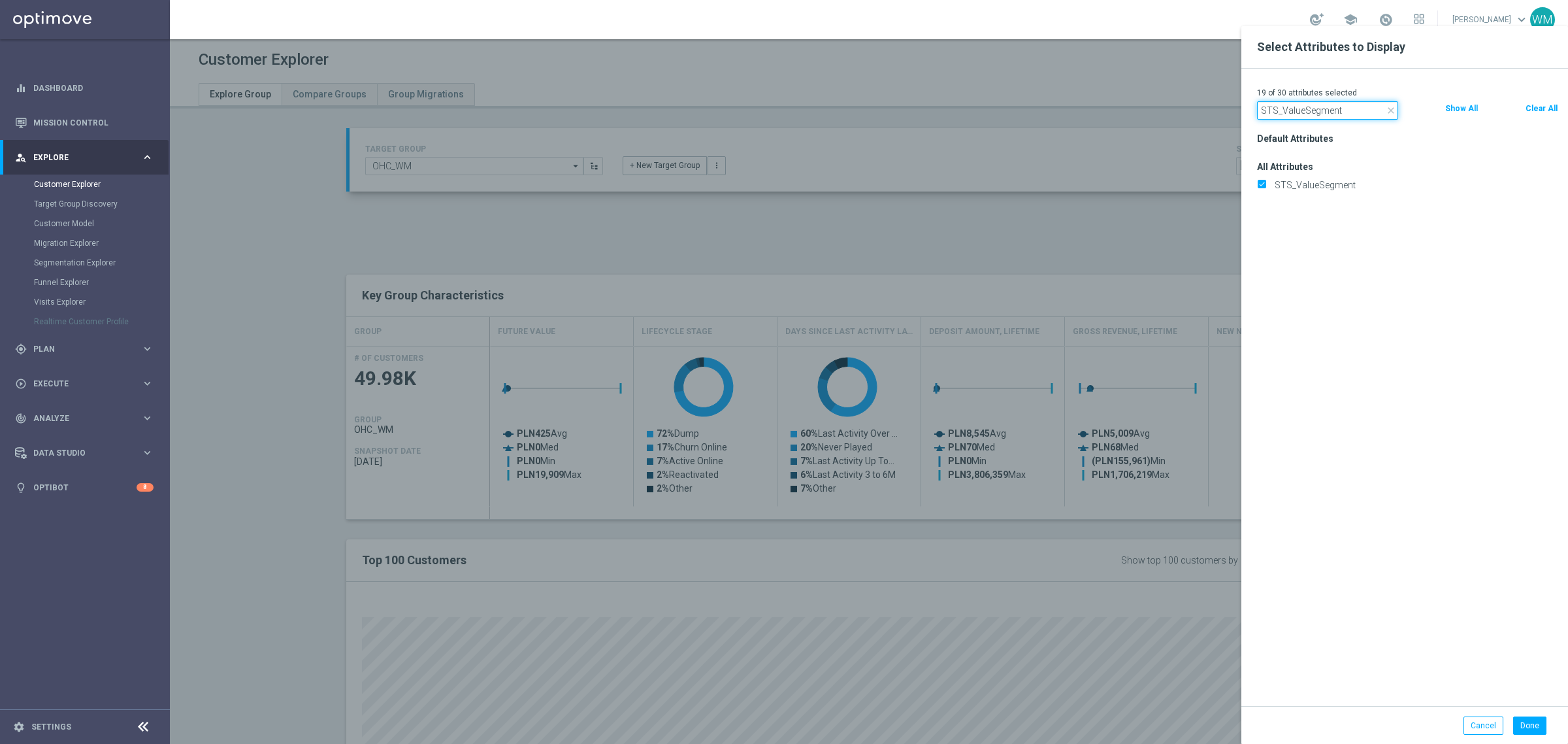
click at [1284, 112] on input "STS_ValueSegment" at bounding box center [1327, 110] width 141 height 18
paste input "tage Deposi"
click at [1284, 112] on input "STS_ValueSegment" at bounding box center [1327, 110] width 141 height 18
click at [1310, 109] on input "Stage Deposit" at bounding box center [1327, 110] width 141 height 18
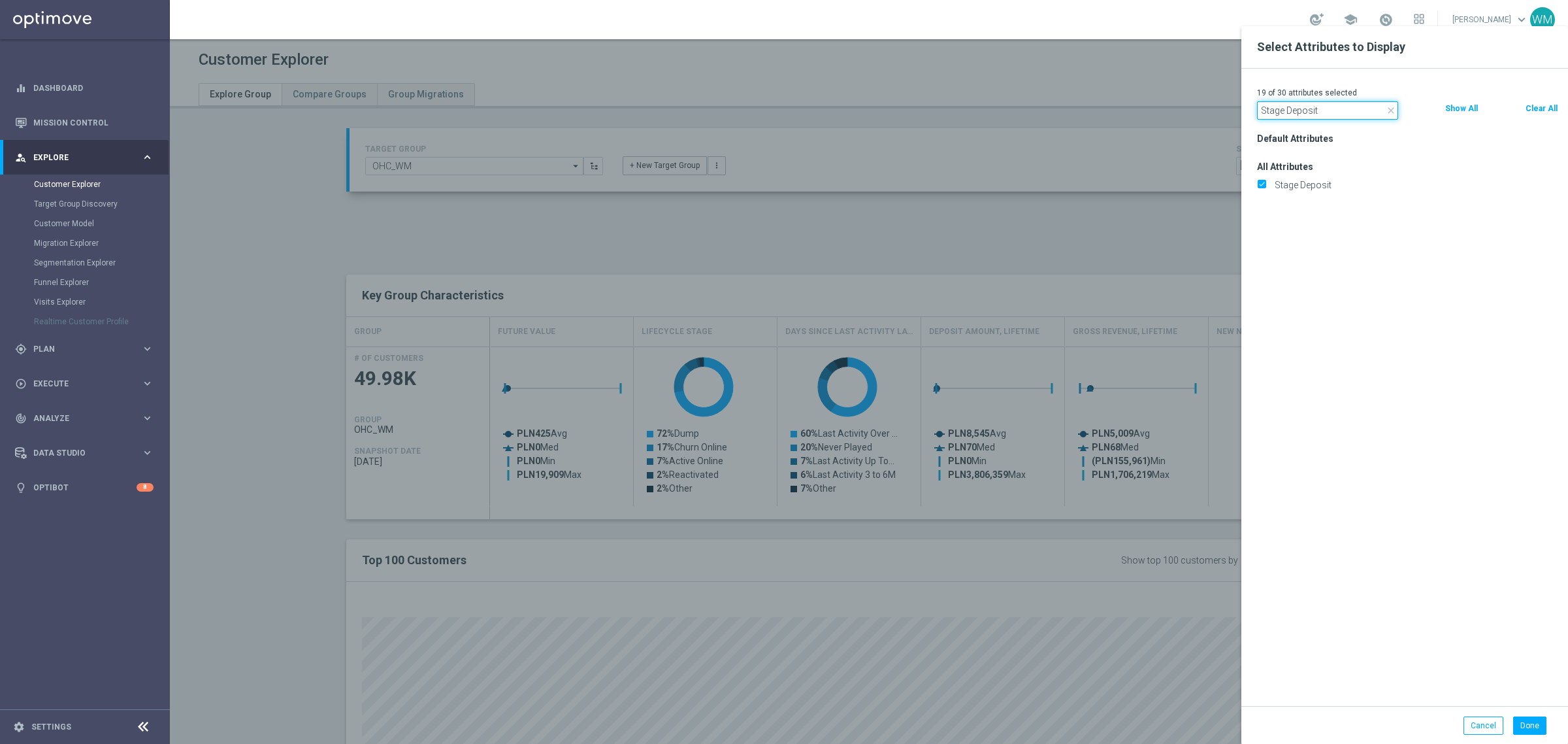
click at [1310, 109] on input "Stage Deposit" at bounding box center [1327, 110] width 141 height 18
paste input "Online"
click at [1320, 109] on input "Online" at bounding box center [1327, 110] width 141 height 18
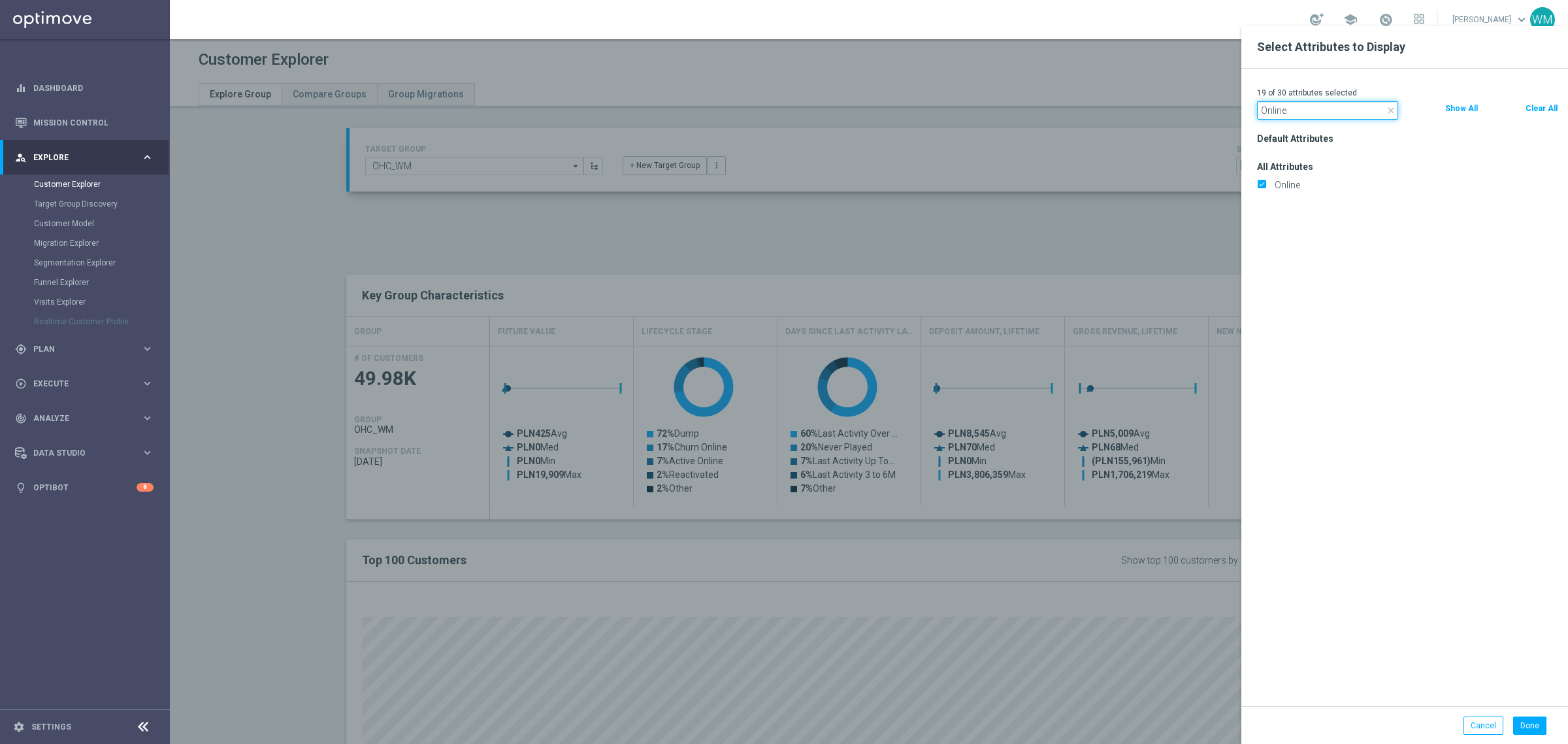
paste input "Canceled"
click at [1278, 103] on input "Canceled" at bounding box center [1327, 110] width 141 height 18
paste input "Incomplete"
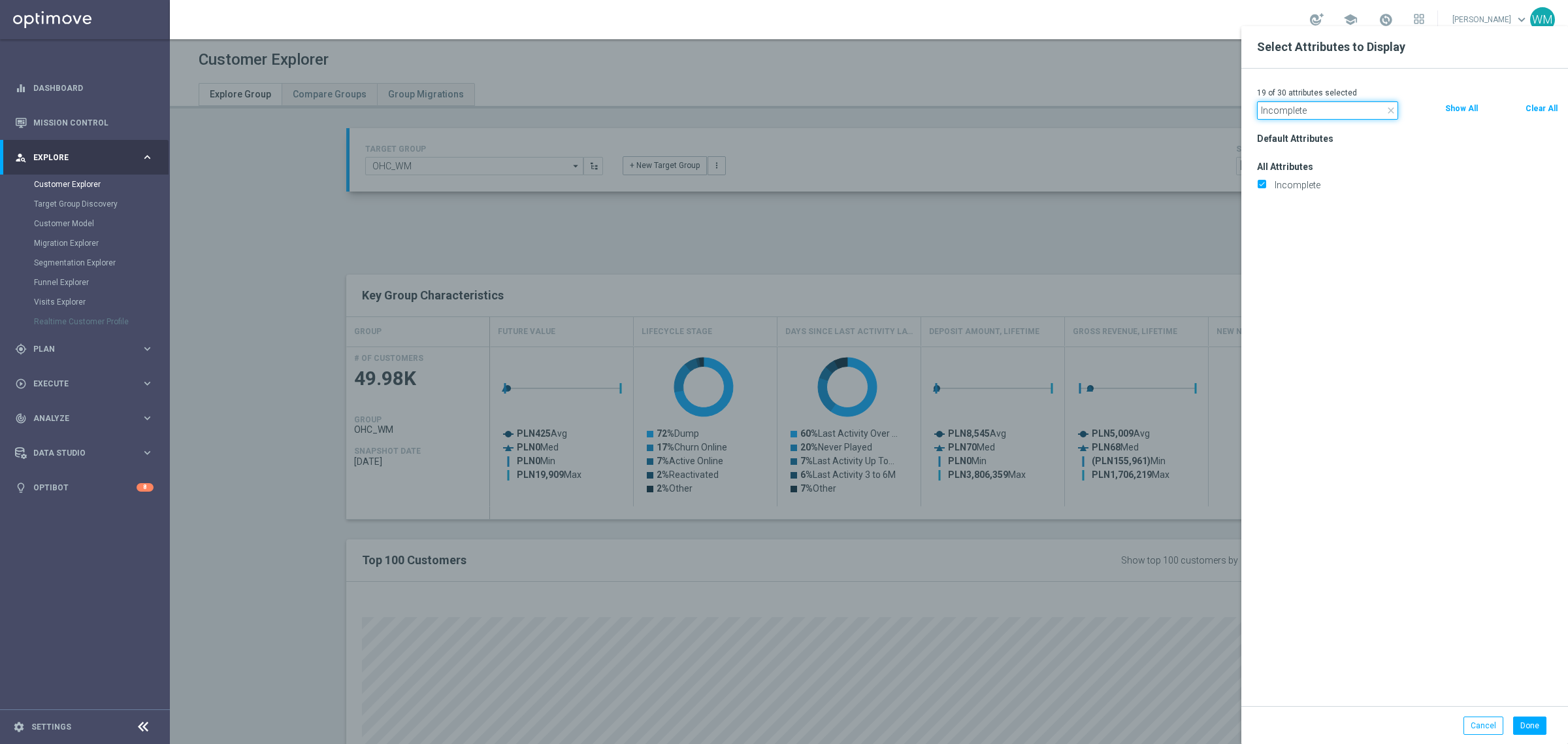
click at [1294, 110] on input "Incomplete" at bounding box center [1327, 110] width 141 height 18
paste input "Marketing Agreement"
type input "Marketing Agreement"
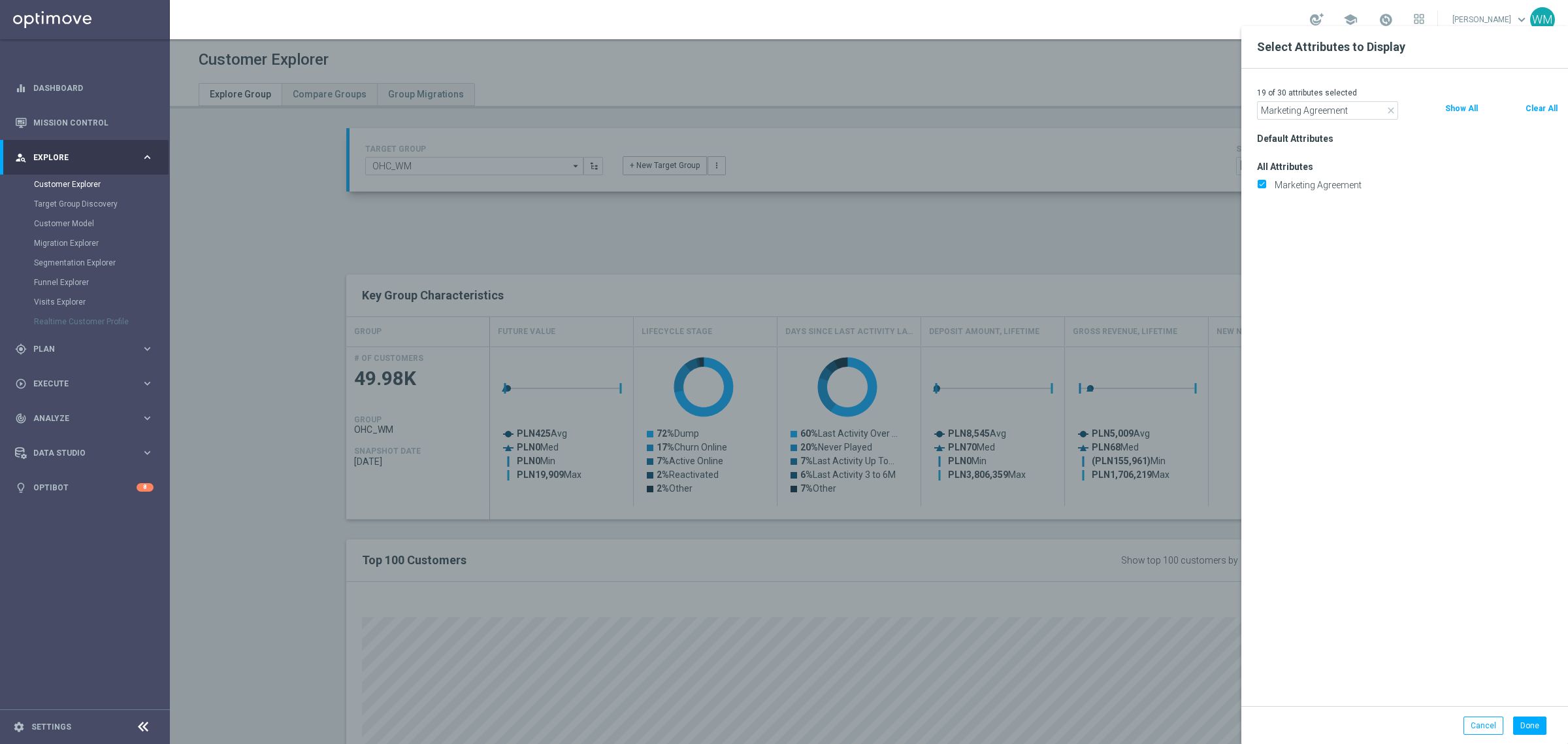
click at [1389, 105] on icon "close" at bounding box center [1391, 110] width 10 height 10
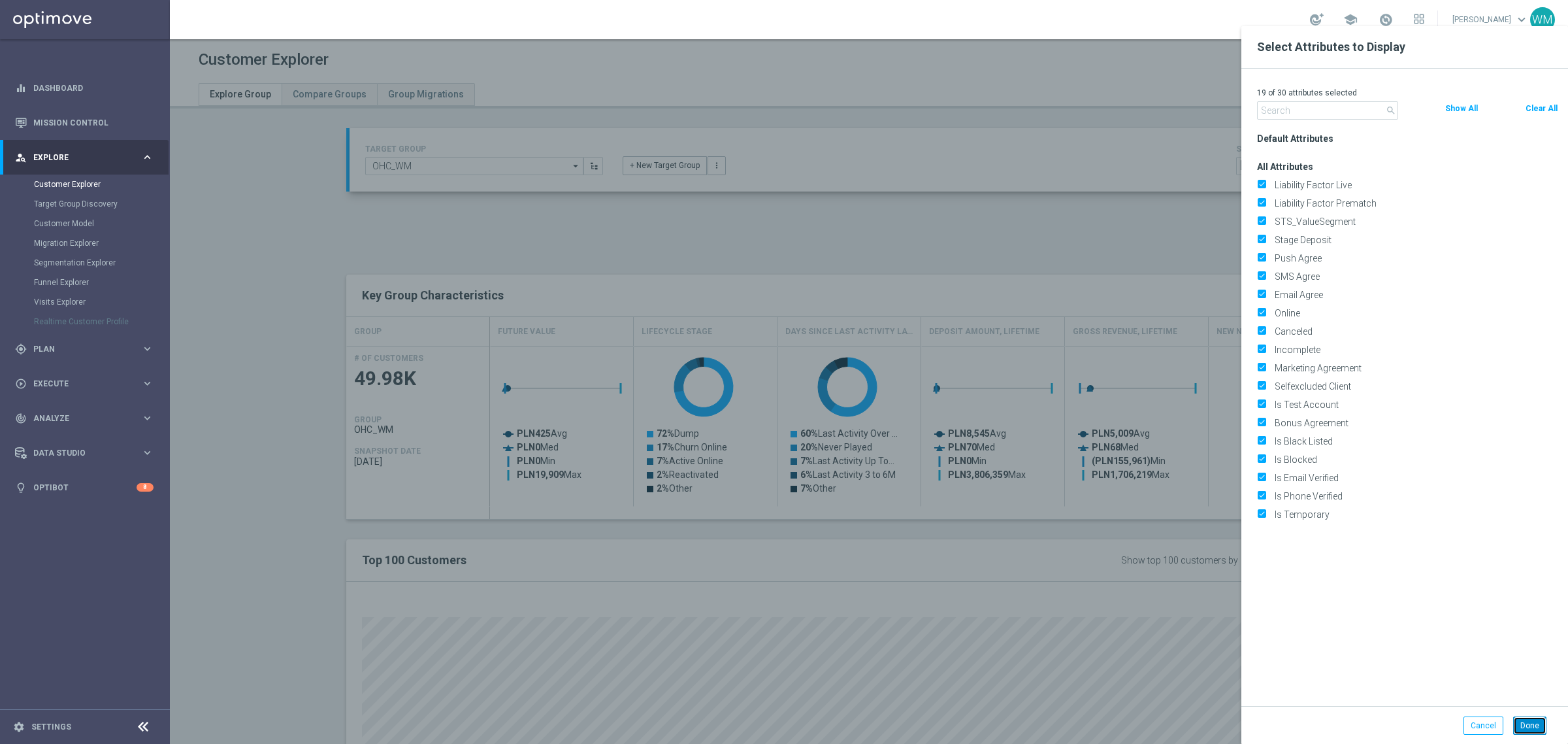
click at [1526, 728] on button "Done" at bounding box center [1529, 725] width 33 height 18
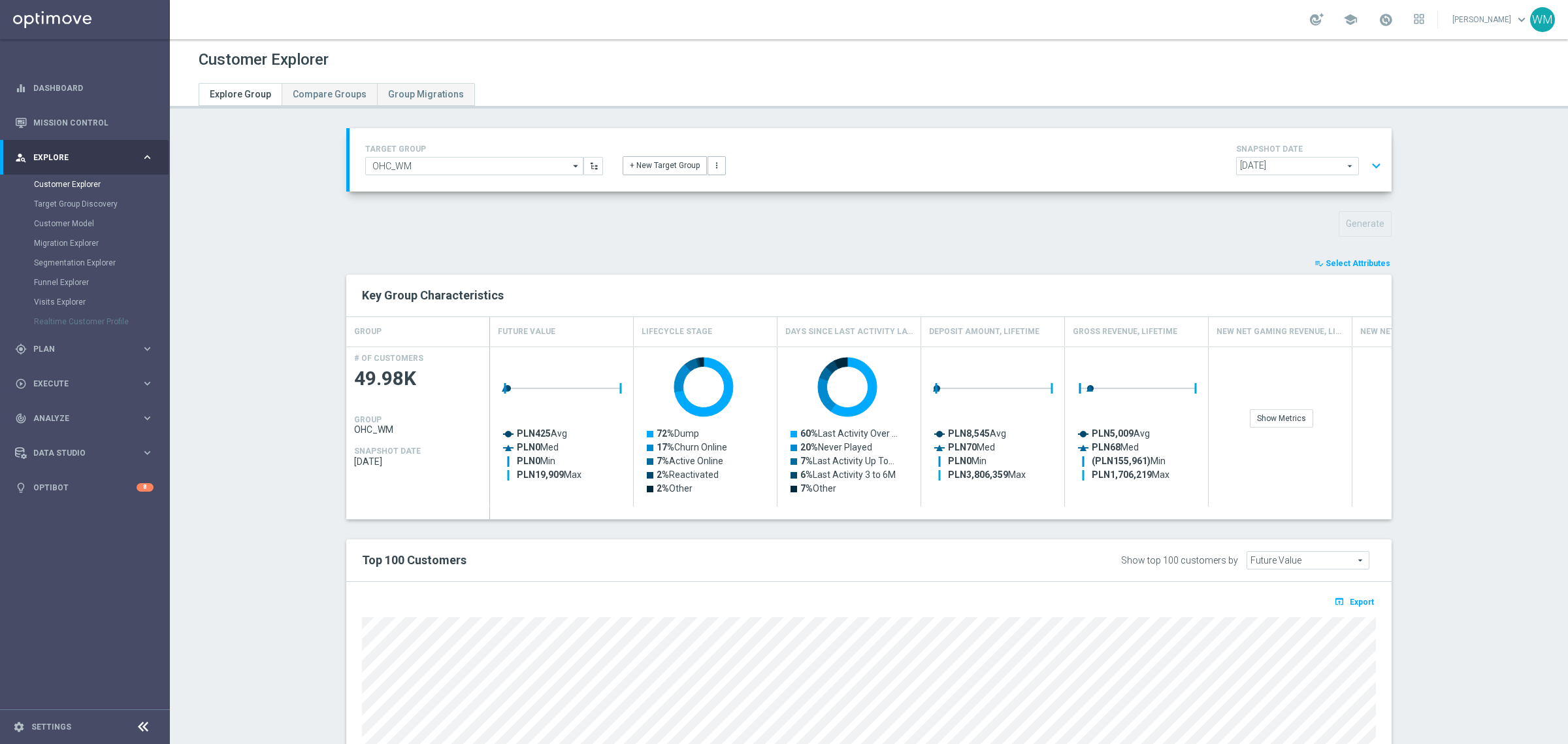
type input "Search"
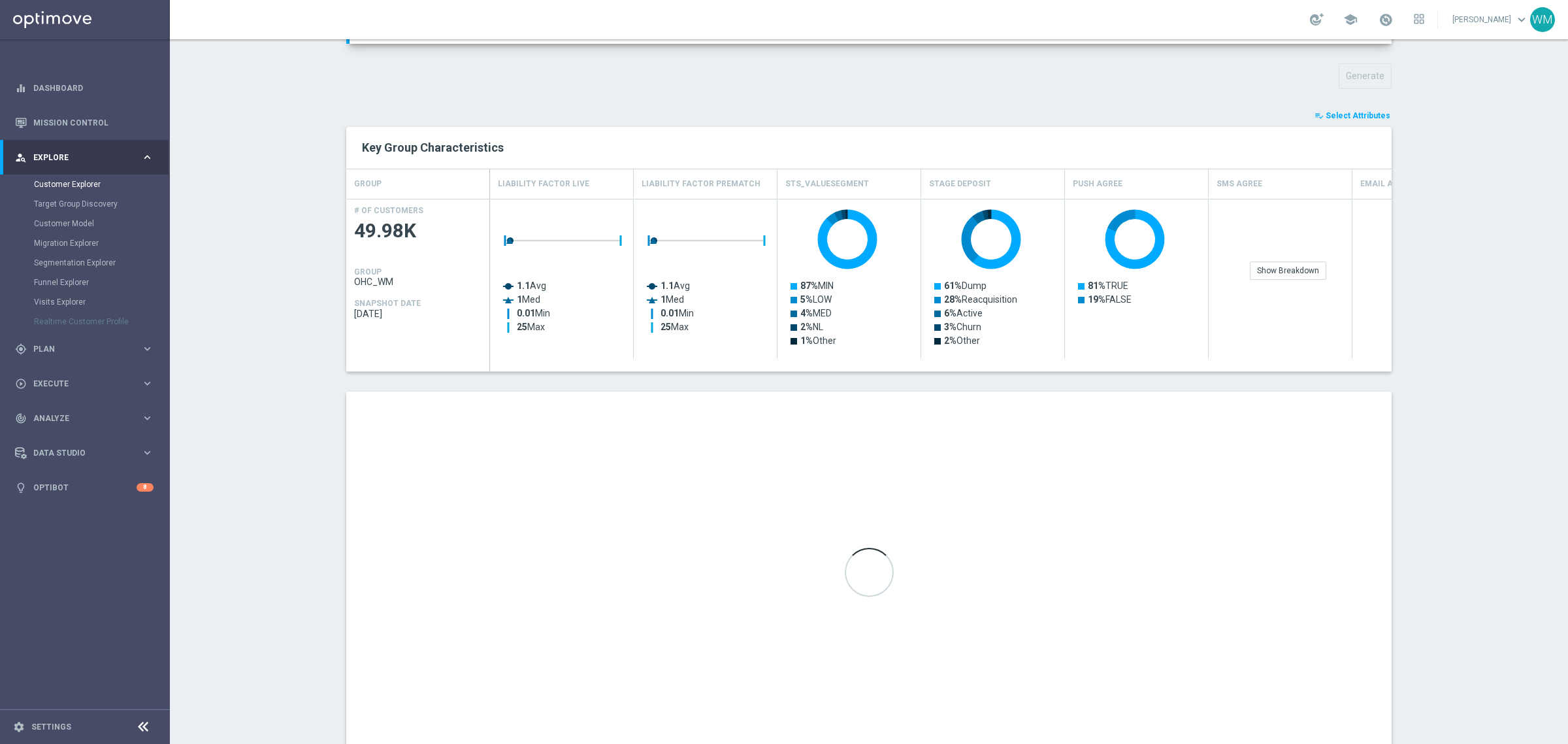
scroll to position [191, 0]
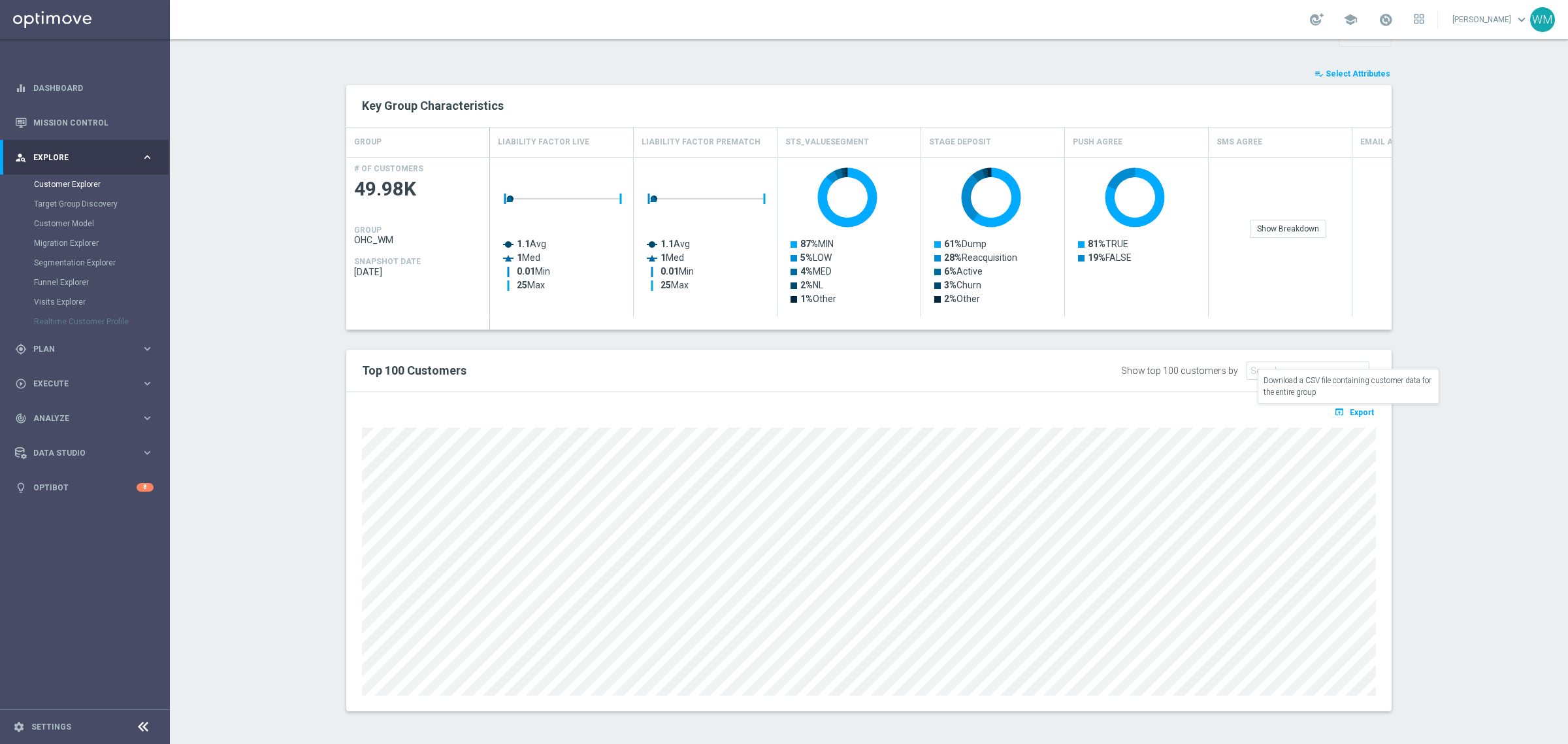
click at [1352, 417] on span "Export" at bounding box center [1362, 412] width 24 height 10
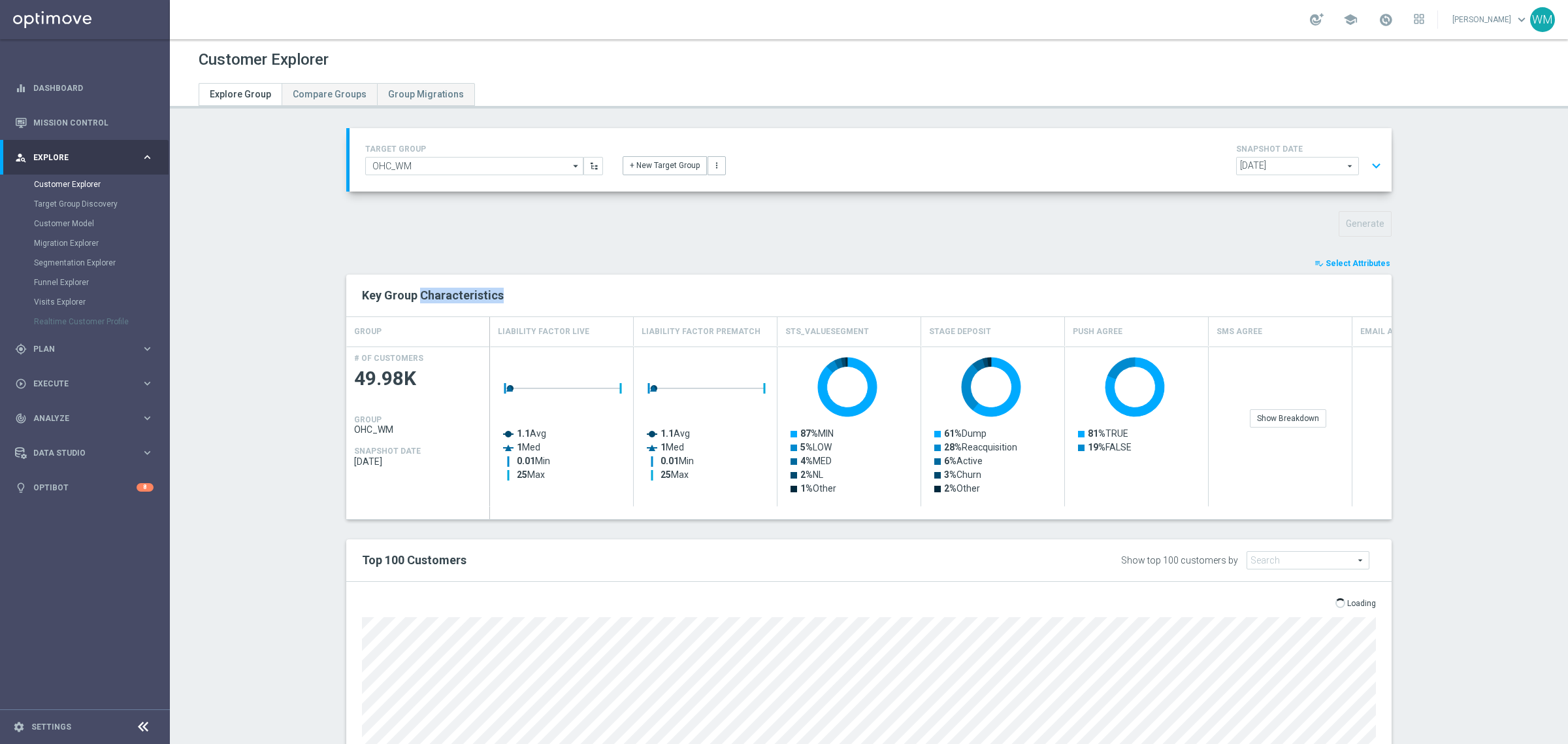
drag, startPoint x: 414, startPoint y: 292, endPoint x: 513, endPoint y: 299, distance: 99.2
click at [513, 299] on h2 "Key Group Characteristics" at bounding box center [868, 295] width 1014 height 16
drag, startPoint x: 513, startPoint y: 299, endPoint x: 339, endPoint y: 291, distance: 174.2
click at [339, 291] on div "TARGET GROUP OHC_WM OHC_WM arrow_drop_down Show Selected 0 of NaN - Campaign 1" at bounding box center [868, 524] width 1097 height 792
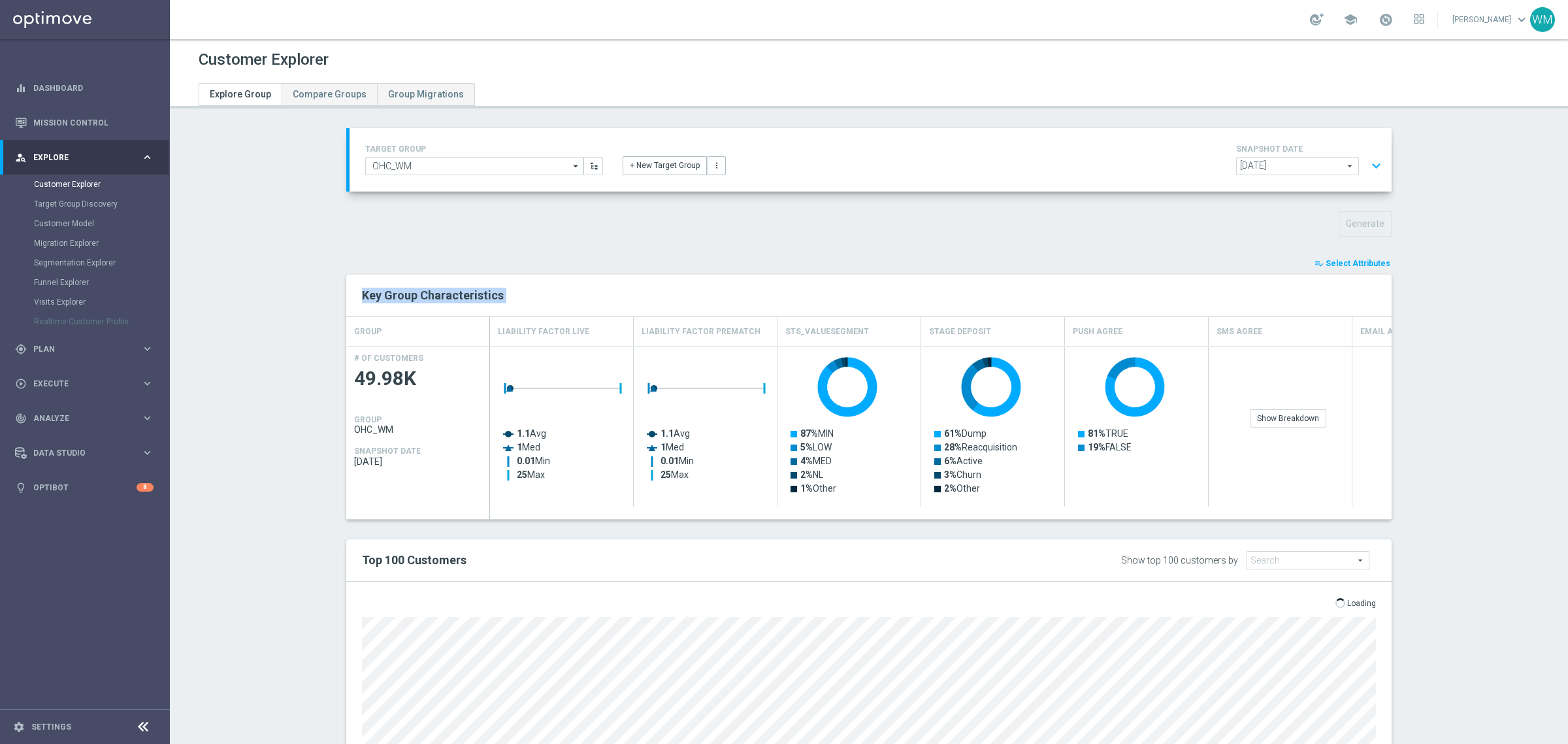
click at [339, 291] on div "TARGET GROUP OHC_WM OHC_WM arrow_drop_down Show Selected 0 of NaN - Campaign 1" at bounding box center [868, 524] width 1097 height 792
drag, startPoint x: 339, startPoint y: 291, endPoint x: 546, endPoint y: 297, distance: 207.1
click at [546, 297] on div "TARGET GROUP OHC_WM OHC_WM arrow_drop_down Show Selected 0 of NaN - Campaign 1" at bounding box center [868, 524] width 1097 height 792
click at [546, 297] on h2 "Key Group Characteristics" at bounding box center [868, 295] width 1014 height 16
drag, startPoint x: 546, startPoint y: 297, endPoint x: 350, endPoint y: 295, distance: 196.0
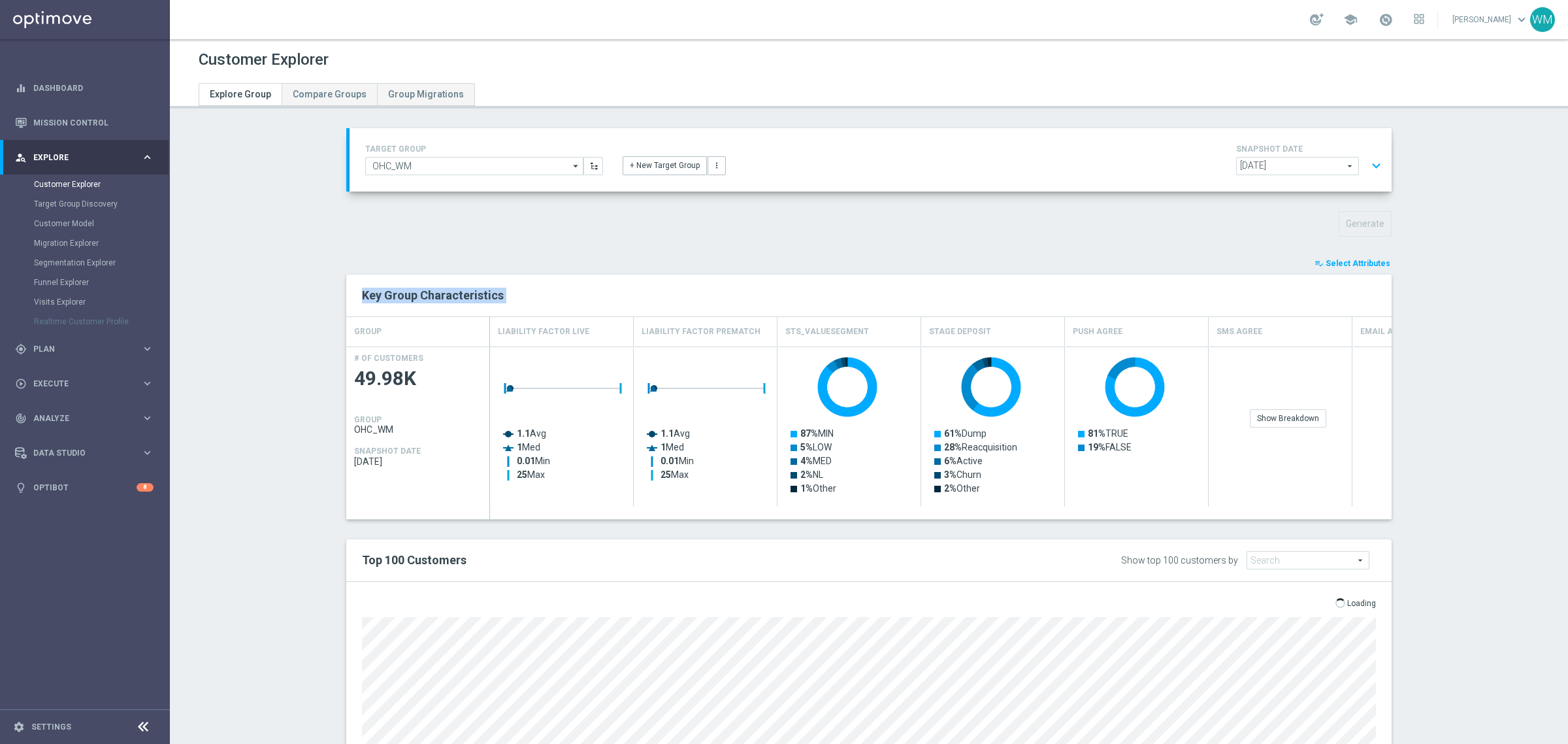
click at [352, 295] on div "Key Group Characteristics" at bounding box center [869, 295] width 1034 height 23
drag, startPoint x: 350, startPoint y: 295, endPoint x: 523, endPoint y: 301, distance: 173.1
click at [523, 301] on div "Key Group Characteristics" at bounding box center [869, 295] width 1034 height 23
click at [523, 301] on h2 "Key Group Characteristics" at bounding box center [868, 295] width 1014 height 16
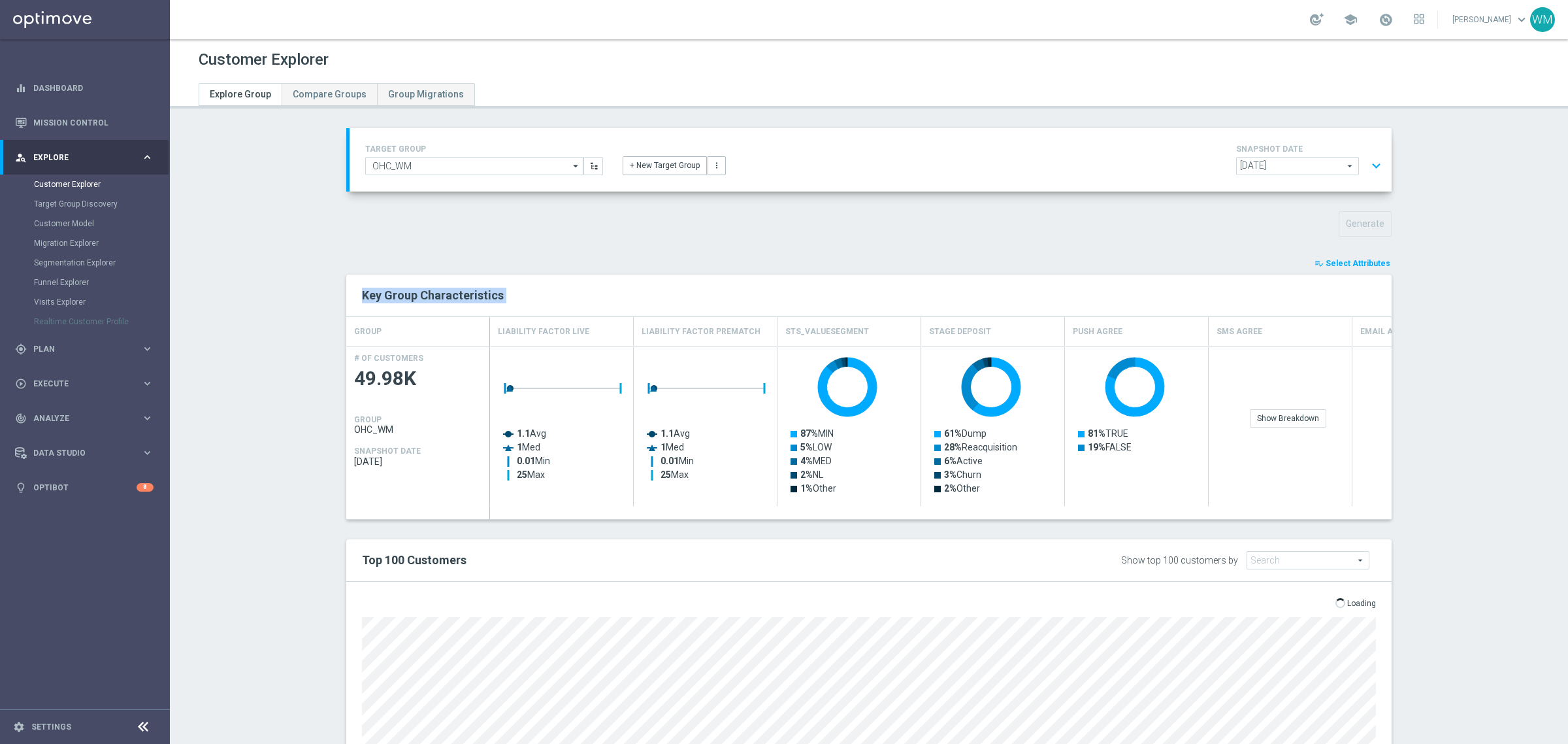
drag, startPoint x: 523, startPoint y: 301, endPoint x: 352, endPoint y: 293, distance: 171.2
click at [352, 293] on div "Key Group Characteristics" at bounding box center [869, 295] width 1034 height 23
drag, startPoint x: 352, startPoint y: 293, endPoint x: 536, endPoint y: 301, distance: 184.2
click at [536, 301] on div "Key Group Characteristics" at bounding box center [869, 295] width 1034 height 23
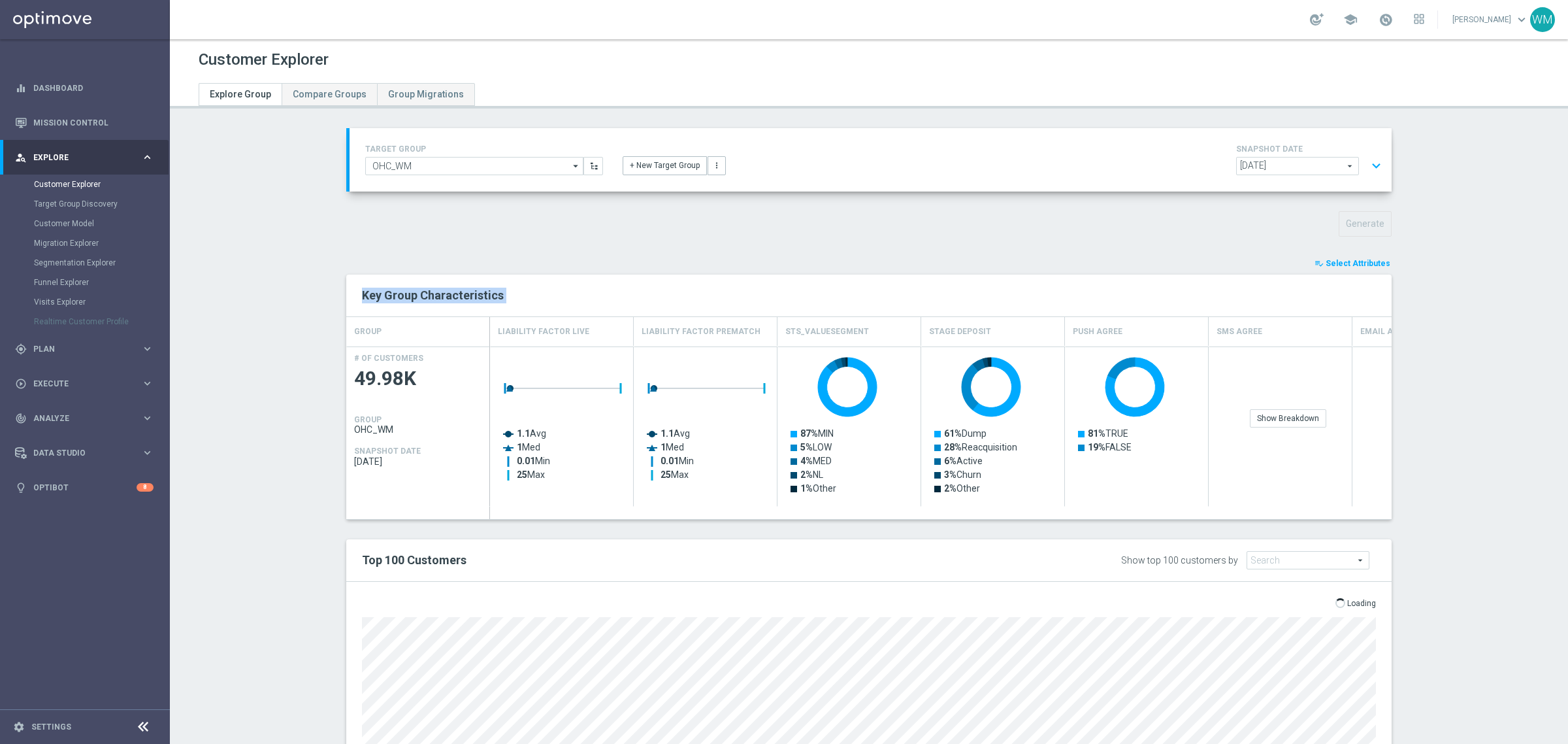
click at [536, 301] on h2 "Key Group Characteristics" at bounding box center [868, 295] width 1014 height 16
